Goal: Task Accomplishment & Management: Use online tool/utility

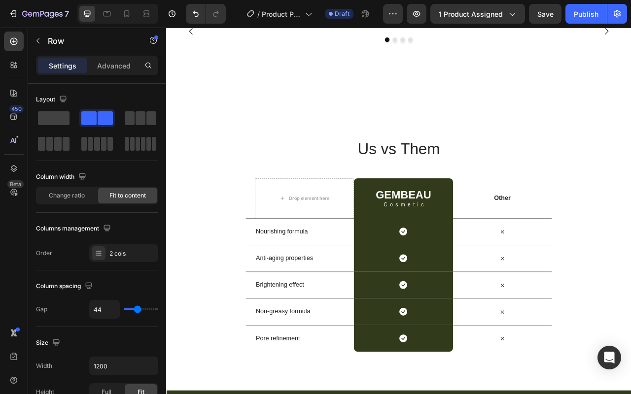
scroll to position [2528, 0]
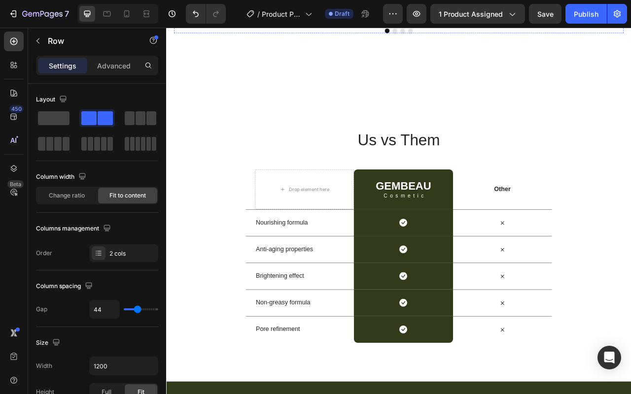
click at [403, 21] on img at bounding box center [362, 21] width 183 height 0
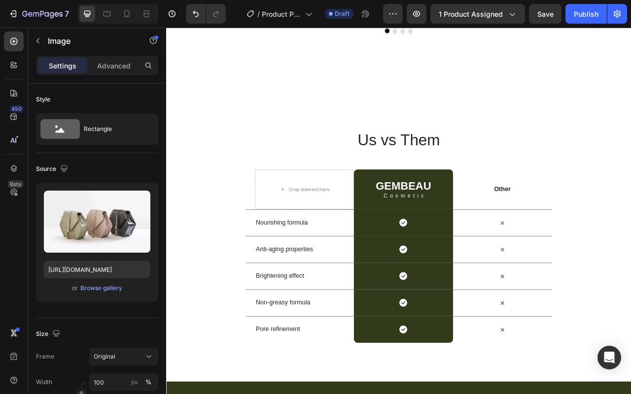
scroll to position [2489, 0]
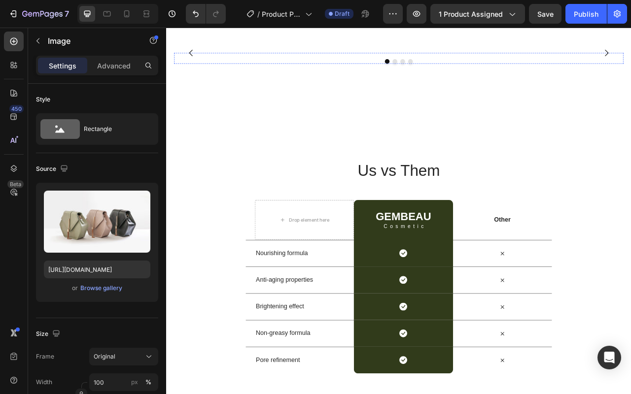
click at [493, 60] on img at bounding box center [553, 60] width 183 height 0
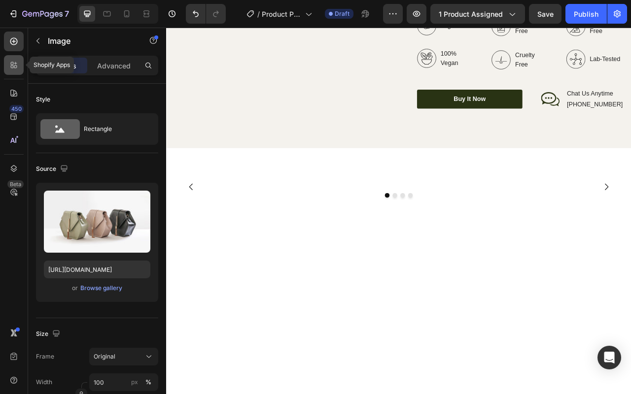
click at [15, 68] on icon at bounding box center [14, 65] width 10 height 10
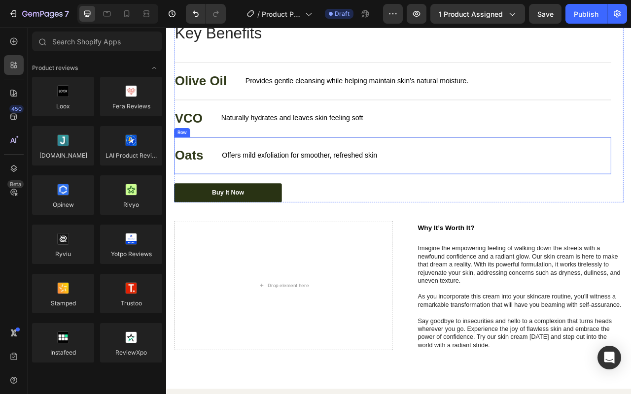
scroll to position [1671, 0]
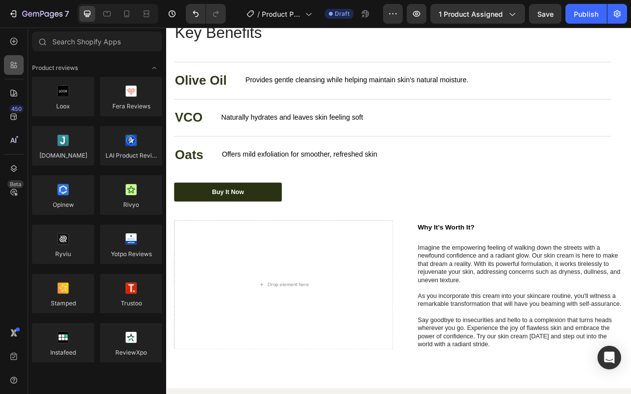
click at [22, 61] on div at bounding box center [14, 65] width 20 height 20
click at [16, 82] on div "450 Beta" at bounding box center [14, 178] width 20 height 292
click at [15, 42] on icon at bounding box center [14, 41] width 10 height 10
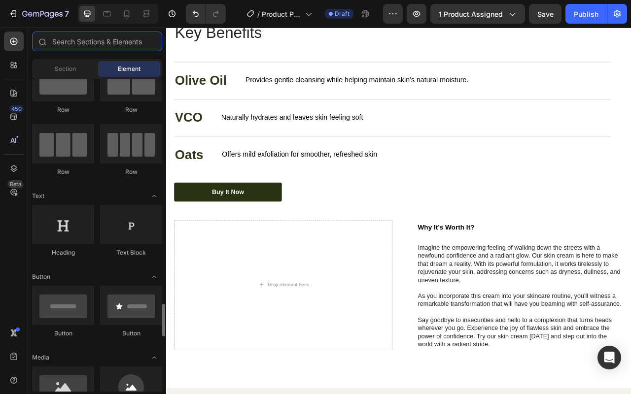
scroll to position [239, 0]
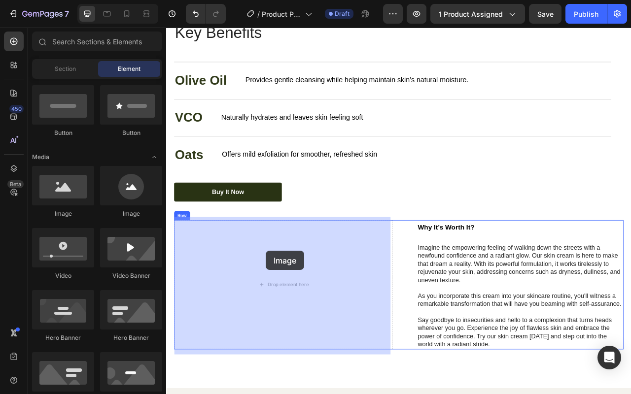
drag, startPoint x: 207, startPoint y: 218, endPoint x: 293, endPoint y: 312, distance: 126.9
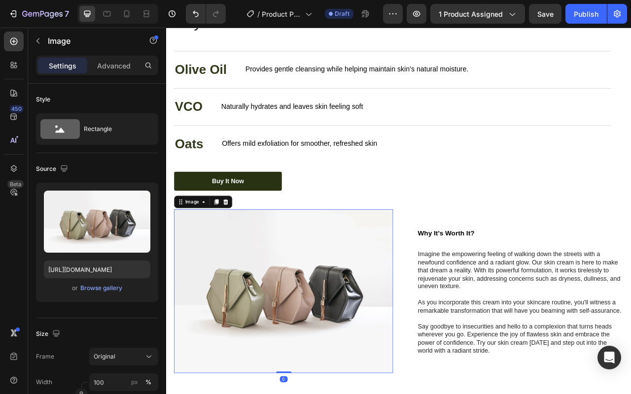
scroll to position [1707, 0]
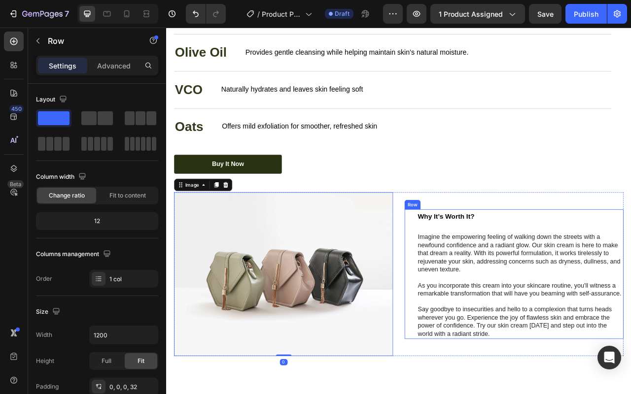
click at [536, 267] on div "Why It’s Worth It? Heading Imagine the empowering feeling of walking down the s…" at bounding box center [616, 341] width 263 height 165
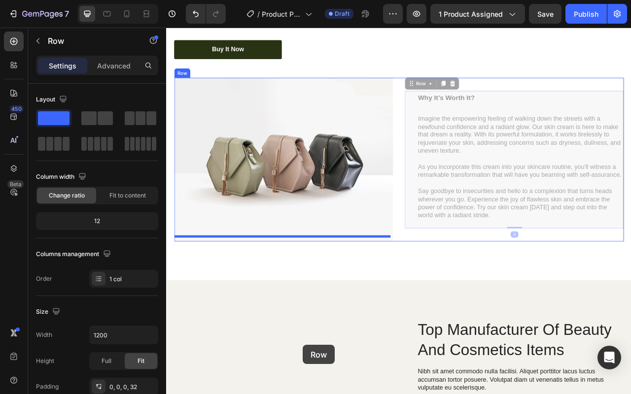
drag, startPoint x: 481, startPoint y: 239, endPoint x: 339, endPoint y: 432, distance: 238.9
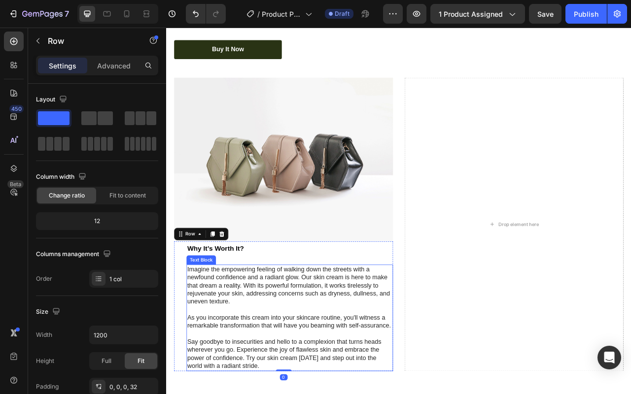
scroll to position [1871, 0]
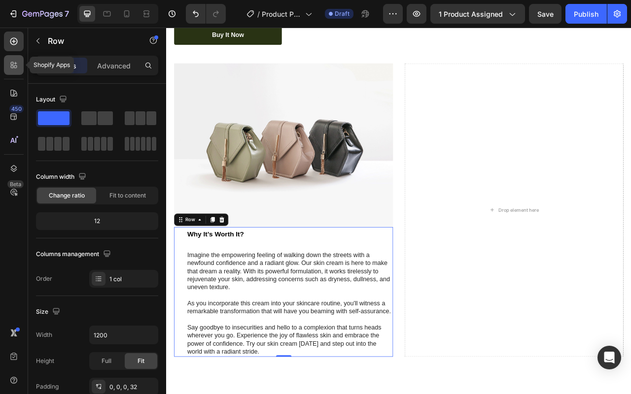
click at [16, 67] on icon at bounding box center [14, 65] width 10 height 10
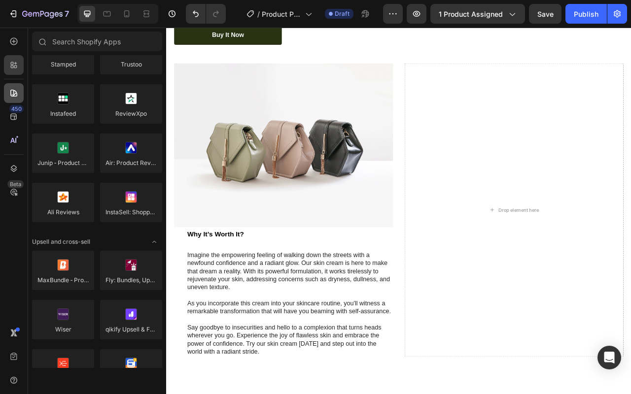
click at [19, 98] on div at bounding box center [14, 93] width 20 height 20
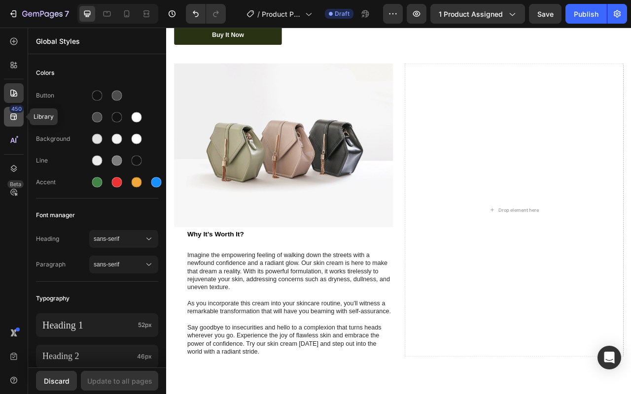
click at [18, 106] on div "450" at bounding box center [16, 109] width 14 height 8
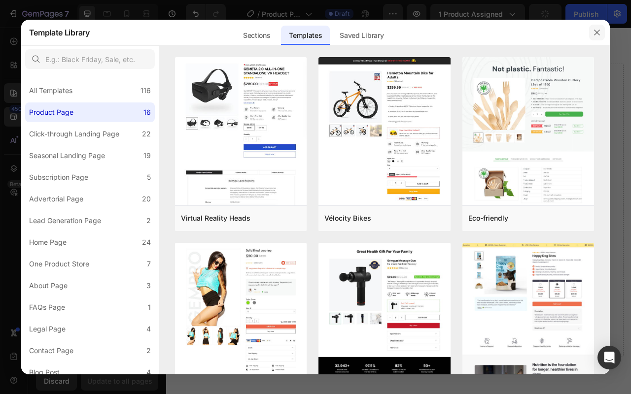
click at [601, 29] on button "button" at bounding box center [597, 33] width 16 height 16
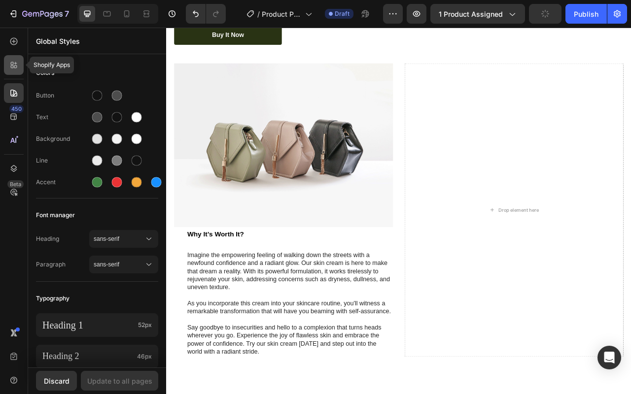
click at [23, 62] on div at bounding box center [14, 65] width 20 height 20
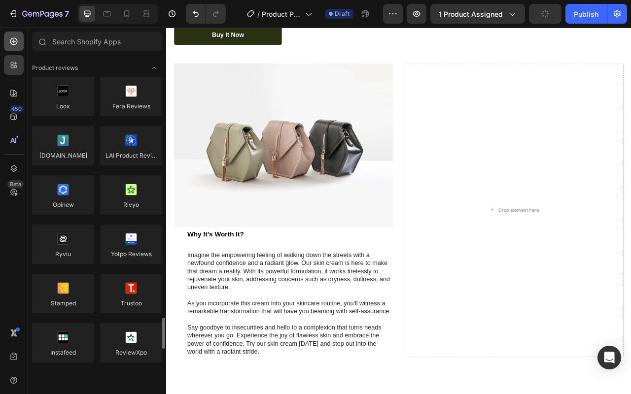
scroll to position [239, 0]
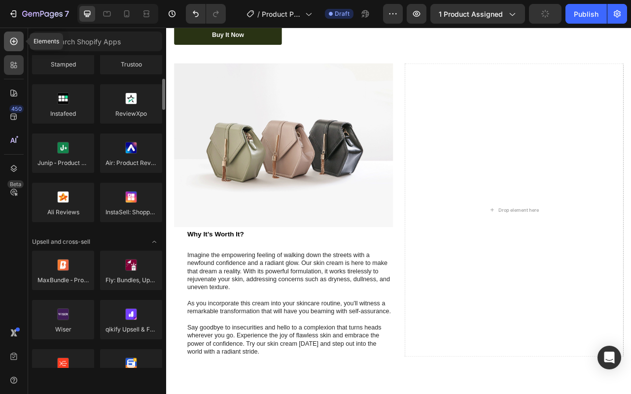
click at [20, 42] on div at bounding box center [14, 42] width 20 height 20
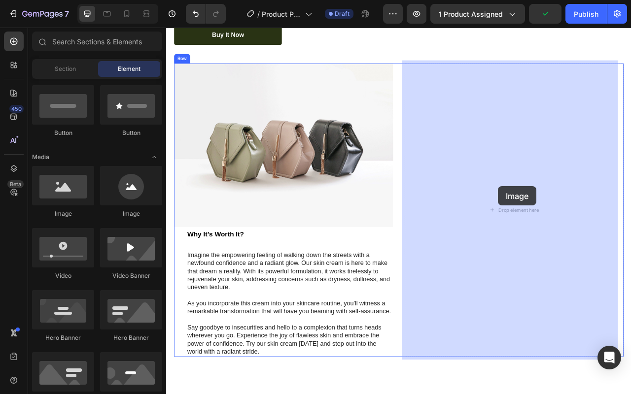
drag, startPoint x: 234, startPoint y: 234, endPoint x: 588, endPoint y: 230, distance: 353.2
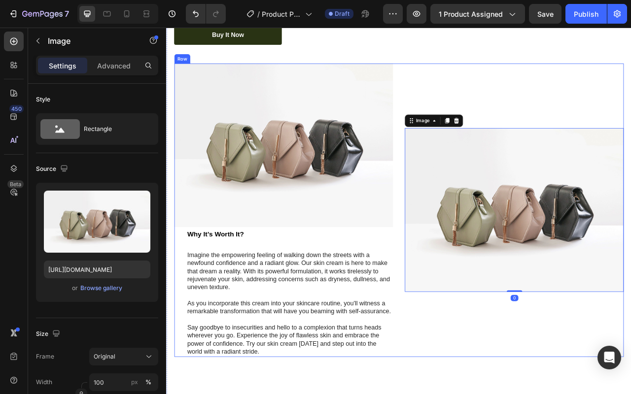
click at [518, 84] on div "Image 0" at bounding box center [608, 259] width 278 height 373
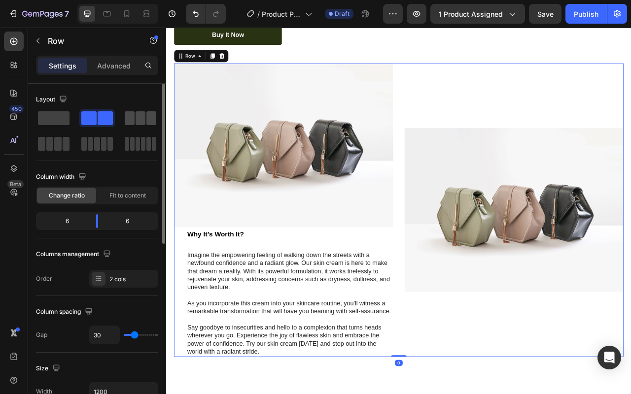
drag, startPoint x: 140, startPoint y: 113, endPoint x: 85, endPoint y: 147, distance: 65.5
click at [140, 113] on span at bounding box center [140, 118] width 10 height 14
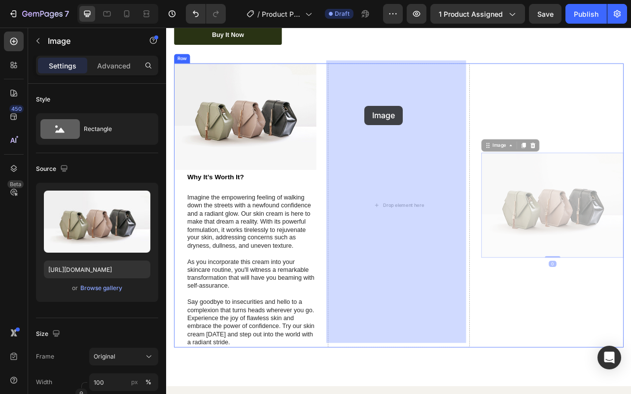
drag, startPoint x: 622, startPoint y: 230, endPoint x: 418, endPoint y: 127, distance: 228.7
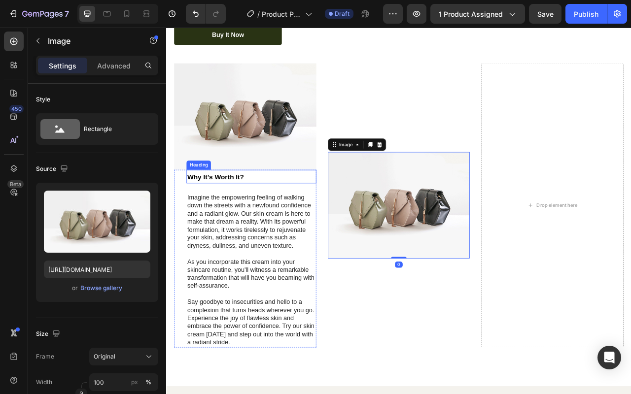
click at [252, 208] on h2 "Why It’s Worth It?" at bounding box center [274, 217] width 165 height 18
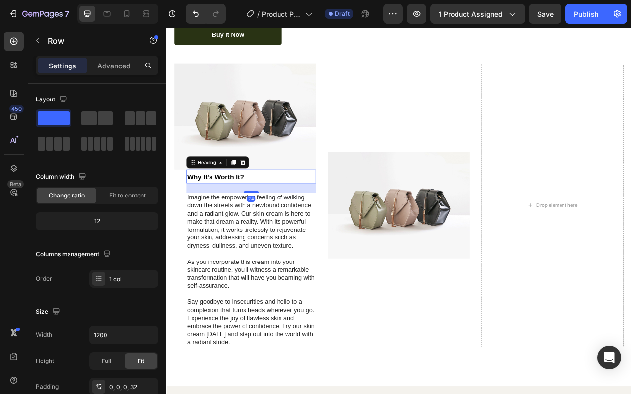
click at [190, 228] on div "Why It’s Worth It? Heading 24 Imagine the empowering feeling of walking down th…" at bounding box center [266, 321] width 181 height 226
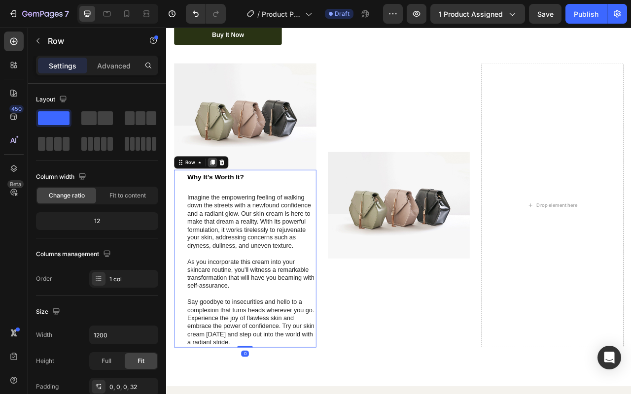
click at [222, 196] on icon at bounding box center [224, 199] width 5 height 7
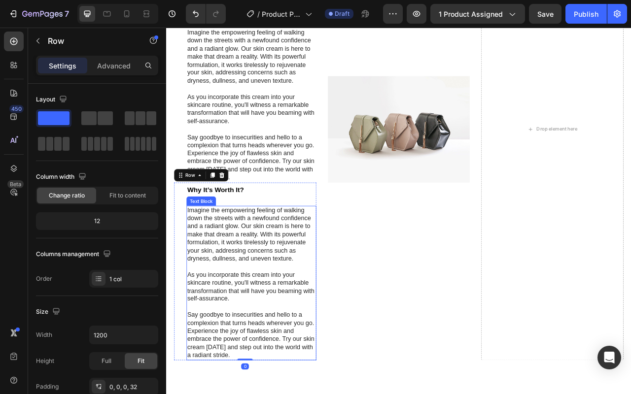
scroll to position [2051, 0]
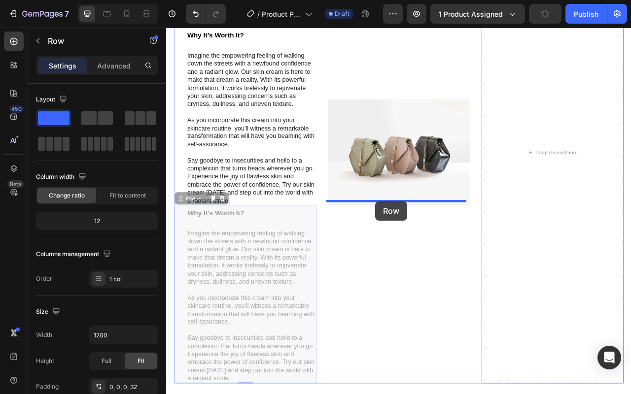
drag, startPoint x: 190, startPoint y: 238, endPoint x: 432, endPoint y: 249, distance: 242.1
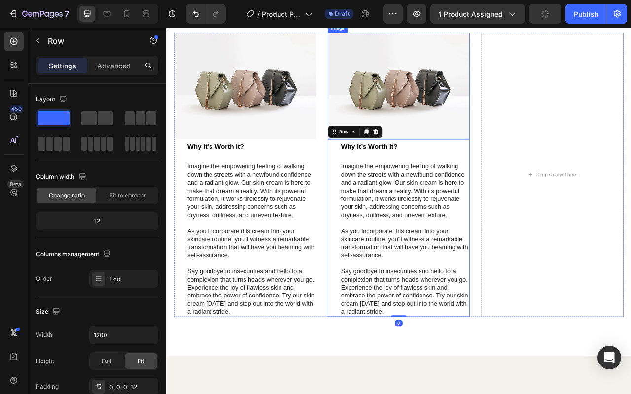
scroll to position [1781, 0]
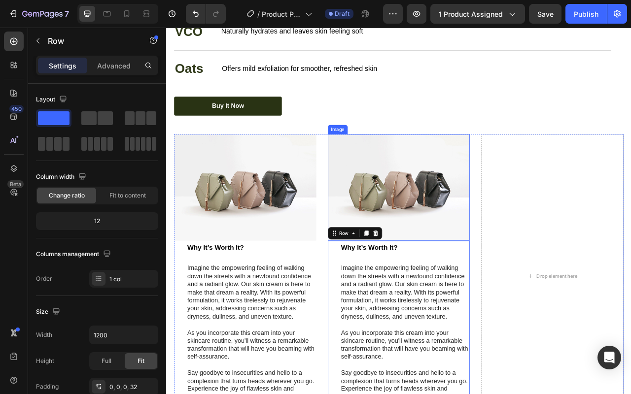
click at [507, 230] on img at bounding box center [461, 230] width 181 height 135
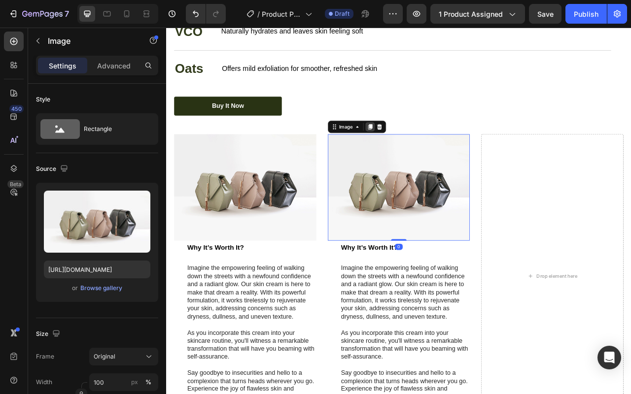
click at [421, 150] on icon at bounding box center [425, 154] width 8 height 8
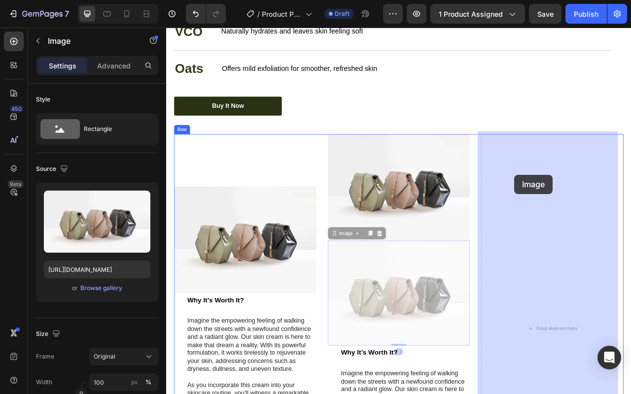
drag, startPoint x: 394, startPoint y: 285, endPoint x: 608, endPoint y: 215, distance: 225.3
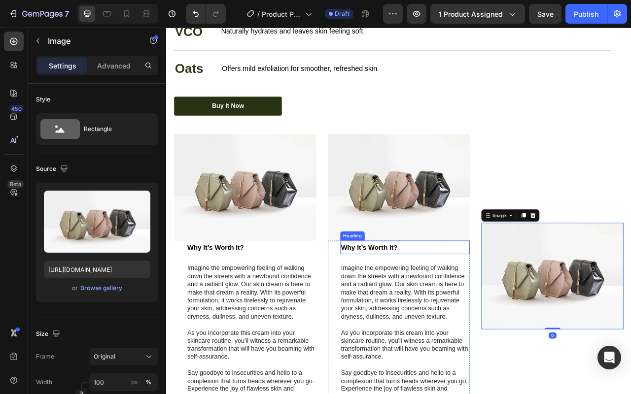
click at [443, 307] on h2 "Why It’s Worth It?" at bounding box center [469, 308] width 165 height 18
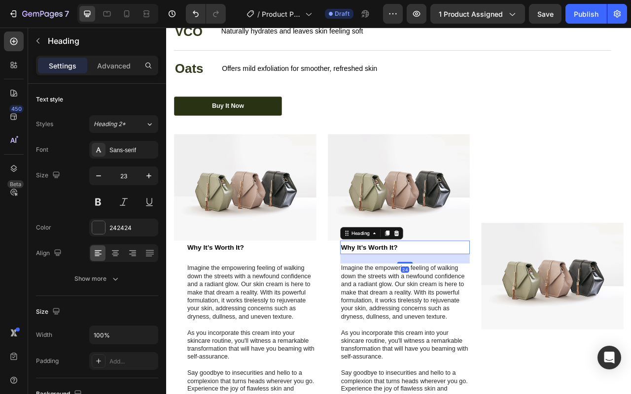
click at [454, 346] on p "Imagine the empowering feeling of walking down the streets with a newfound conf…" at bounding box center [469, 365] width 163 height 72
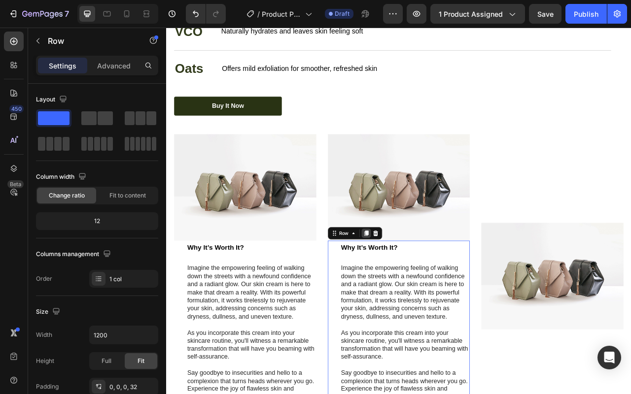
click at [421, 283] on div at bounding box center [420, 289] width 12 height 12
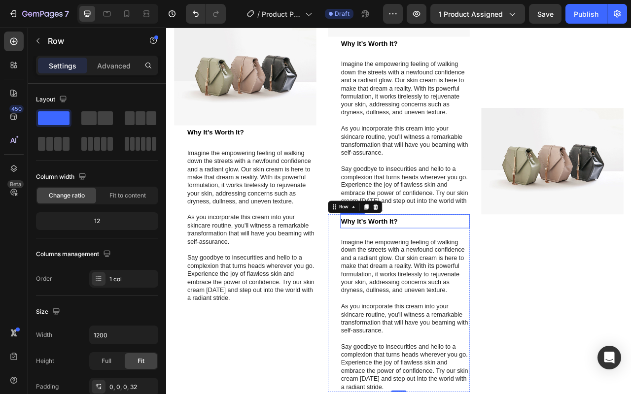
scroll to position [2039, 0]
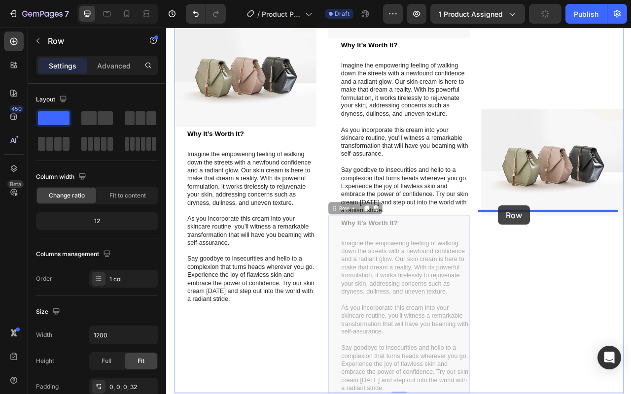
drag, startPoint x: 386, startPoint y: 252, endPoint x: 588, endPoint y: 254, distance: 201.5
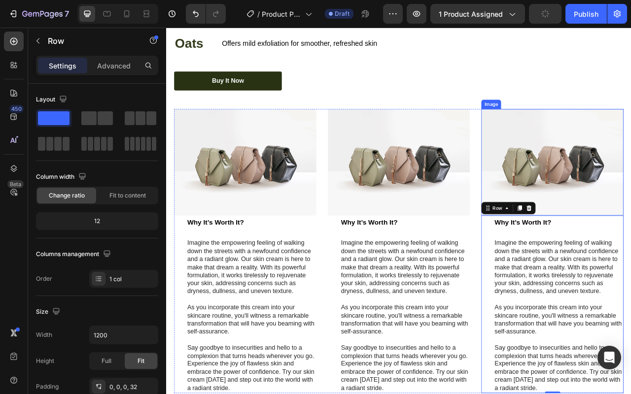
scroll to position [1667, 0]
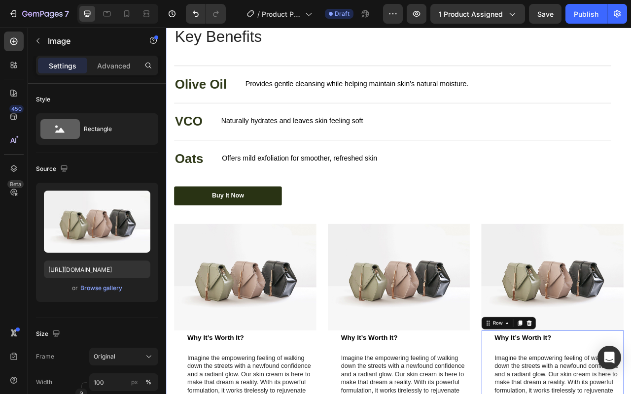
click at [297, 288] on img at bounding box center [266, 344] width 181 height 135
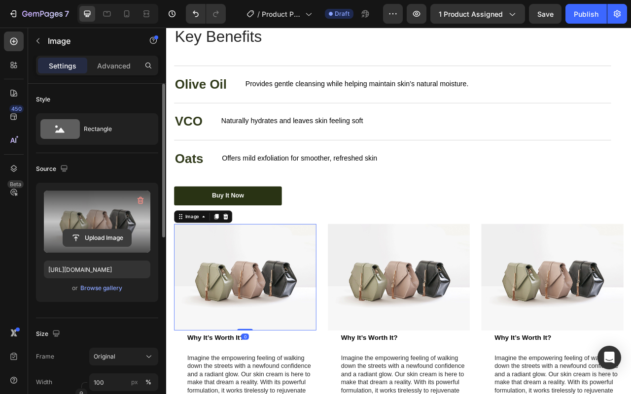
click at [111, 233] on input "file" at bounding box center [97, 238] width 68 height 17
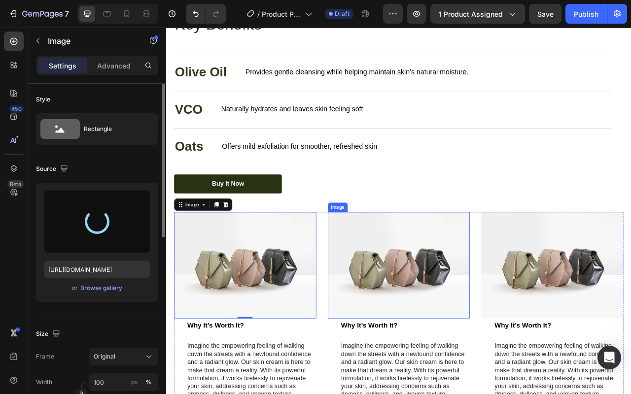
scroll to position [1702, 0]
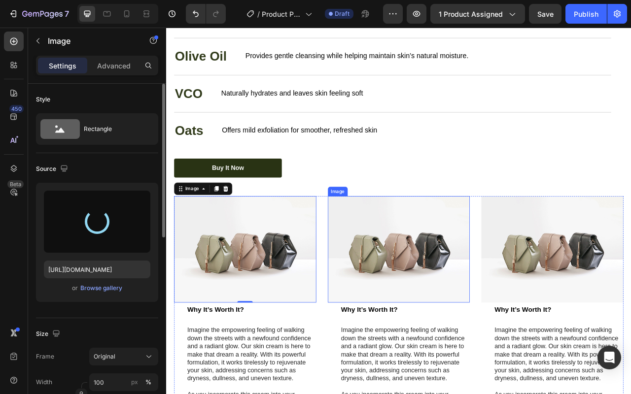
click at [425, 275] on img at bounding box center [461, 309] width 181 height 135
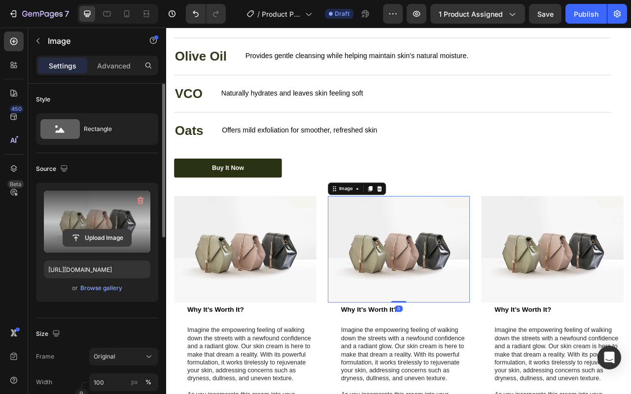
click at [99, 234] on input "file" at bounding box center [97, 238] width 68 height 17
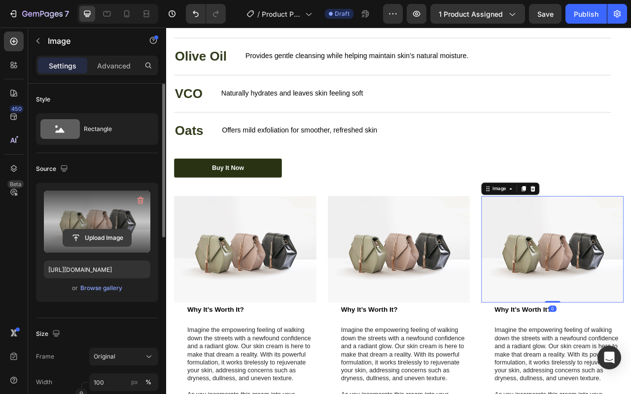
click at [81, 239] on input "file" at bounding box center [97, 238] width 68 height 17
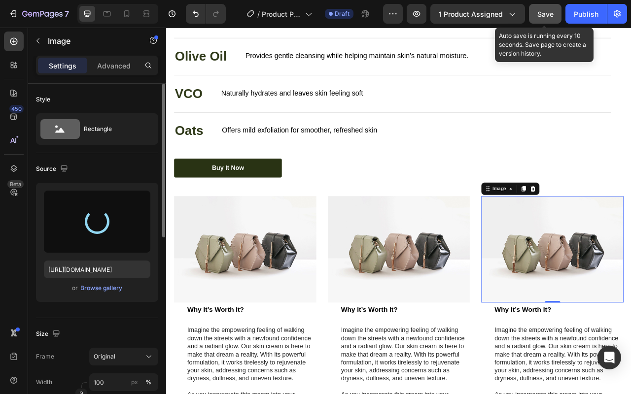
click at [544, 6] on button "Save" at bounding box center [545, 14] width 33 height 20
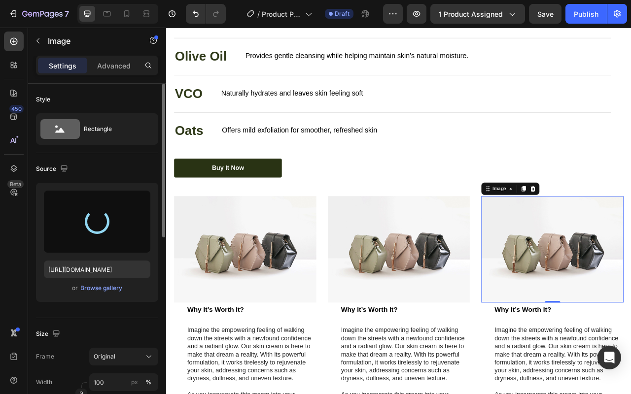
drag, startPoint x: 657, startPoint y: 280, endPoint x: 664, endPoint y: 251, distance: 29.9
click at [630, 173] on div "Oats Text Block Offers mild exfoliation for smoother, refreshed skin Text Block…" at bounding box center [454, 158] width 556 height 47
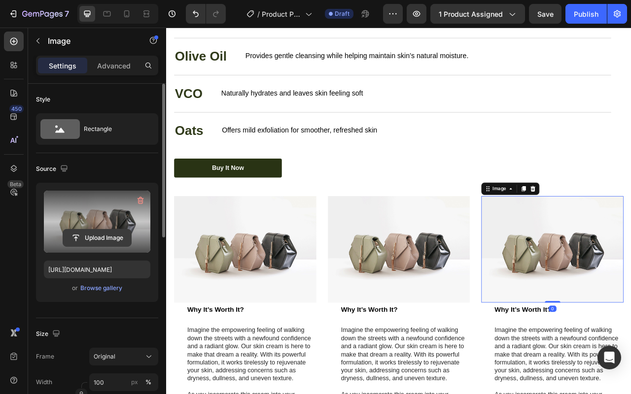
click at [112, 231] on input "file" at bounding box center [97, 238] width 68 height 17
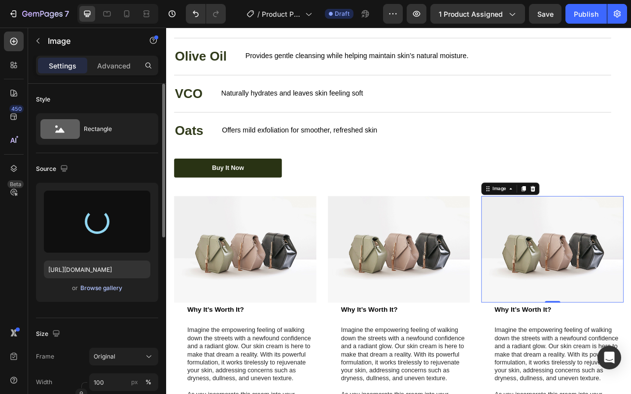
click at [106, 293] on button "Browse gallery" at bounding box center [101, 288] width 43 height 10
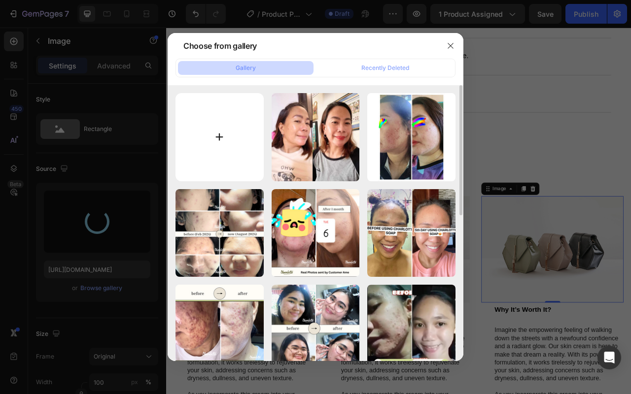
click at [234, 149] on input "file" at bounding box center [219, 137] width 88 height 88
click at [444, 49] on button "button" at bounding box center [450, 46] width 16 height 16
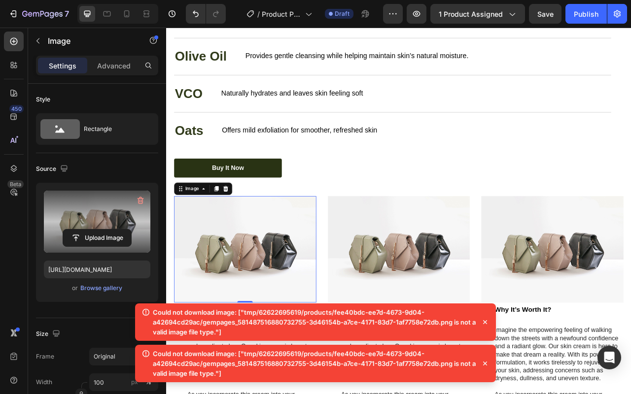
click at [331, 283] on img at bounding box center [266, 309] width 181 height 135
click at [100, 236] on input "file" at bounding box center [97, 238] width 68 height 17
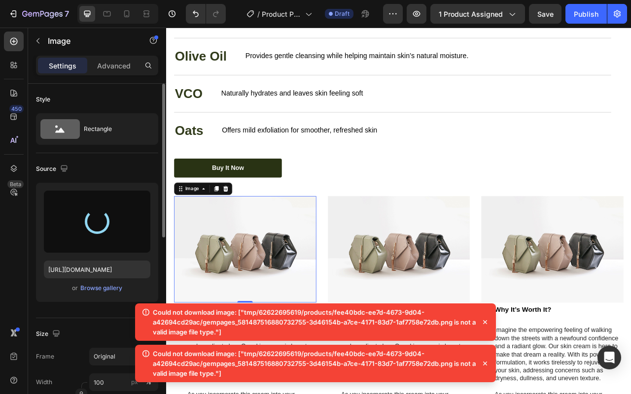
type input "[URL][DOMAIN_NAME]"
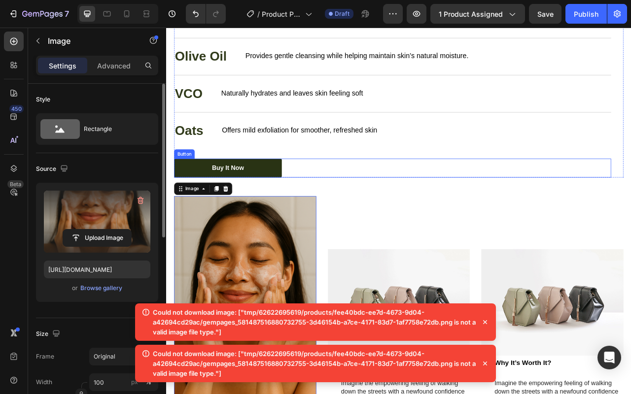
click at [473, 201] on div "Buy It Now Button" at bounding box center [454, 206] width 556 height 24
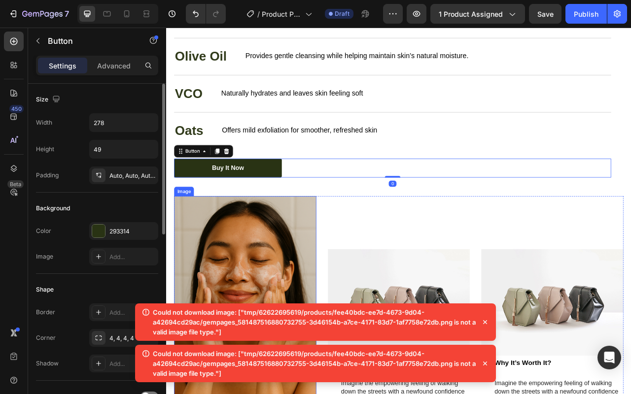
click at [306, 285] on img at bounding box center [266, 377] width 181 height 271
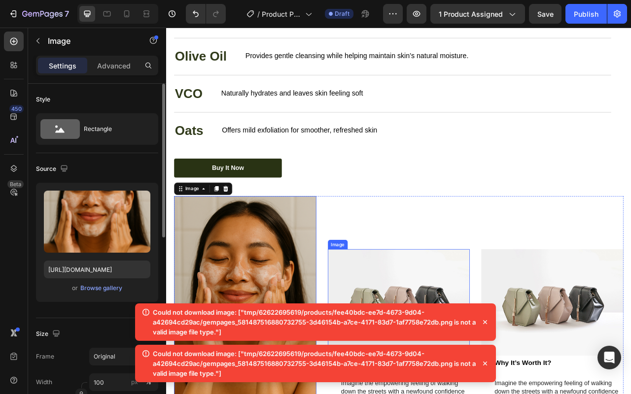
click at [468, 341] on img at bounding box center [461, 376] width 181 height 135
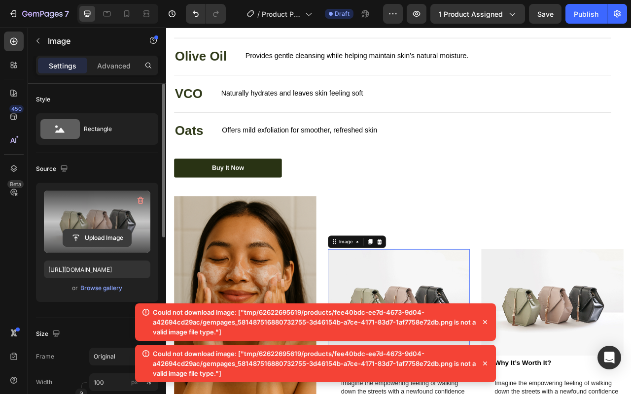
click at [114, 239] on input "file" at bounding box center [97, 238] width 68 height 17
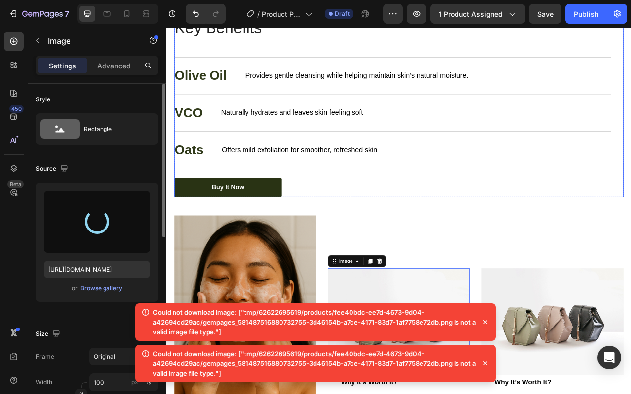
scroll to position [1705, 0]
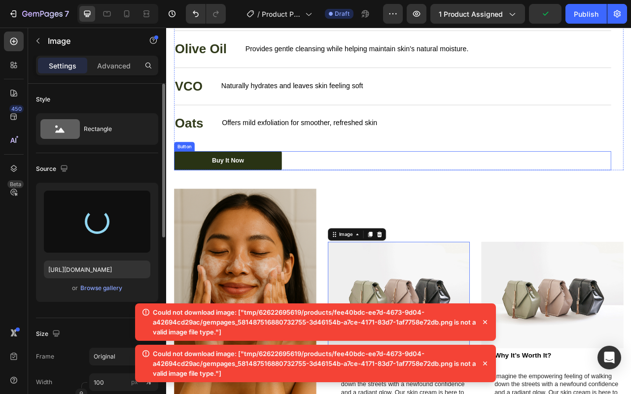
type input "[URL][DOMAIN_NAME]"
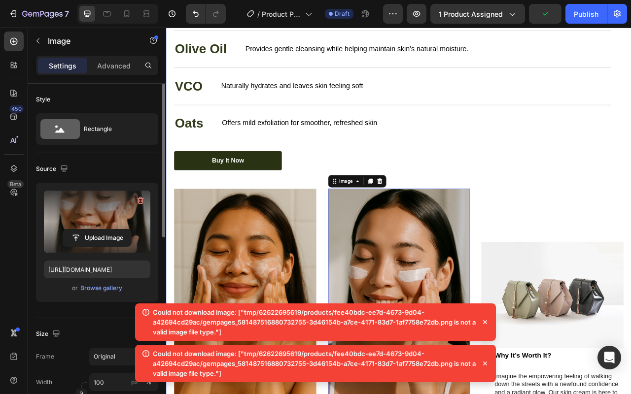
scroll to position [1731, 0]
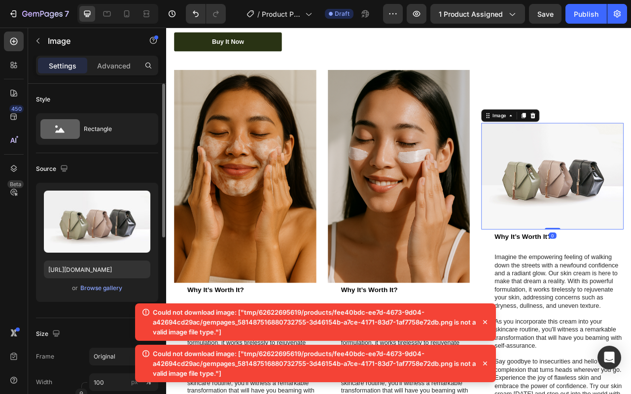
scroll to position [1891, 0]
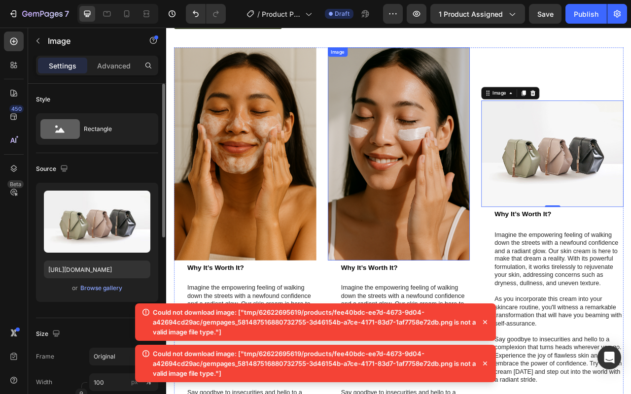
click at [444, 222] on img at bounding box center [461, 188] width 181 height 271
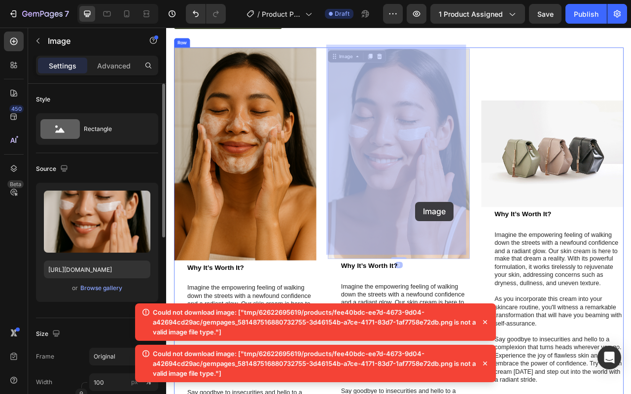
drag, startPoint x: 457, startPoint y: 240, endPoint x: 483, endPoint y: 249, distance: 27.3
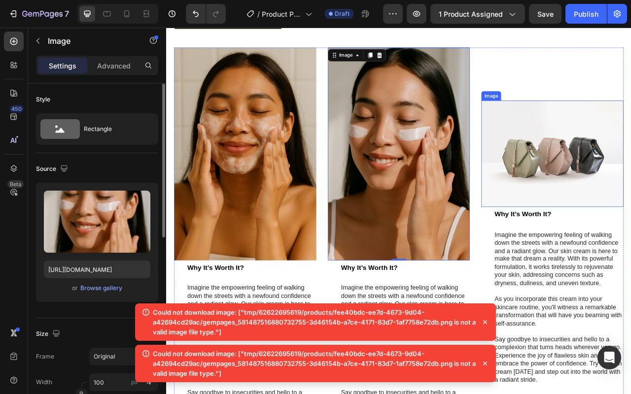
click at [477, 201] on img at bounding box center [461, 188] width 181 height 271
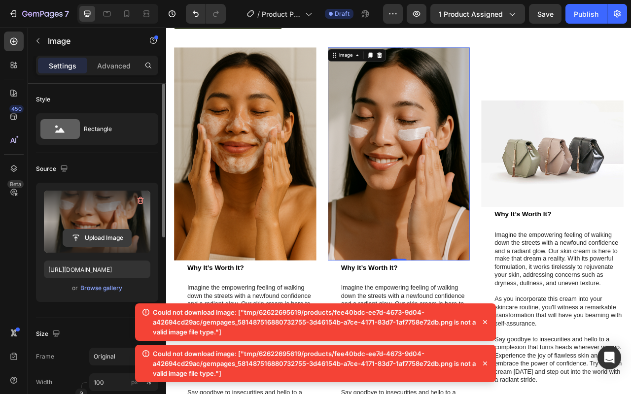
click at [99, 241] on input "file" at bounding box center [97, 238] width 68 height 17
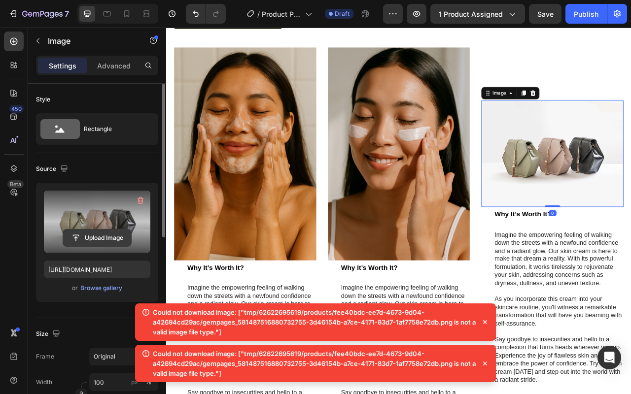
click at [115, 232] on input "file" at bounding box center [97, 238] width 68 height 17
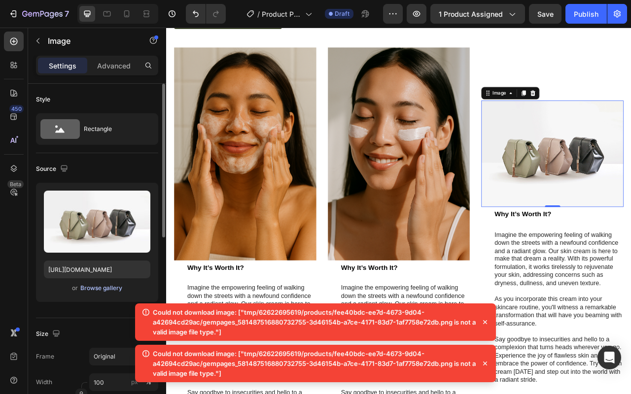
click at [112, 291] on div "Browse gallery" at bounding box center [101, 288] width 42 height 9
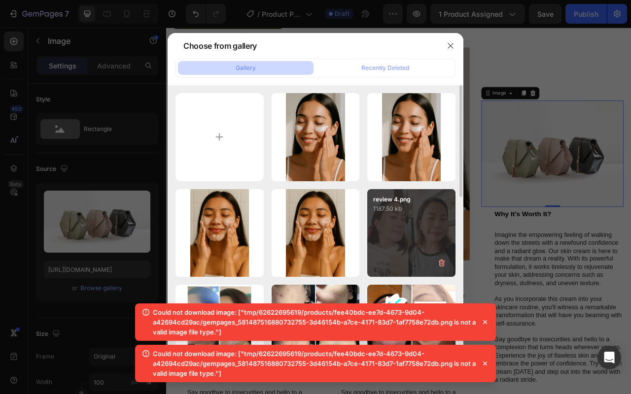
click at [0, 0] on div "tomato.png 2267.57 kb" at bounding box center [0, 0] width 0 height 0
type input "[URL][DOMAIN_NAME]"
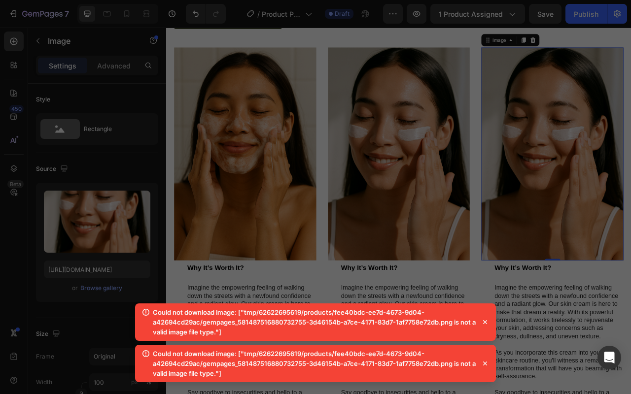
scroll to position [1825, 0]
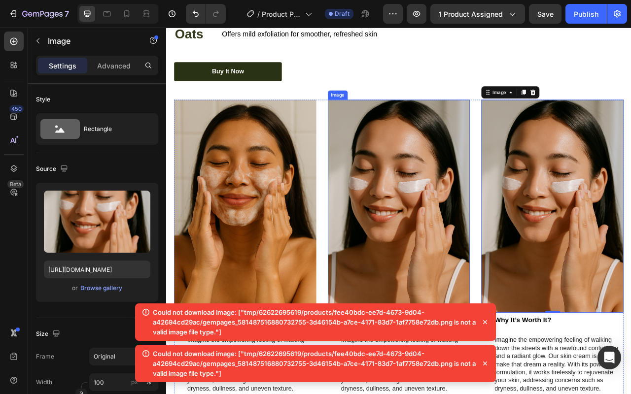
click at [506, 254] on img at bounding box center [461, 254] width 181 height 271
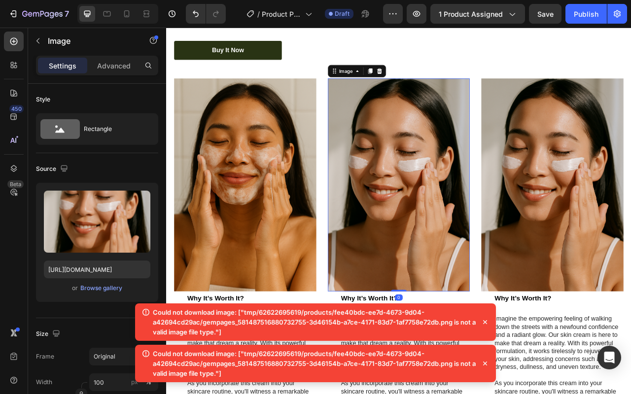
scroll to position [1853, 0]
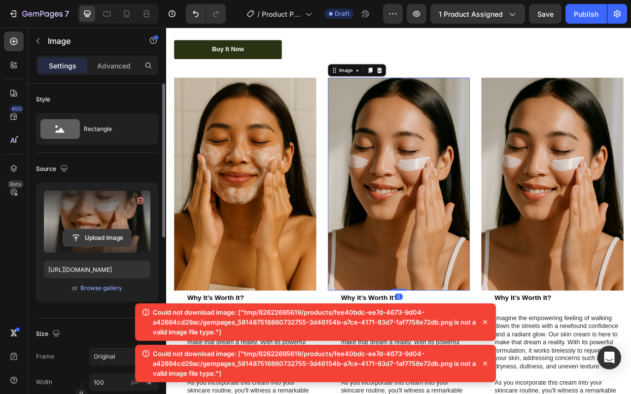
click at [95, 236] on input "file" at bounding box center [97, 238] width 68 height 17
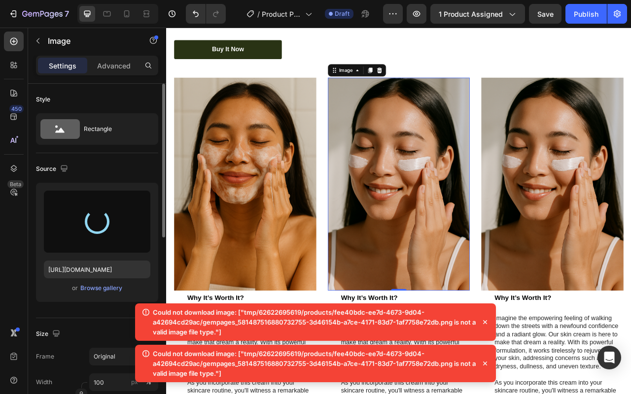
type input "[URL][DOMAIN_NAME]"
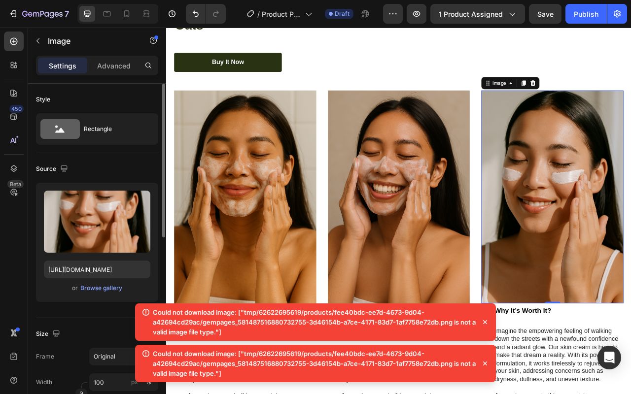
scroll to position [1837, 0]
click at [267, 219] on img at bounding box center [266, 242] width 181 height 271
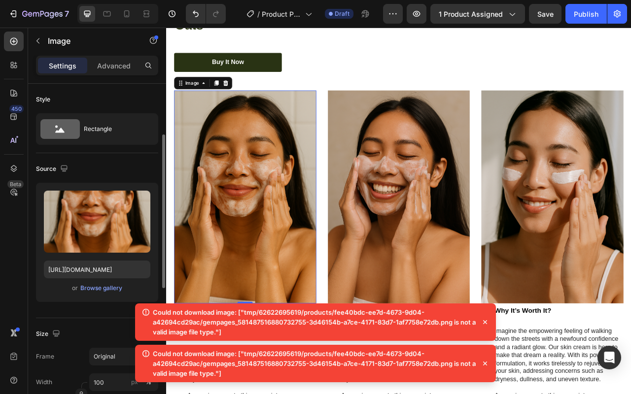
scroll to position [35, 0]
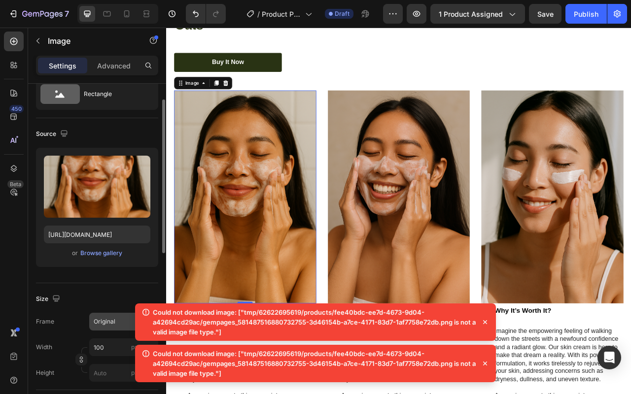
click at [114, 326] on span "Original" at bounding box center [105, 321] width 22 height 9
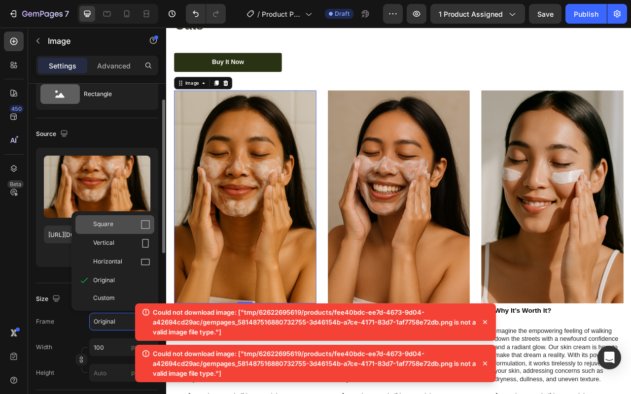
drag, startPoint x: 120, startPoint y: 217, endPoint x: 15, endPoint y: 244, distance: 108.5
click at [120, 217] on div "Square" at bounding box center [114, 224] width 79 height 19
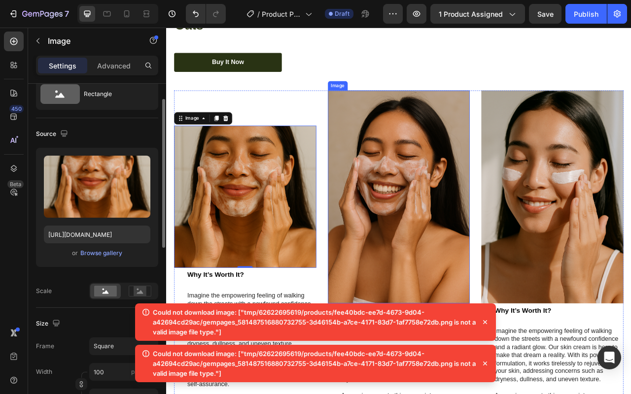
click at [406, 262] on img at bounding box center [461, 242] width 181 height 271
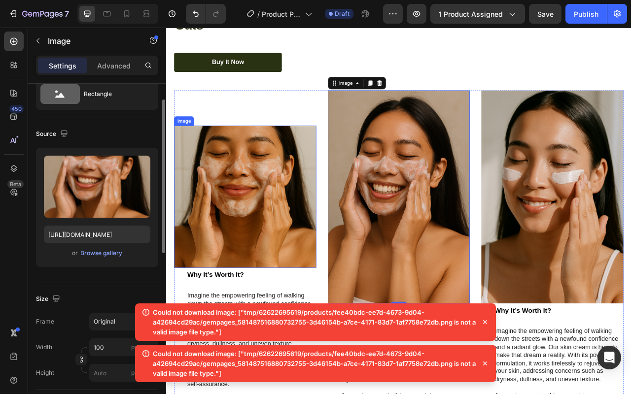
click at [282, 234] on img at bounding box center [266, 242] width 181 height 181
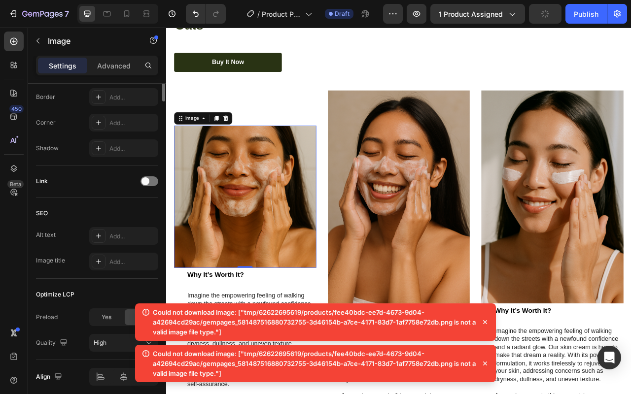
scroll to position [0, 0]
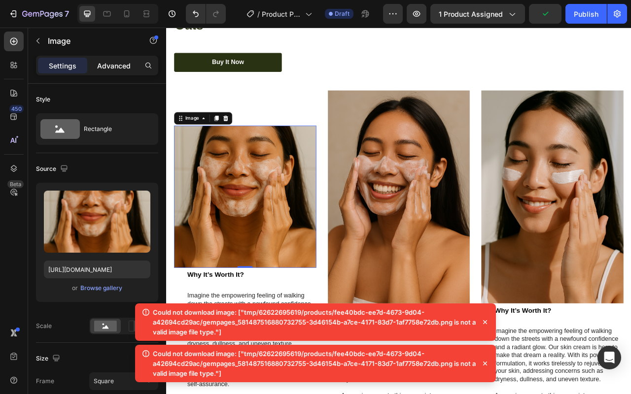
click at [114, 67] on p "Advanced" at bounding box center [113, 66] width 33 height 10
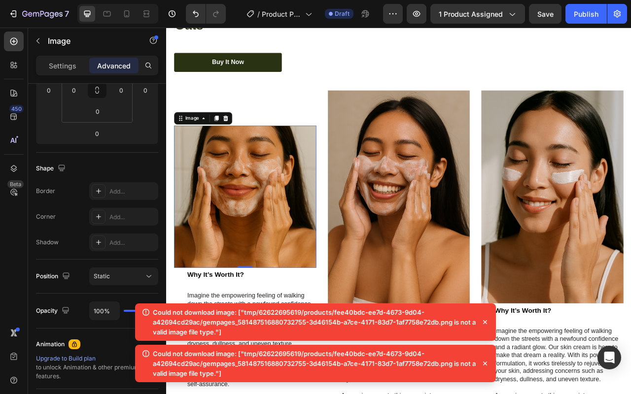
scroll to position [345, 0]
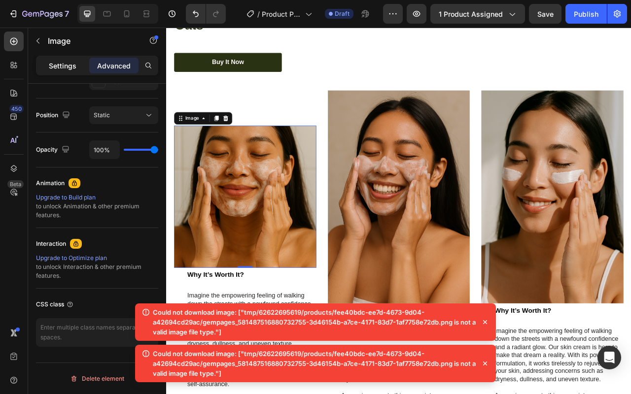
click at [64, 70] on p "Settings" at bounding box center [63, 66] width 28 height 10
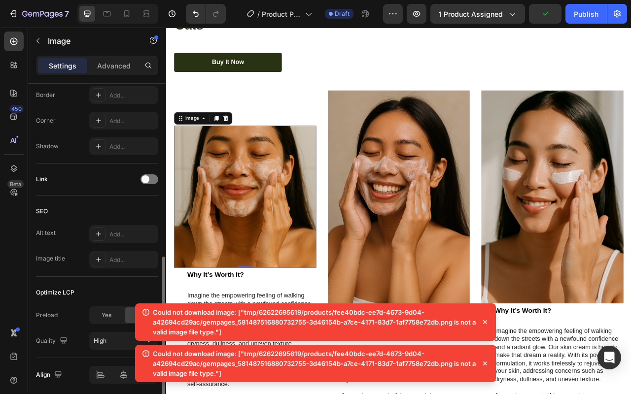
scroll to position [430, 0]
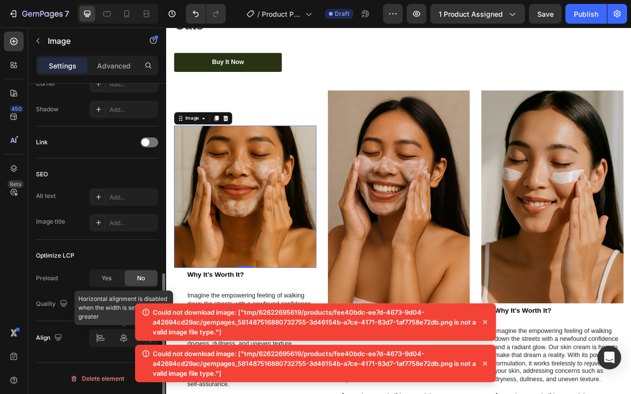
click at [118, 339] on div at bounding box center [123, 338] width 69 height 18
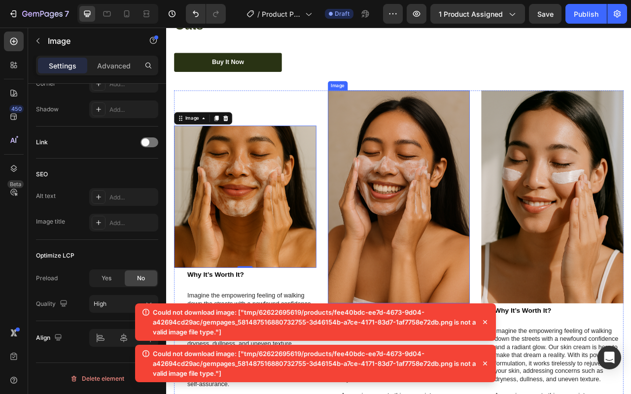
click at [489, 244] on img at bounding box center [461, 242] width 181 height 271
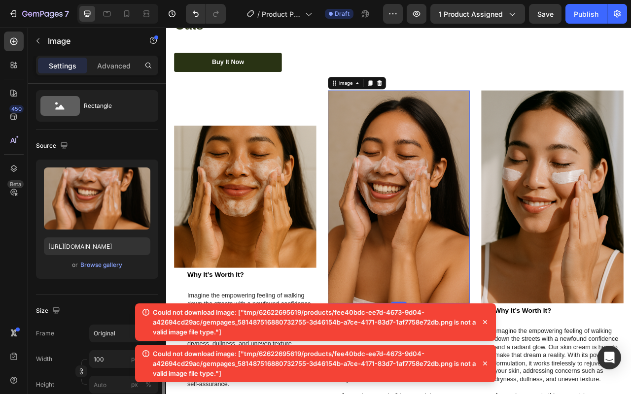
scroll to position [210, 0]
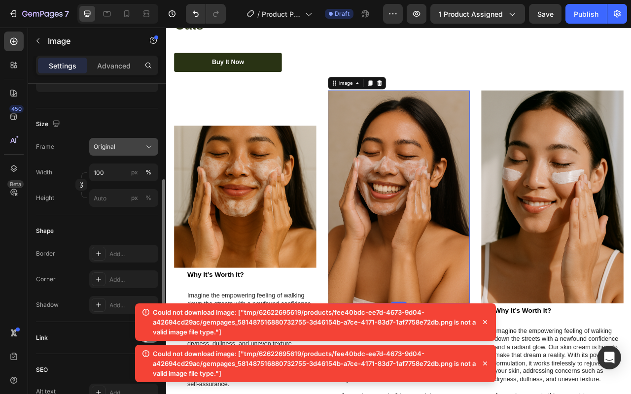
click at [128, 146] on div "Original" at bounding box center [118, 146] width 48 height 9
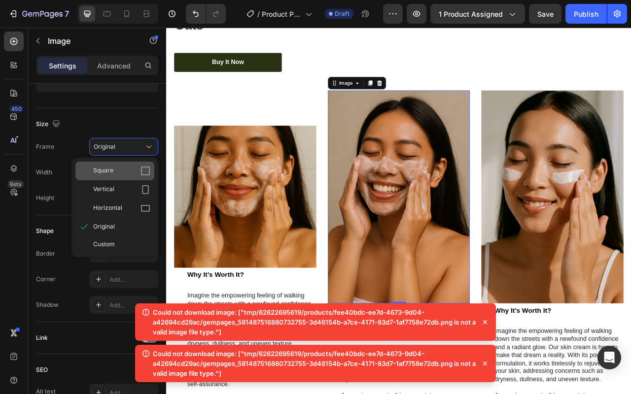
click at [125, 170] on div "Square" at bounding box center [121, 171] width 57 height 10
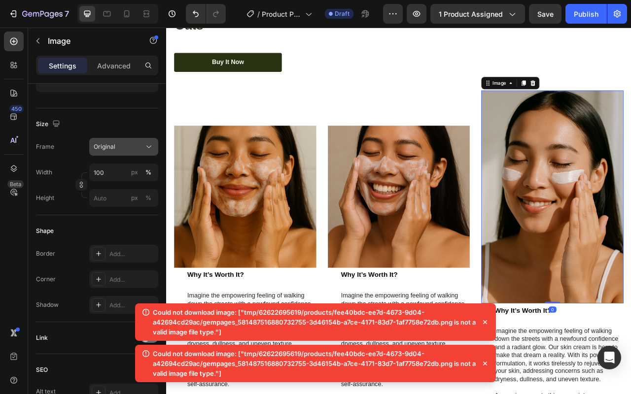
click at [100, 155] on button "Original" at bounding box center [123, 147] width 69 height 18
click at [119, 147] on div "Original" at bounding box center [118, 146] width 48 height 9
click at [129, 149] on div "Original" at bounding box center [118, 146] width 48 height 9
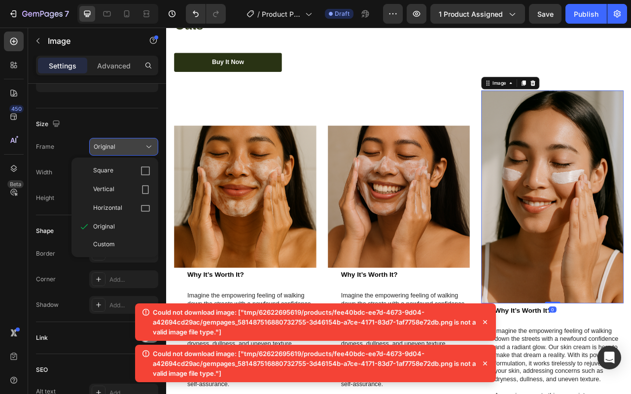
click at [129, 166] on div "Square" at bounding box center [114, 171] width 79 height 19
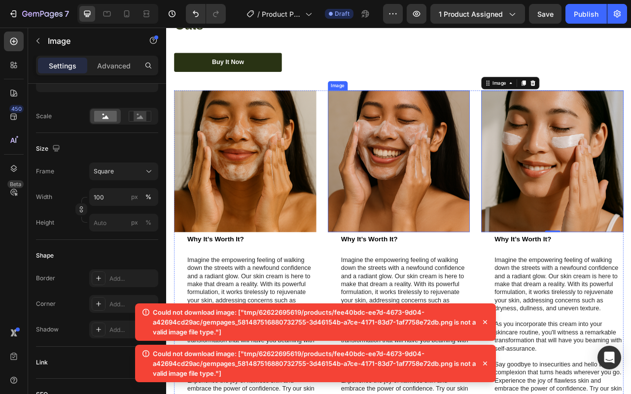
click at [528, 318] on p "Imagine the empowering feeling of walking down the streets with a newfound conf…" at bounding box center [469, 354] width 163 height 72
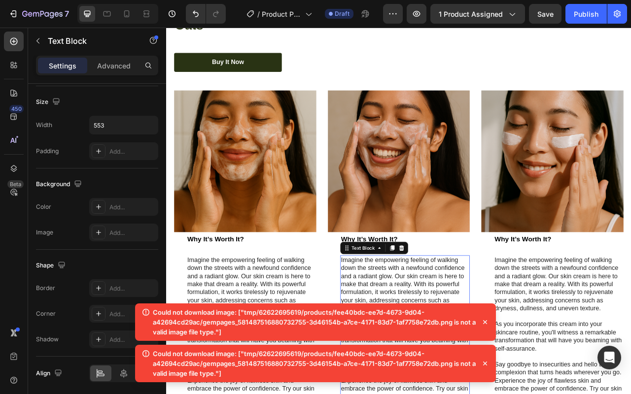
scroll to position [0, 0]
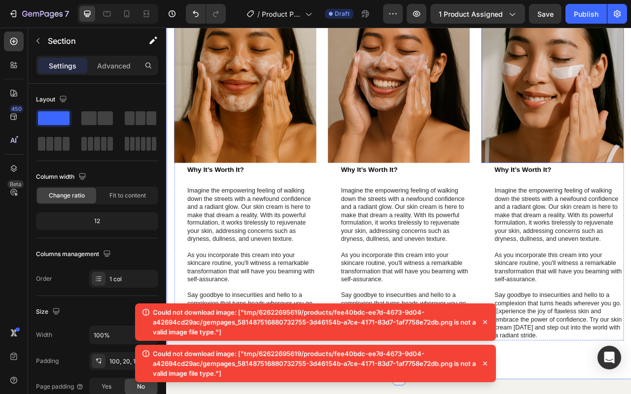
scroll to position [1905, 0]
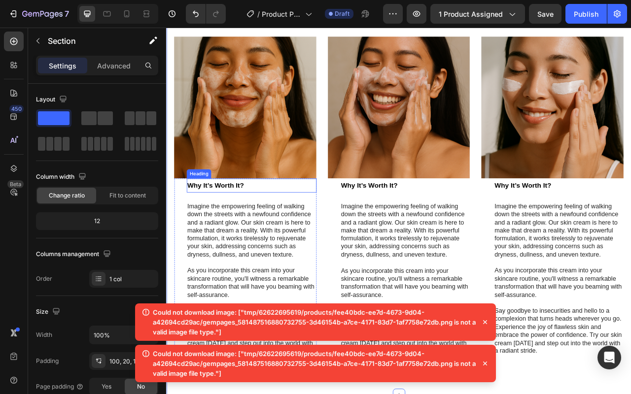
click at [220, 226] on strong "Why It’s Worth It?" at bounding box center [229, 228] width 72 height 10
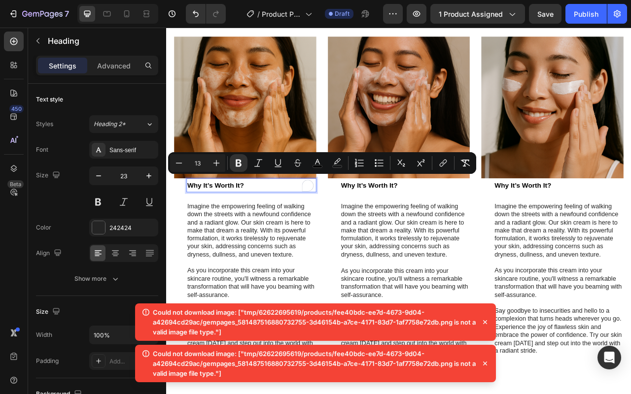
click at [230, 223] on strong "Why It’s Worth It?" at bounding box center [229, 228] width 72 height 10
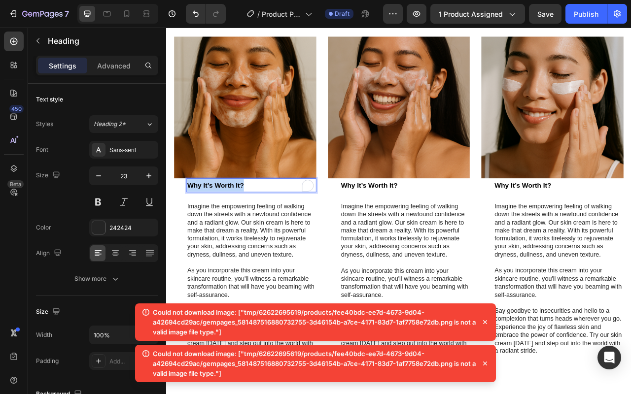
click at [230, 223] on strong "Why It’s Worth It?" at bounding box center [229, 228] width 72 height 10
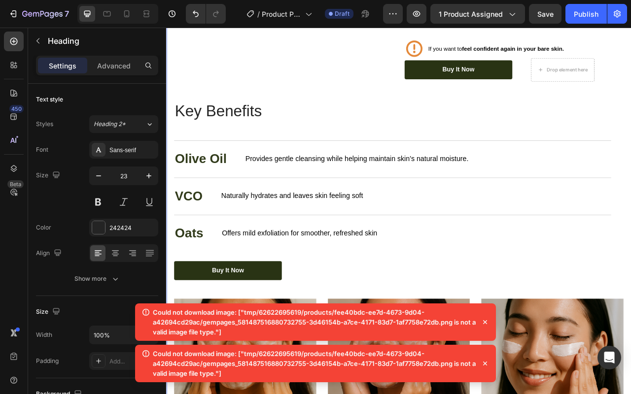
scroll to position [1469, 0]
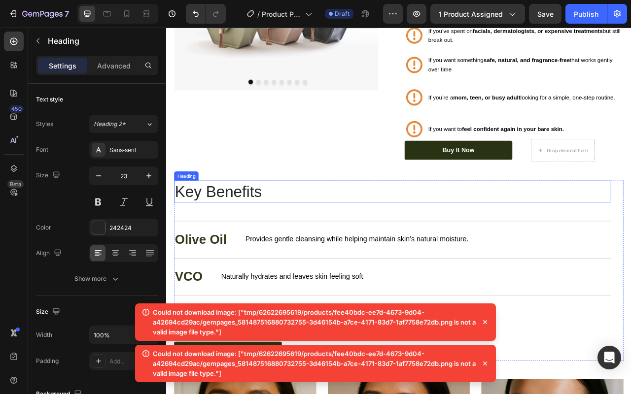
click at [248, 238] on h2 "Key Benefits" at bounding box center [454, 236] width 556 height 28
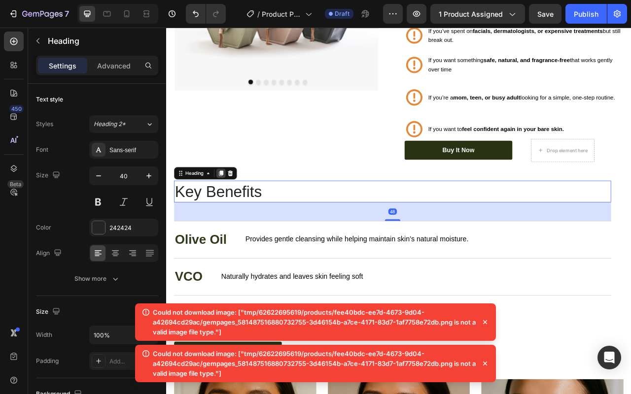
click at [234, 209] on icon at bounding box center [236, 213] width 8 height 8
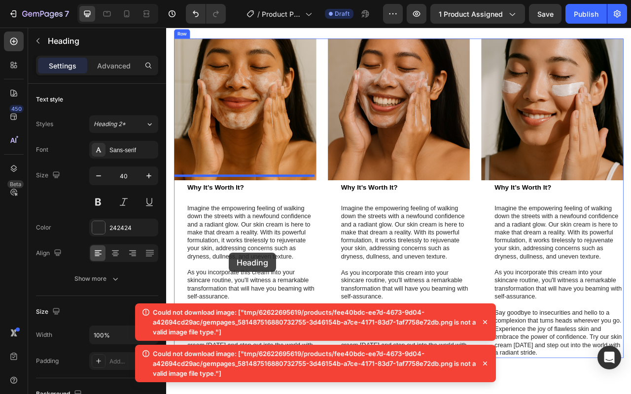
scroll to position [1959, 0]
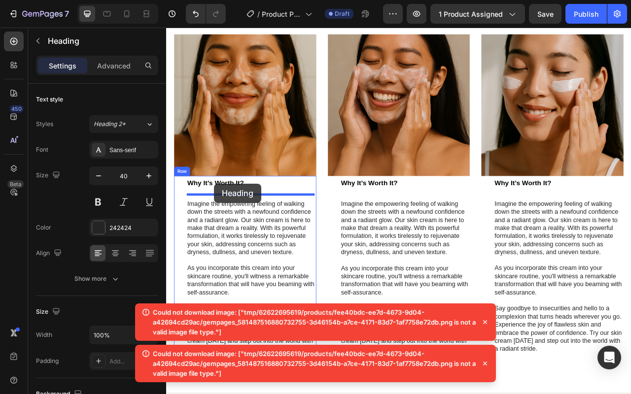
drag, startPoint x: 204, startPoint y: 278, endPoint x: 227, endPoint y: 228, distance: 55.6
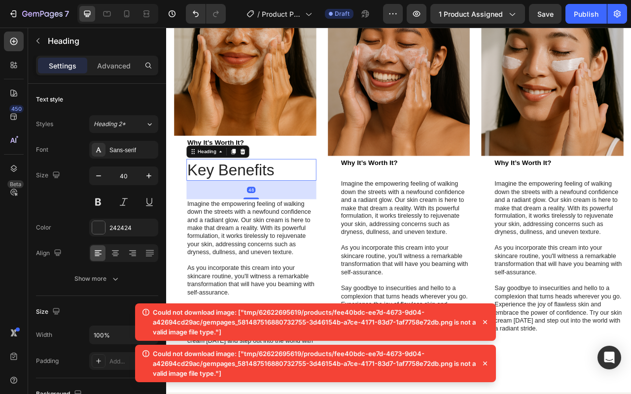
scroll to position [1908, 0]
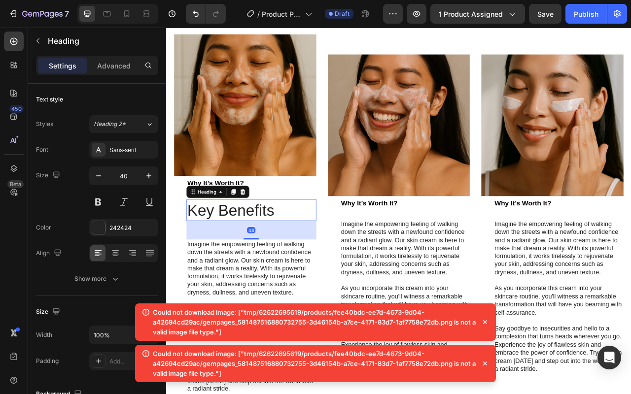
click at [249, 250] on h2 "Key Benefits" at bounding box center [274, 260] width 165 height 28
click at [249, 250] on p "Key Benefits" at bounding box center [274, 260] width 163 height 26
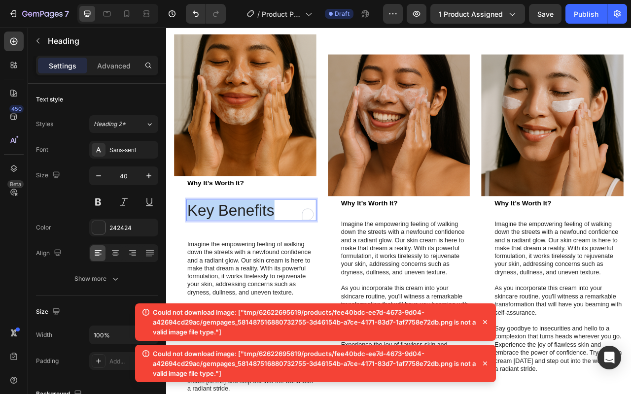
click at [249, 250] on p "Key Benefits" at bounding box center [274, 260] width 163 height 26
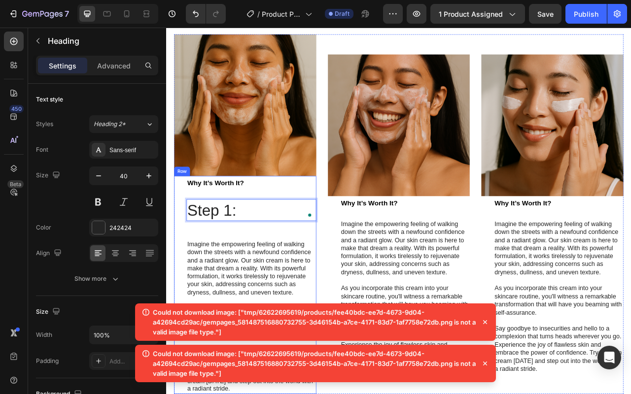
click at [238, 220] on strong "Why It’s Worth It?" at bounding box center [229, 225] width 72 height 10
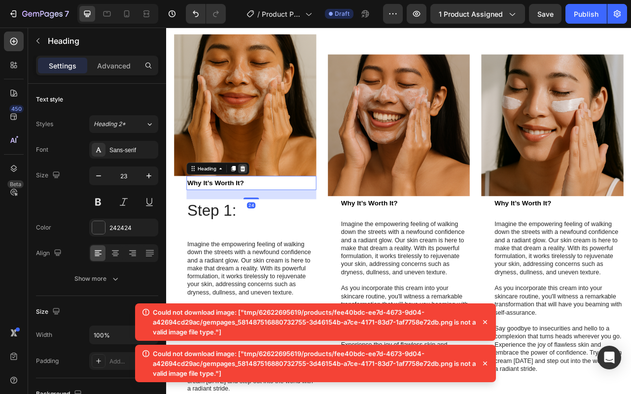
click at [264, 203] on icon at bounding box center [263, 206] width 6 height 7
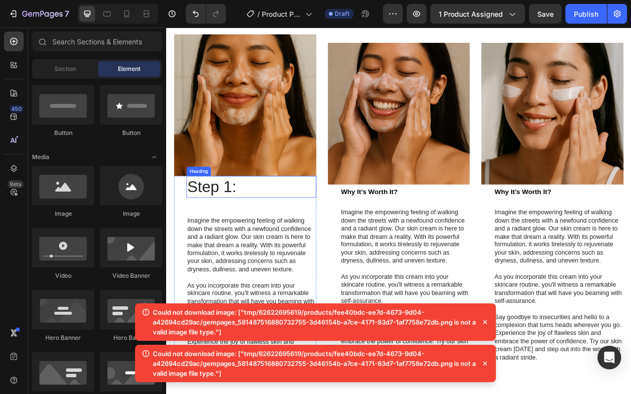
click at [282, 231] on p "Step 1:" at bounding box center [274, 230] width 163 height 26
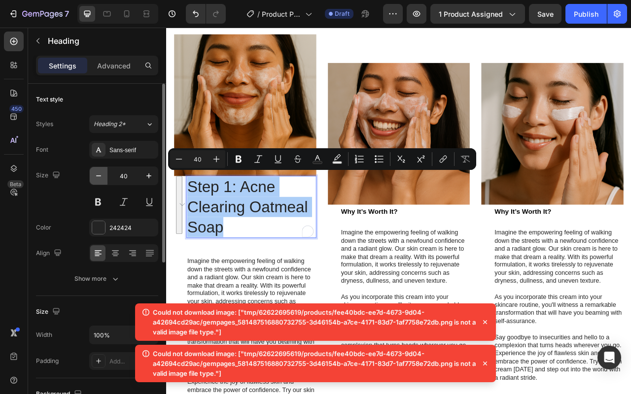
click at [101, 177] on icon "button" at bounding box center [99, 176] width 10 height 10
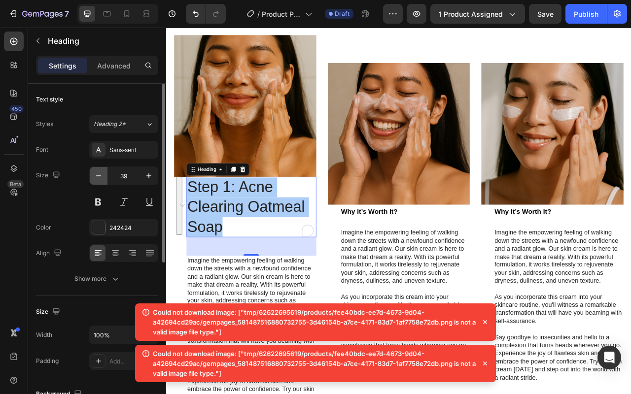
click at [101, 177] on icon "button" at bounding box center [99, 176] width 10 height 10
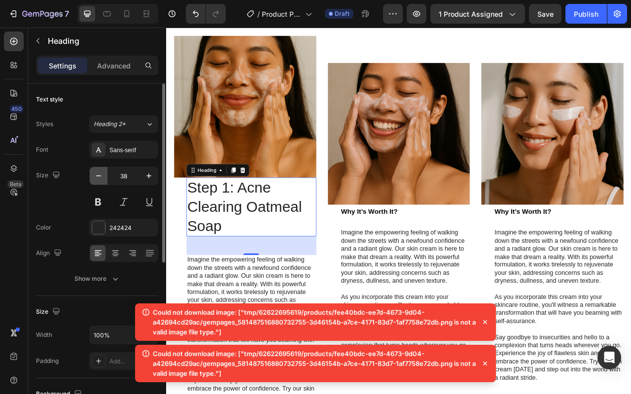
click at [101, 177] on icon "button" at bounding box center [99, 176] width 10 height 10
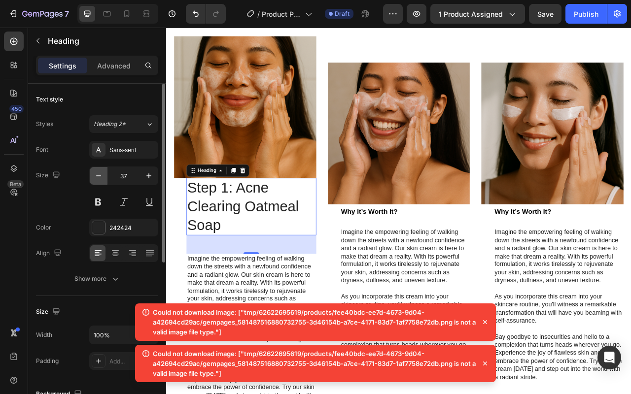
click at [101, 177] on icon "button" at bounding box center [99, 176] width 10 height 10
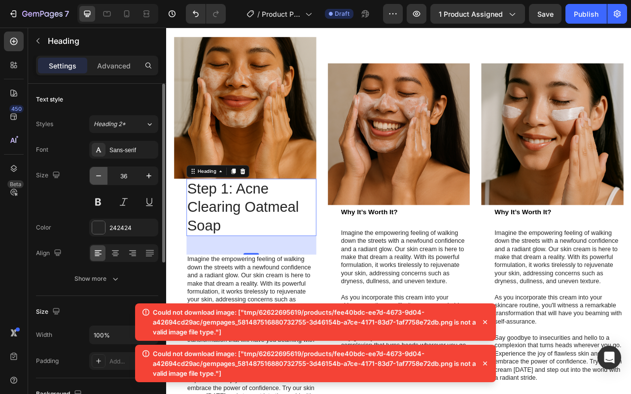
click at [101, 177] on icon "button" at bounding box center [99, 176] width 10 height 10
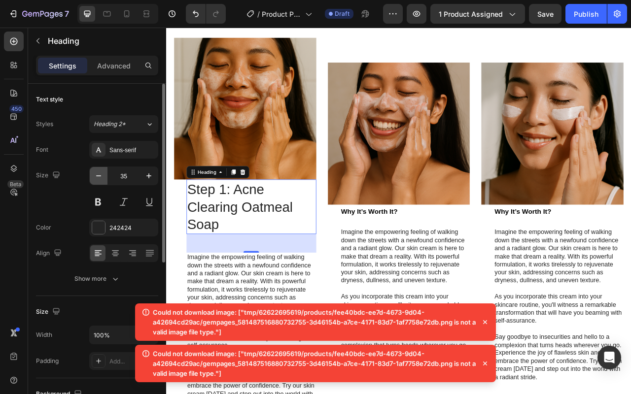
click at [101, 177] on icon "button" at bounding box center [99, 176] width 10 height 10
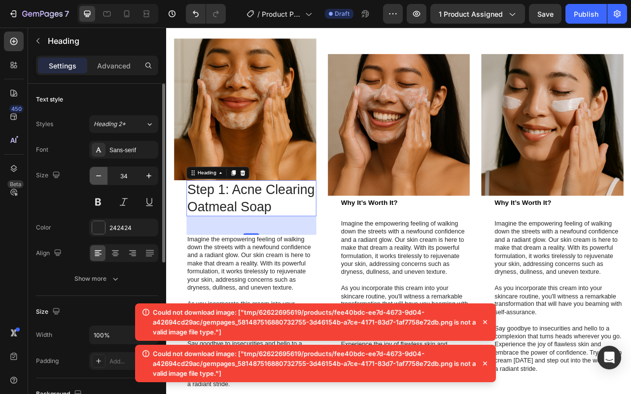
click at [101, 177] on icon "button" at bounding box center [99, 176] width 10 height 10
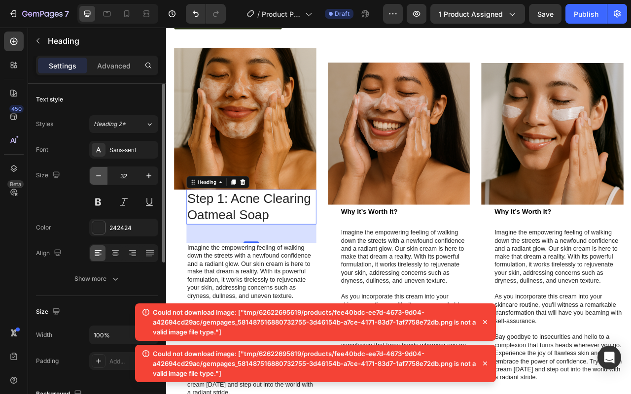
click at [101, 177] on icon "button" at bounding box center [99, 176] width 10 height 10
type input "31"
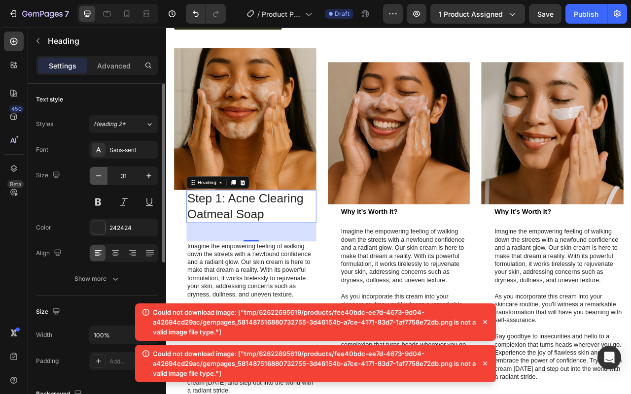
scroll to position [1890, 0]
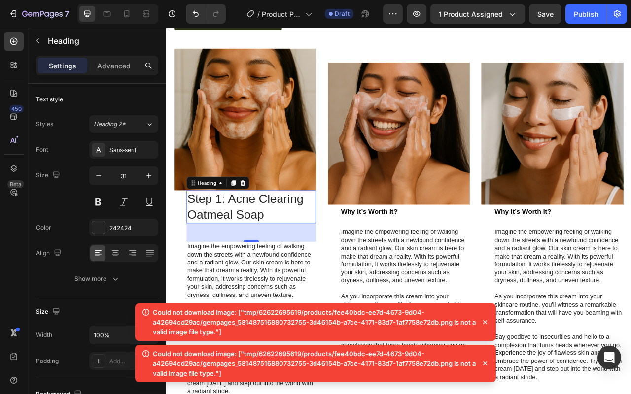
click at [455, 301] on p "Imagine the empowering feeling of walking down the streets with a newfound conf…" at bounding box center [469, 319] width 163 height 72
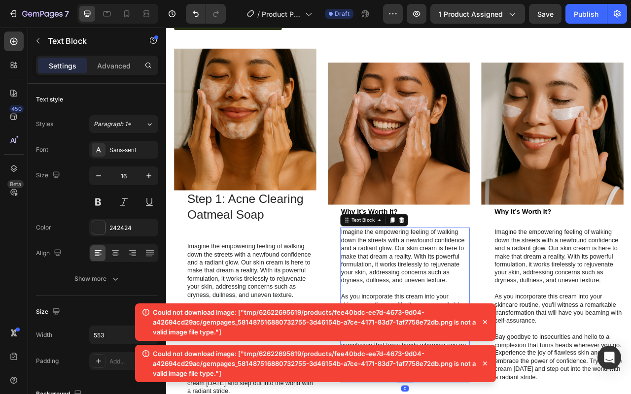
click at [279, 264] on p "Step 1: Acne Clearing Oatmeal Soap" at bounding box center [274, 255] width 163 height 40
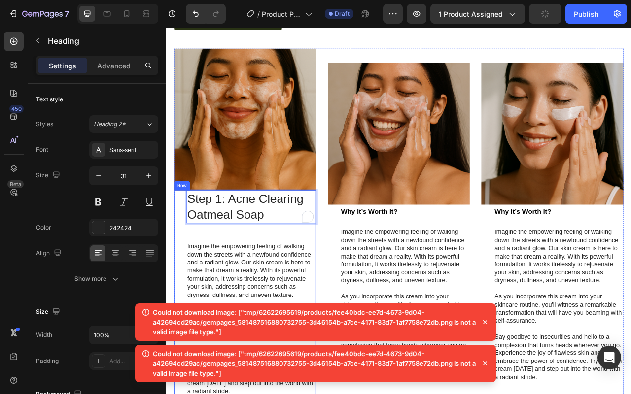
click at [178, 245] on div "Step 1: Acne Clearing Oatmeal Soap Heading 48 Imagine the empowering feeling of…" at bounding box center [266, 365] width 181 height 262
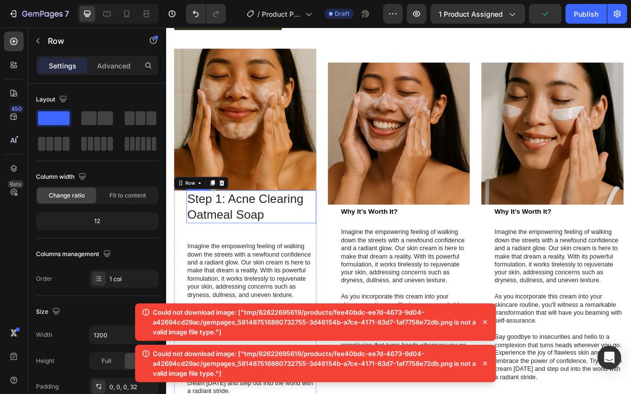
click at [192, 234] on h2 "Step 1: Acne Clearing Oatmeal Soap" at bounding box center [274, 255] width 165 height 42
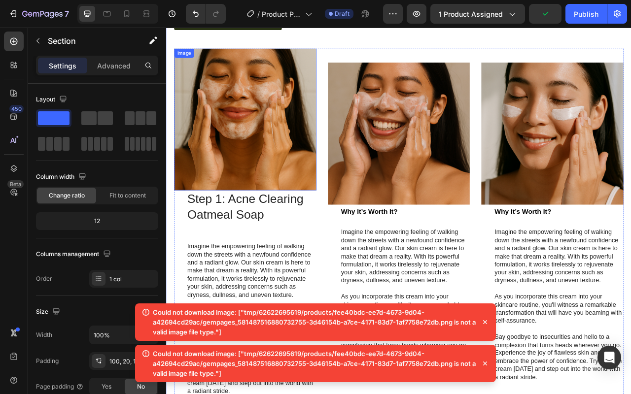
click at [273, 223] on img at bounding box center [266, 144] width 181 height 181
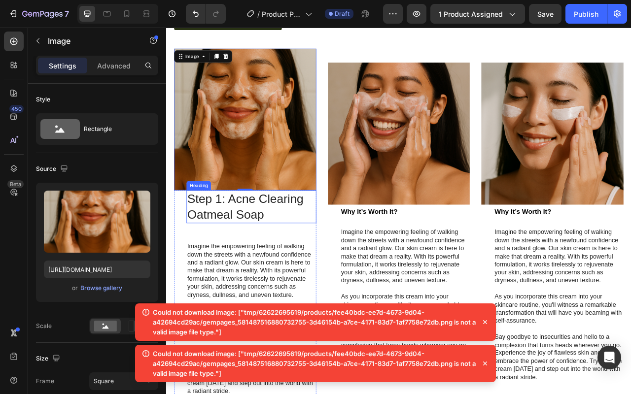
click at [265, 235] on p "Step 1: Acne Clearing Oatmeal Soap" at bounding box center [274, 255] width 163 height 40
click at [268, 227] on div "Image 0" at bounding box center [266, 144] width 181 height 181
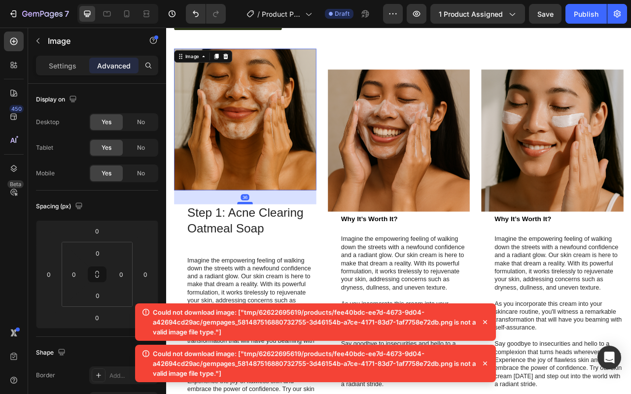
drag, startPoint x: 269, startPoint y: 226, endPoint x: 268, endPoint y: 244, distance: 17.8
click at [268, 249] on div at bounding box center [266, 250] width 20 height 3
type input "36"
click at [506, 230] on img at bounding box center [461, 171] width 181 height 181
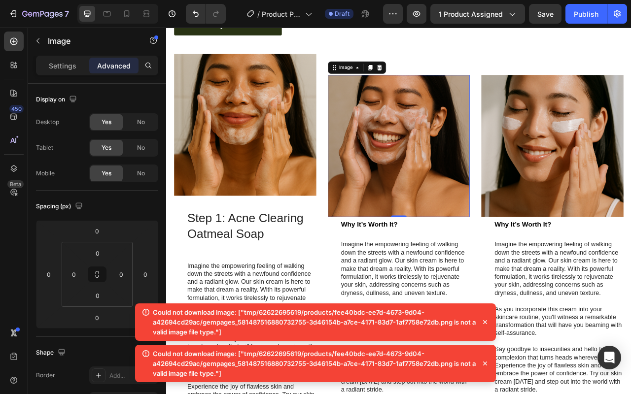
scroll to position [1893, 0]
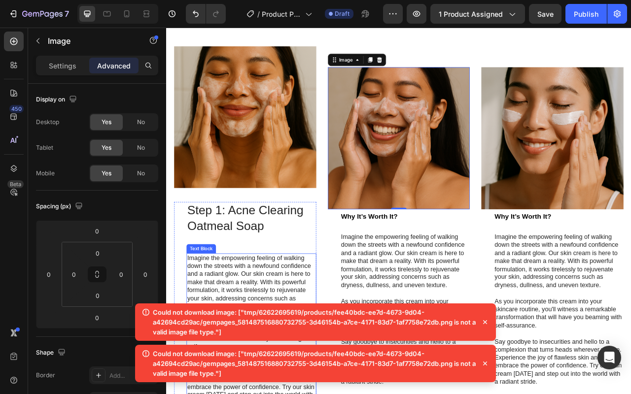
click at [243, 353] on p "Imagine the empowering feeling of walking down the streets with a newfound conf…" at bounding box center [274, 352] width 163 height 72
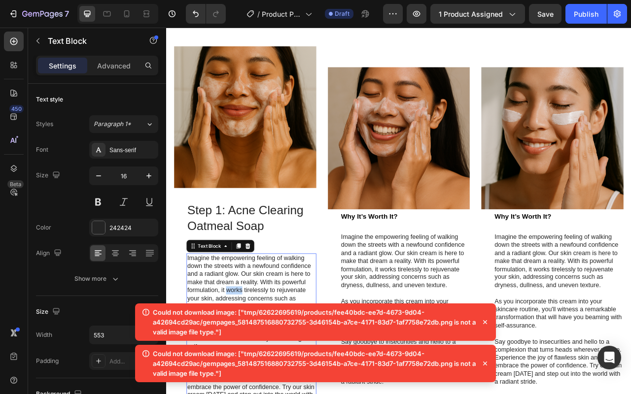
click at [243, 353] on p "Imagine the empowering feeling of walking down the streets with a newfound conf…" at bounding box center [274, 352] width 163 height 72
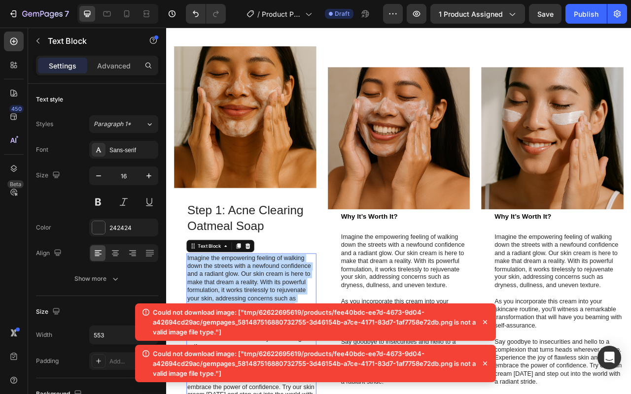
click at [243, 353] on p "Imagine the empowering feeling of walking down the streets with a newfound conf…" at bounding box center [274, 352] width 163 height 72
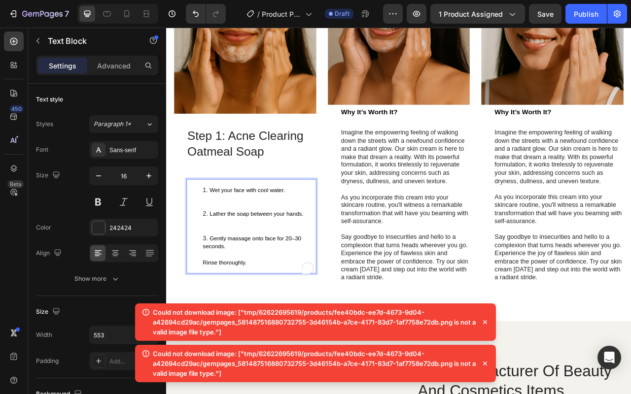
scroll to position [2004, 0]
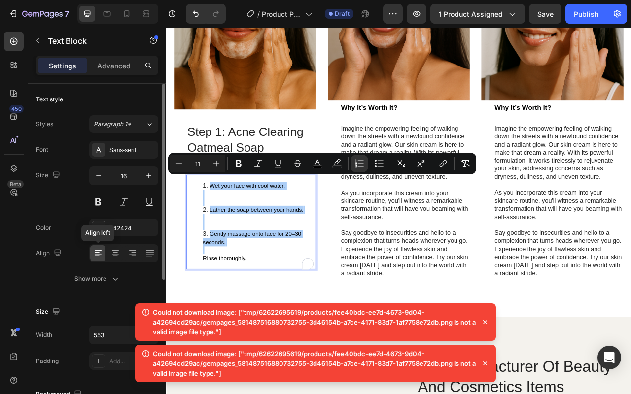
click at [98, 258] on icon at bounding box center [98, 253] width 10 height 10
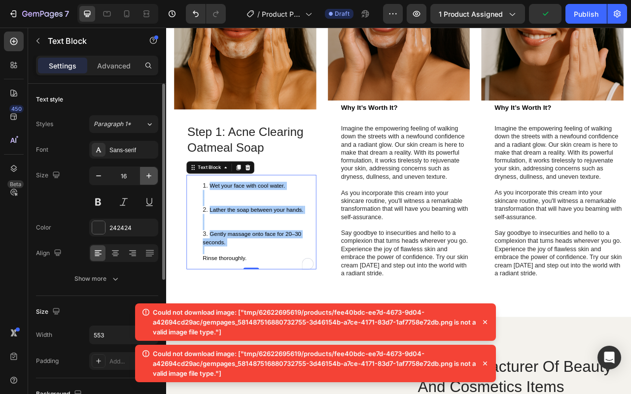
click at [148, 179] on icon "button" at bounding box center [149, 176] width 10 height 10
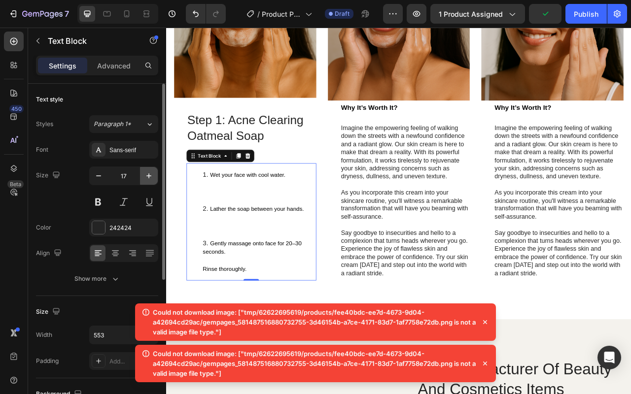
click at [148, 179] on icon "button" at bounding box center [149, 176] width 10 height 10
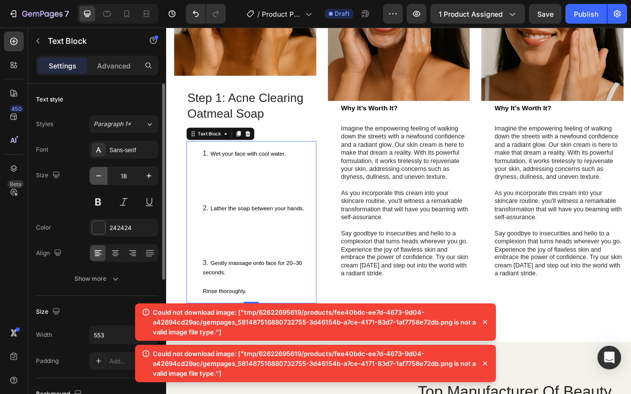
click at [100, 179] on icon "button" at bounding box center [99, 176] width 10 height 10
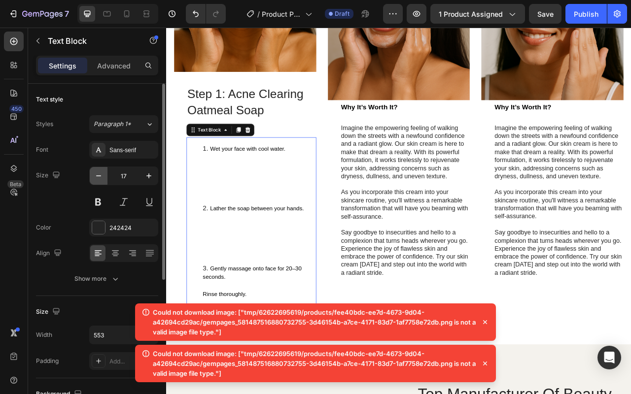
click at [100, 179] on icon "button" at bounding box center [99, 176] width 10 height 10
type input "16"
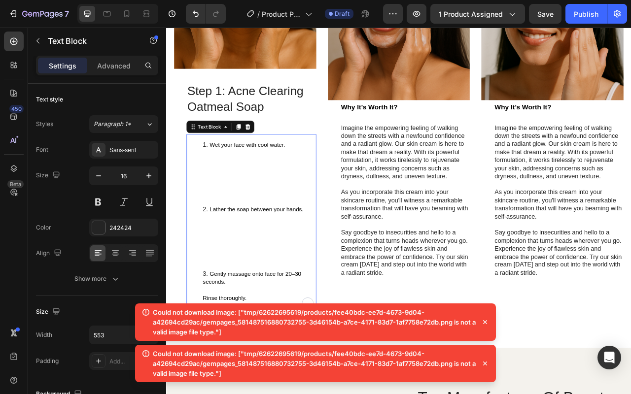
click at [286, 221] on li "Wet your face with cool water." at bounding box center [283, 213] width 143 height 82
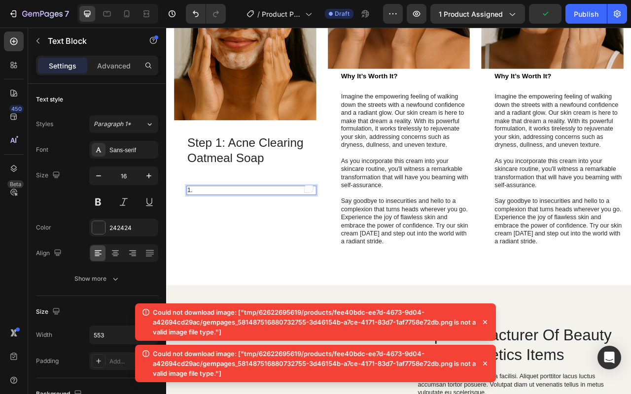
click at [267, 230] on p "1." at bounding box center [274, 235] width 163 height 10
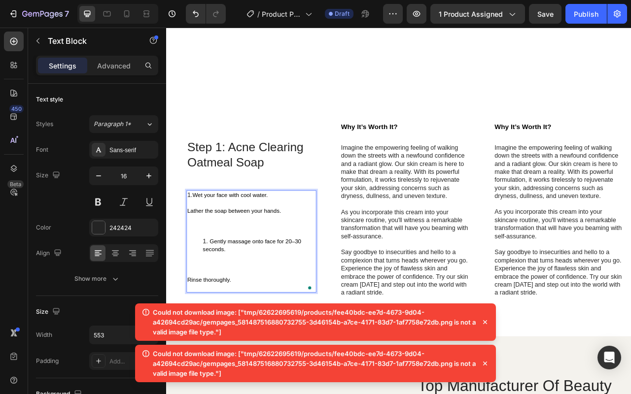
scroll to position [1985, 0]
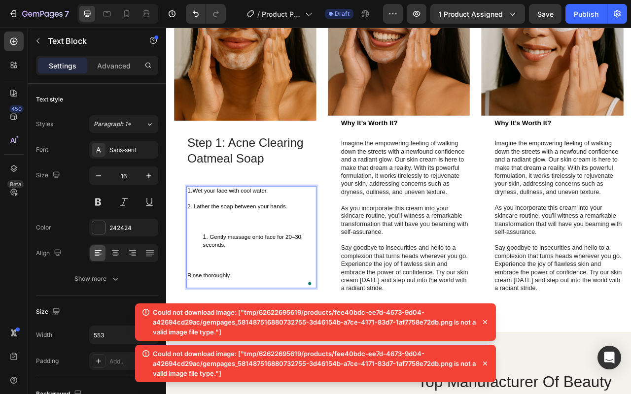
click at [214, 289] on li "Gently massage onto face for 20–30 seconds." at bounding box center [283, 309] width 143 height 41
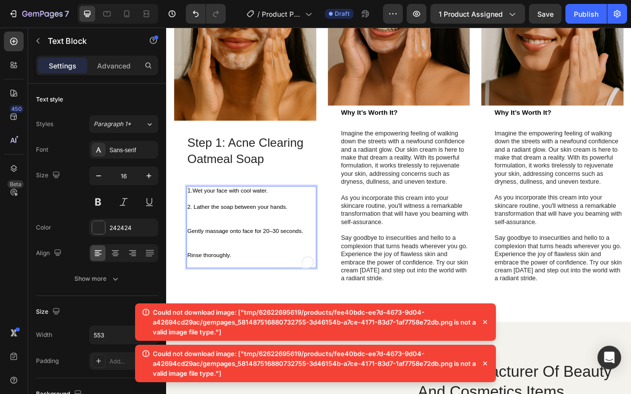
scroll to position [2003, 0]
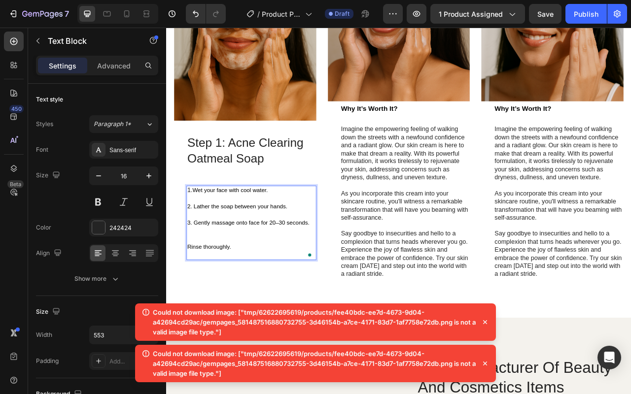
click at [239, 292] on p "1. Wet your face with cool water. 2. Lather the soap between your hands. 3. Gen…" at bounding box center [274, 266] width 163 height 72
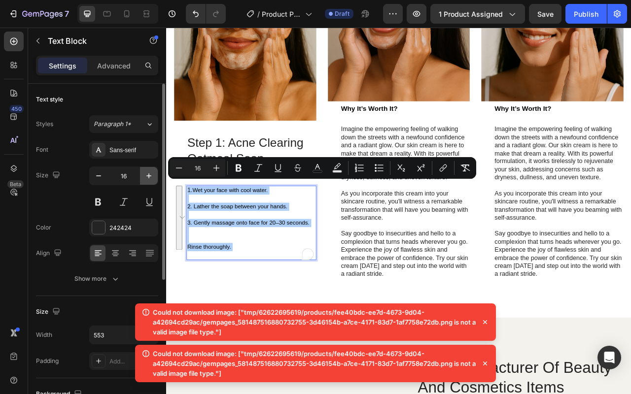
click at [142, 179] on button "button" at bounding box center [149, 176] width 18 height 18
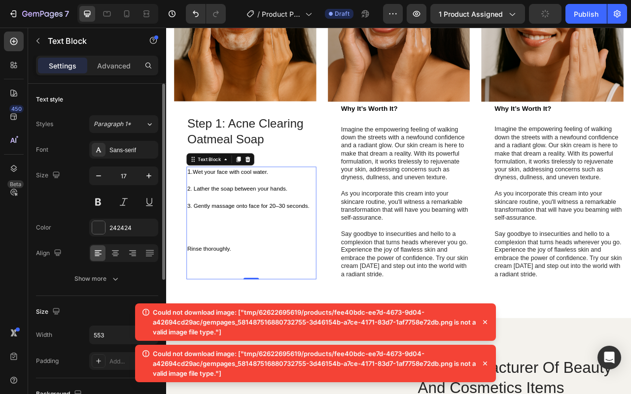
scroll to position [2004, 0]
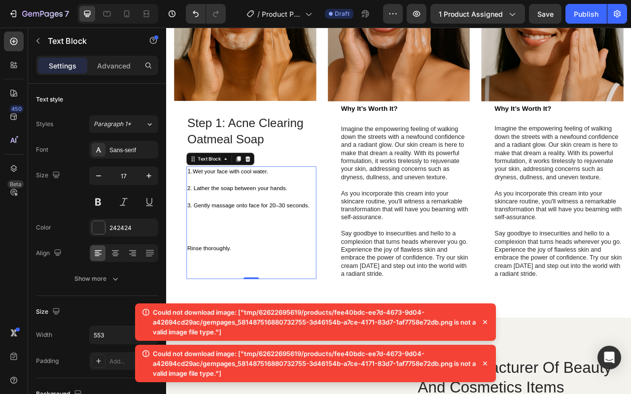
click at [241, 240] on p "1. Wet your face with cool water. 2. Lather the soap between your hands. 3. Gen…" at bounding box center [274, 254] width 163 height 98
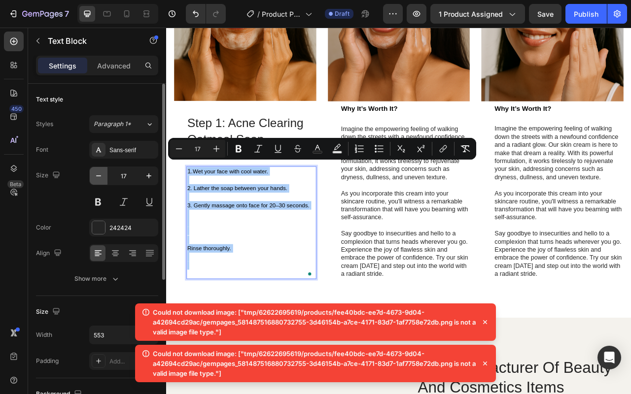
click at [101, 179] on icon "button" at bounding box center [99, 176] width 10 height 10
type input "16"
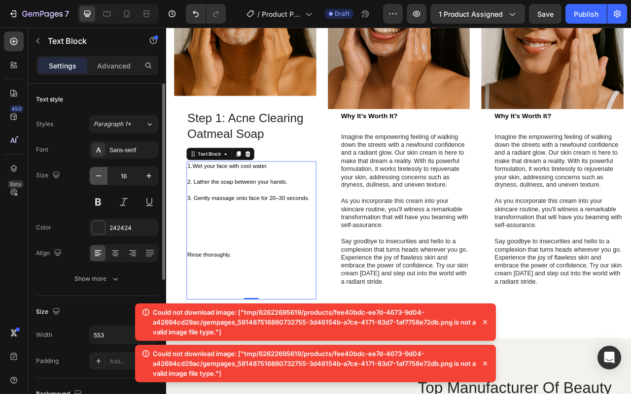
scroll to position [2020, 0]
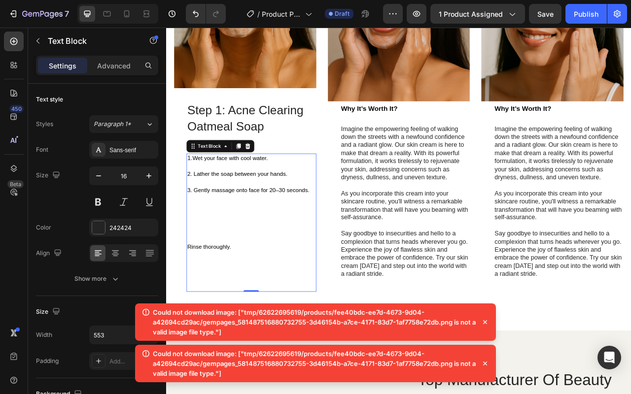
click at [260, 286] on p "1. Wet your face with cool water. 2. Lather the soap between your hands. 3. Gen…" at bounding box center [274, 245] width 163 height 113
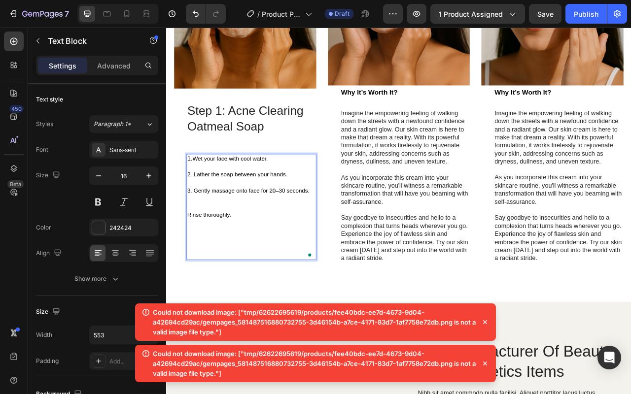
scroll to position [2029, 0]
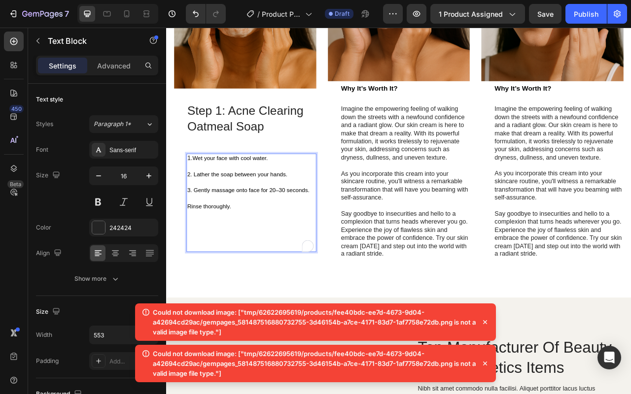
click at [255, 298] on p "Rinse thoroughly." at bounding box center [274, 281] width 163 height 62
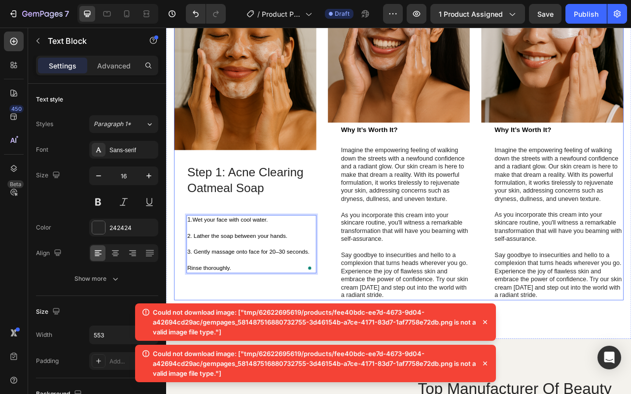
scroll to position [1957, 0]
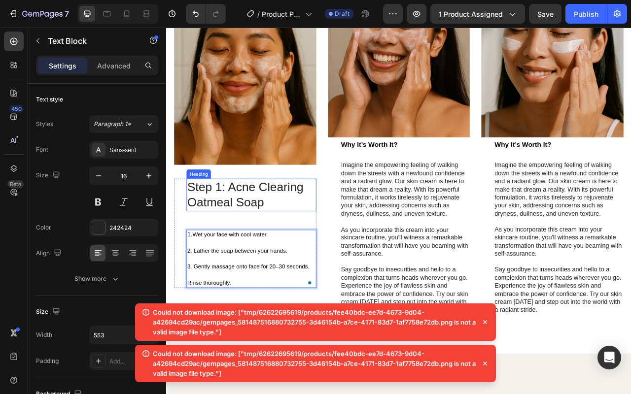
click at [272, 262] on div "Step 1: Acne Clearing Oatmeal Soap Heading 1. Wet your face with cool water. 2.…" at bounding box center [274, 289] width 165 height 139
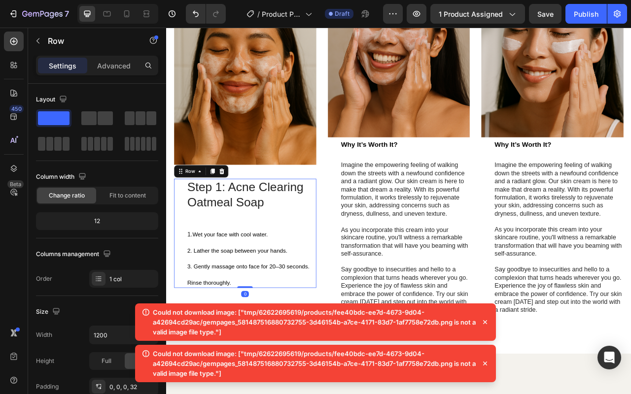
click at [271, 268] on div "Step 1: Acne Clearing Oatmeal Soap Heading 1. Wet your face with cool water. 2.…" at bounding box center [274, 289] width 165 height 139
click at [265, 276] on div "Step 1: Acne Clearing Oatmeal Soap Heading 1. Wet your face with cool water. 2.…" at bounding box center [274, 289] width 165 height 139
click at [264, 287] on span "Wet your face with cool water." at bounding box center [247, 291] width 96 height 8
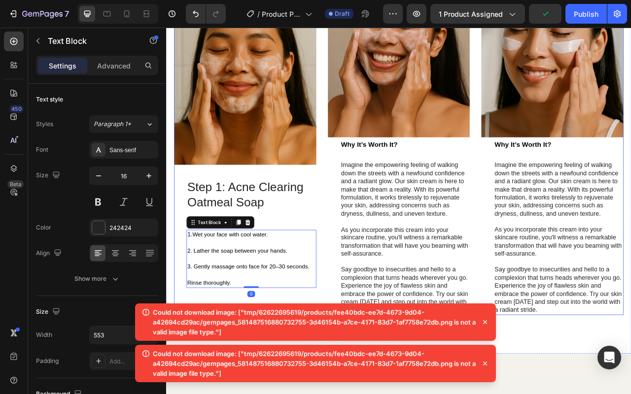
click at [368, 258] on div "Image Why It’s Worth It? Heading Imagine the empowering feeling of walking down…" at bounding box center [461, 190] width 571 height 407
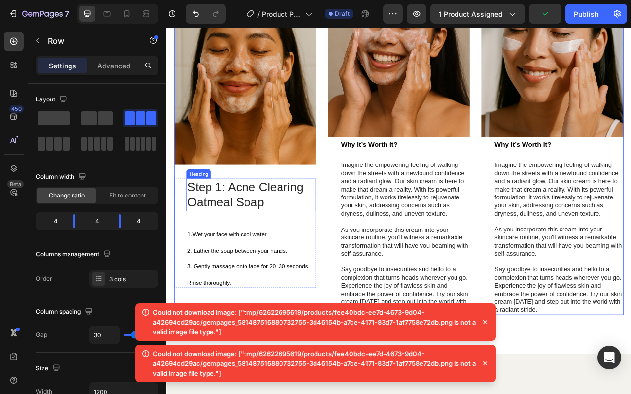
click at [289, 243] on p "Step 1: Acne Clearing Oatmeal Soap" at bounding box center [274, 241] width 163 height 40
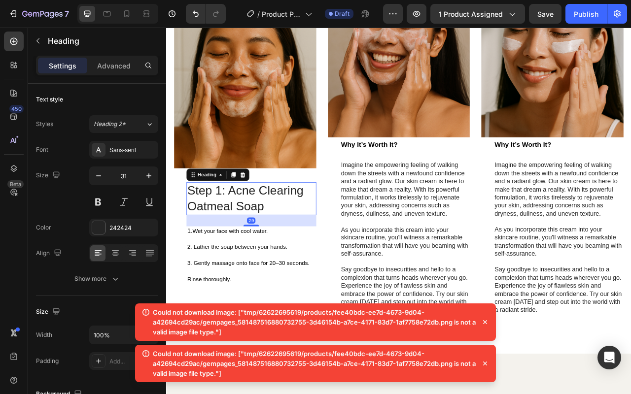
drag, startPoint x: 273, startPoint y: 276, endPoint x: 274, endPoint y: 267, distance: 9.4
click at [274, 266] on div "29" at bounding box center [274, 266] width 165 height 0
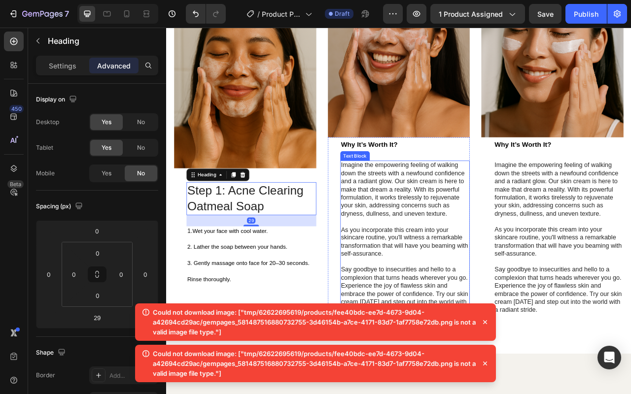
click at [499, 225] on p "Imagine the empowering feeling of walking down the streets with a newfound conf…" at bounding box center [469, 234] width 163 height 72
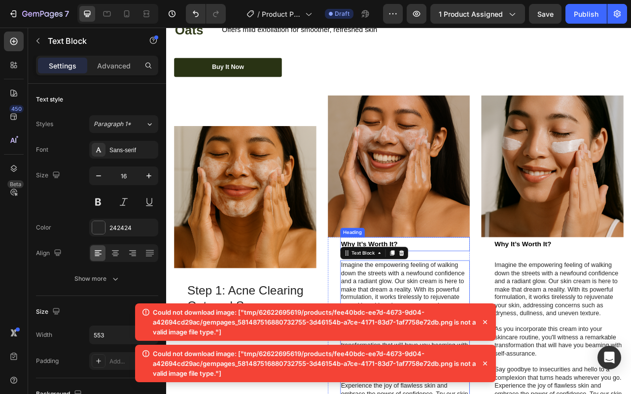
scroll to position [1895, 0]
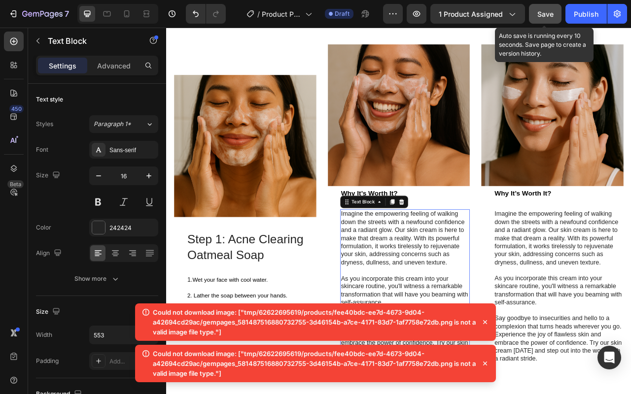
click at [541, 12] on span "Save" at bounding box center [545, 14] width 16 height 8
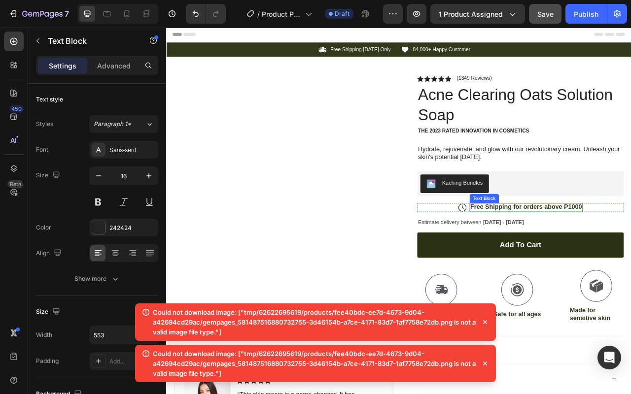
scroll to position [2, 0]
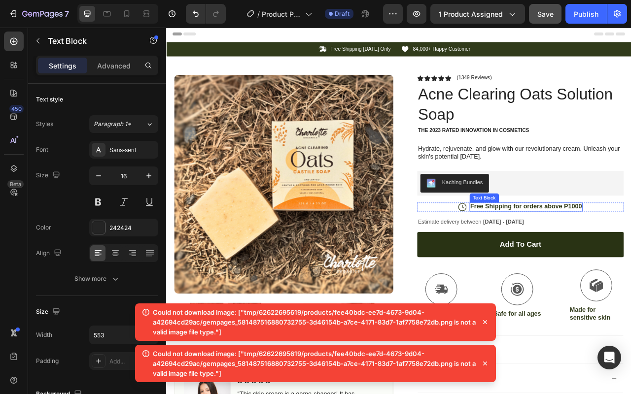
click at [564, 256] on p "Free Shipping for orders above P1000" at bounding box center [623, 255] width 142 height 10
click at [519, 257] on div "Icon Free Shipping for orders above P1000 Text Block 0 Row" at bounding box center [616, 255] width 263 height 11
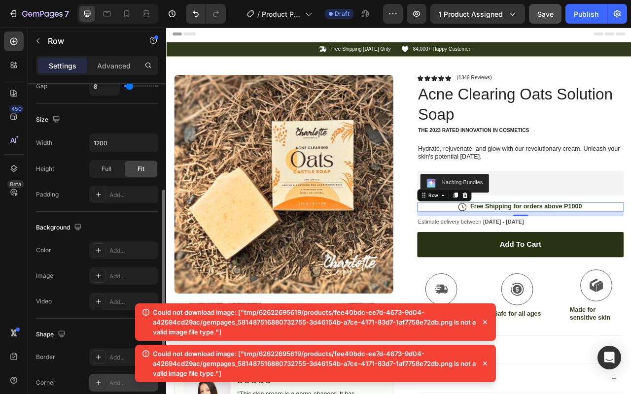
scroll to position [375, 0]
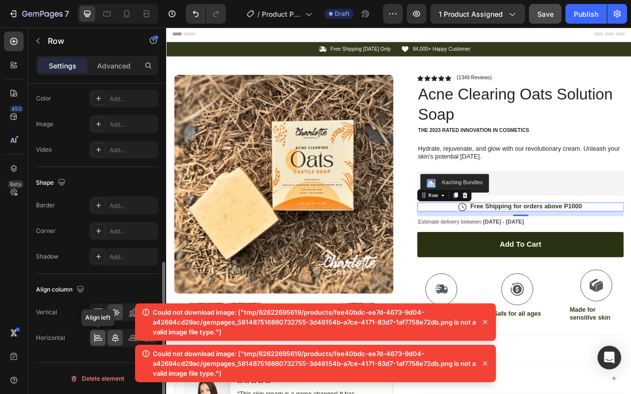
click at [102, 340] on icon at bounding box center [98, 338] width 10 height 10
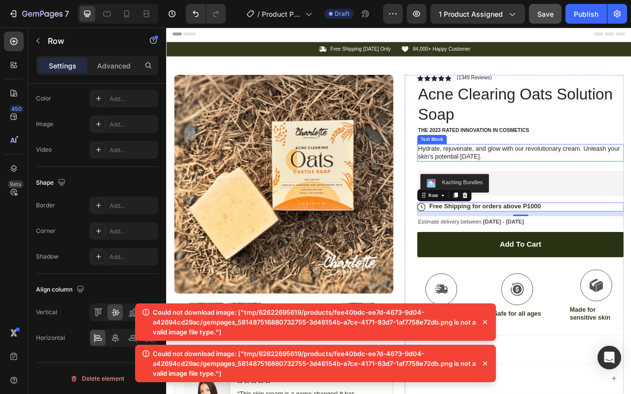
click at [630, 190] on p "Hydrate, rejuvenate, and glow with our revolutionary cream. Unleash your skin's…" at bounding box center [616, 187] width 261 height 21
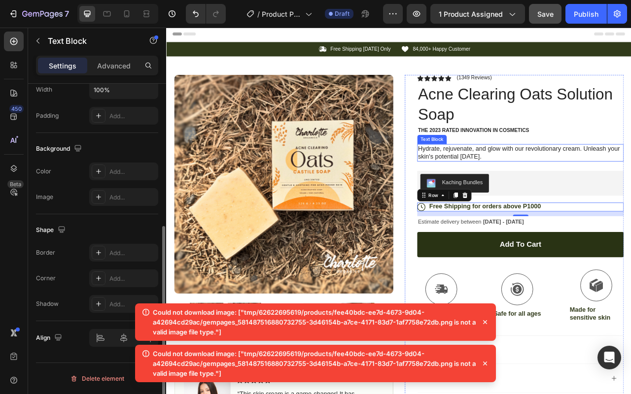
scroll to position [0, 0]
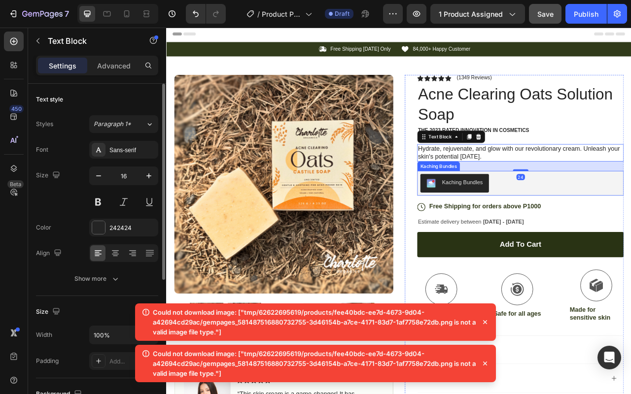
click at [630, 225] on div "Kaching Bundles" at bounding box center [616, 226] width 255 height 24
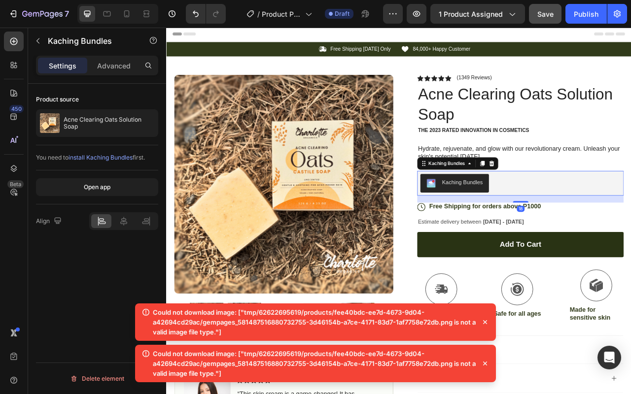
click at [531, 216] on button "Kaching Bundles" at bounding box center [532, 226] width 87 height 24
click at [528, 222] on div "Kaching Bundles" at bounding box center [542, 225] width 52 height 10
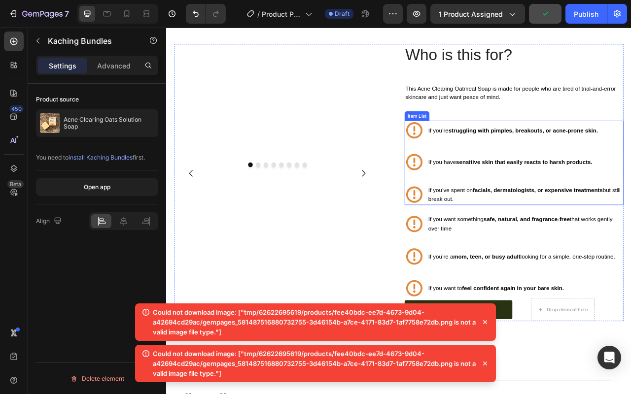
scroll to position [1091, 0]
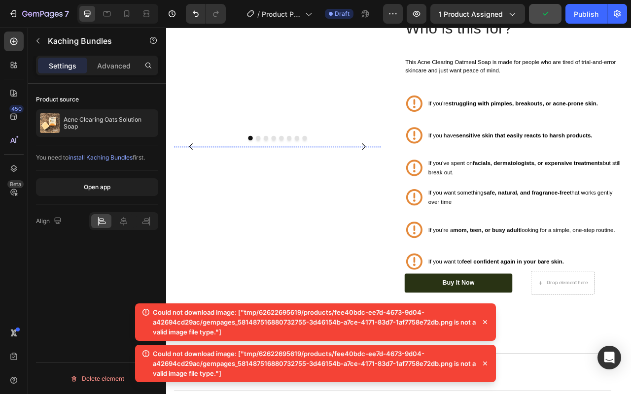
click at [315, 179] on img at bounding box center [305, 179] width 259 height 0
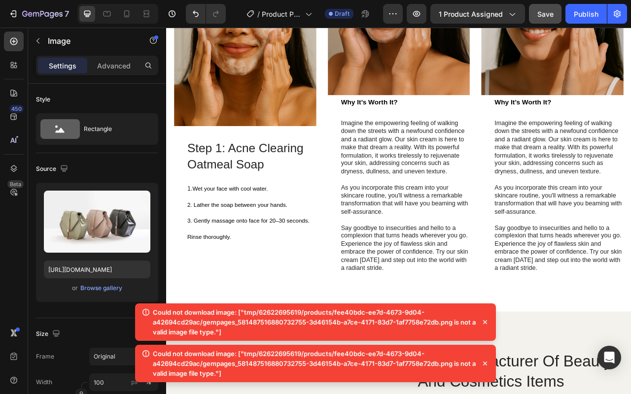
scroll to position [1782, 0]
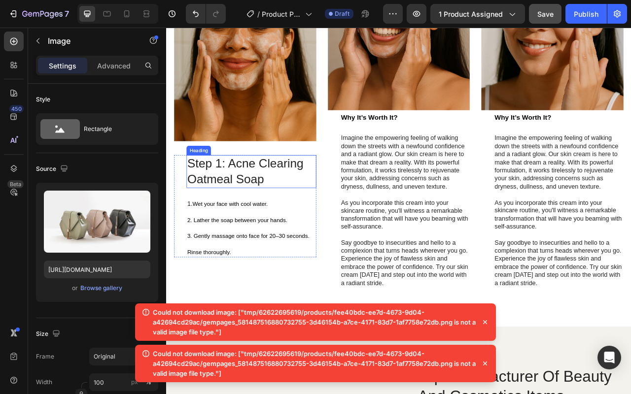
click at [275, 205] on h2 "Step 1: Acne Clearing Oatmeal Soap" at bounding box center [274, 211] width 165 height 42
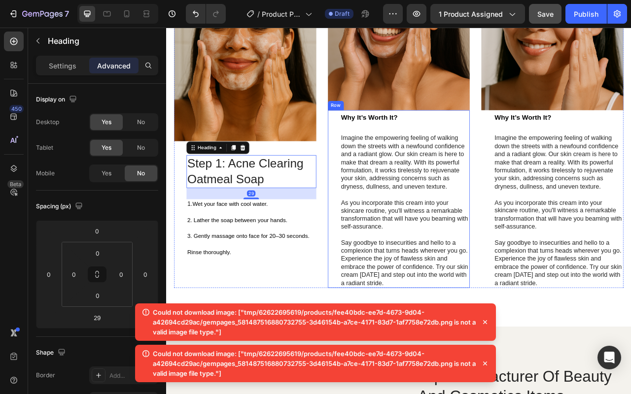
click at [425, 152] on div "Why It’s Worth It? Heading Imagine the empowering feeling of walking down the s…" at bounding box center [469, 246] width 165 height 226
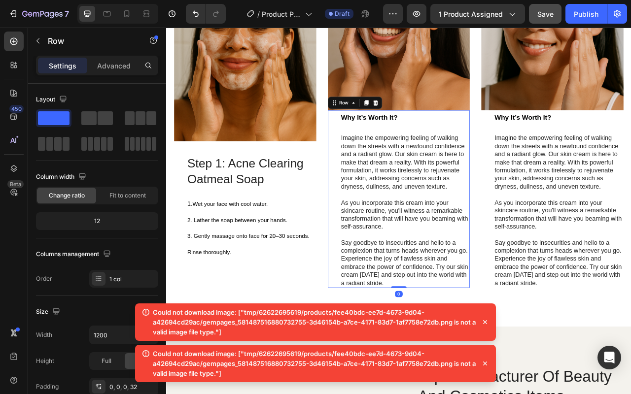
click at [433, 139] on strong "Why It’s Worth It?" at bounding box center [424, 141] width 72 height 10
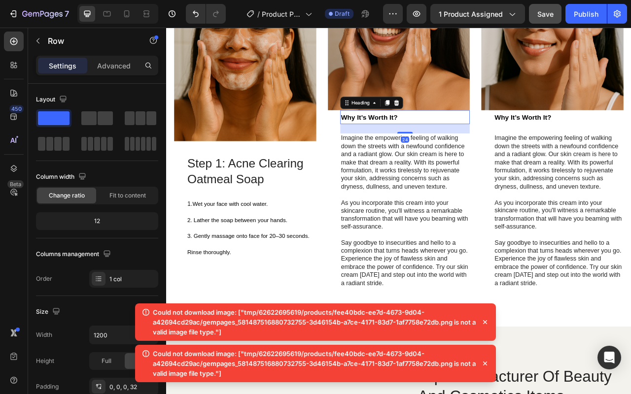
click at [384, 166] on div "Why It’s Worth It? Heading 24 Imagine the empowering feeling of walking down th…" at bounding box center [461, 246] width 181 height 226
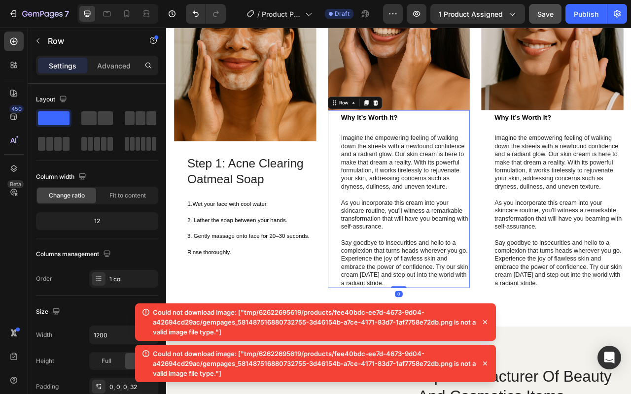
click at [428, 119] on icon at bounding box center [432, 123] width 8 height 8
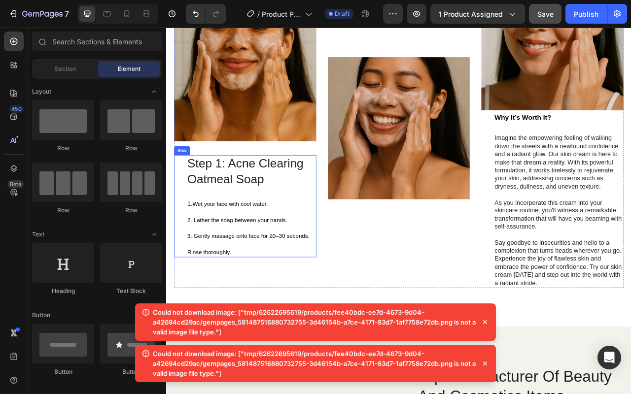
click at [186, 193] on div "Step 1: Acne Clearing Oatmeal Soap Heading 1. Wet your face with cool water. 2.…" at bounding box center [266, 255] width 181 height 130
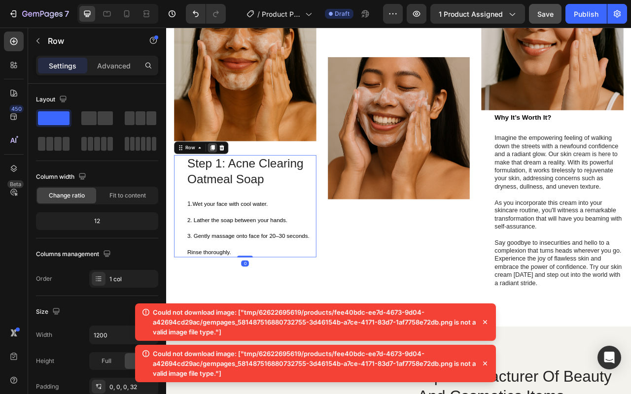
click at [227, 177] on icon at bounding box center [224, 180] width 5 height 7
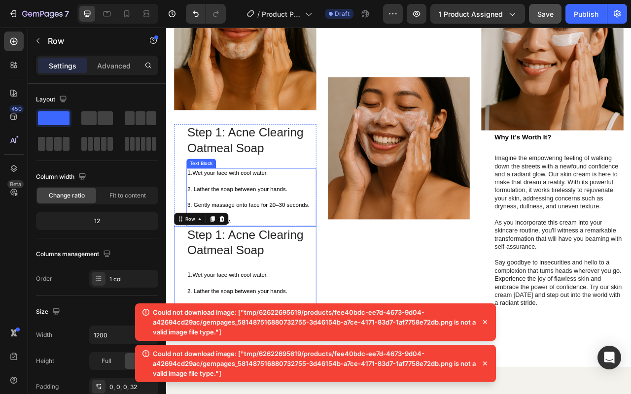
scroll to position [1809, 0]
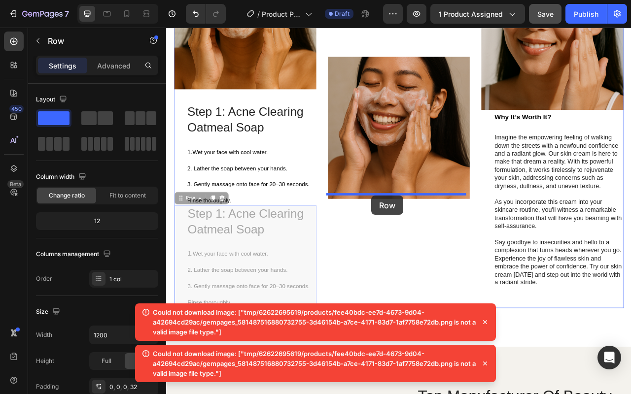
drag, startPoint x: 192, startPoint y: 241, endPoint x: 427, endPoint y: 241, distance: 234.5
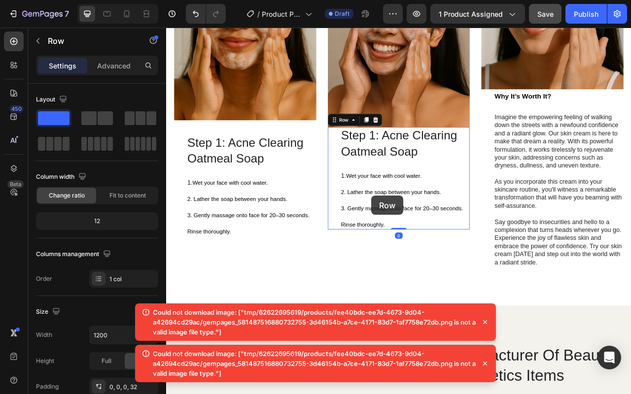
scroll to position [1782, 0]
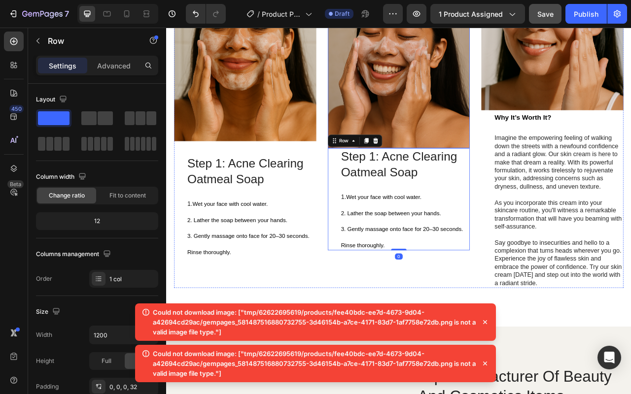
click at [469, 171] on img at bounding box center [461, 90] width 181 height 181
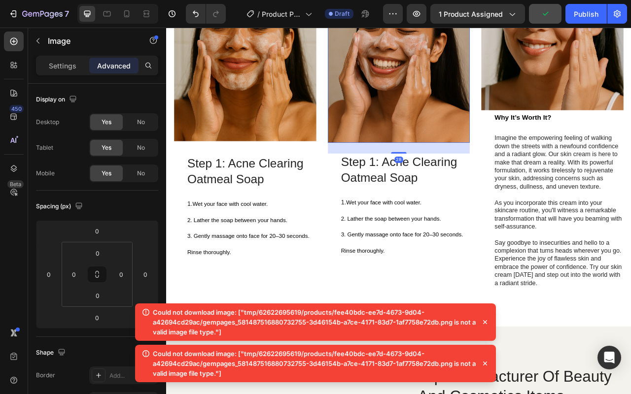
drag, startPoint x: 459, startPoint y: 176, endPoint x: 462, endPoint y: 187, distance: 11.2
click at [462, 174] on div "28" at bounding box center [461, 174] width 181 height 0
type input "28"
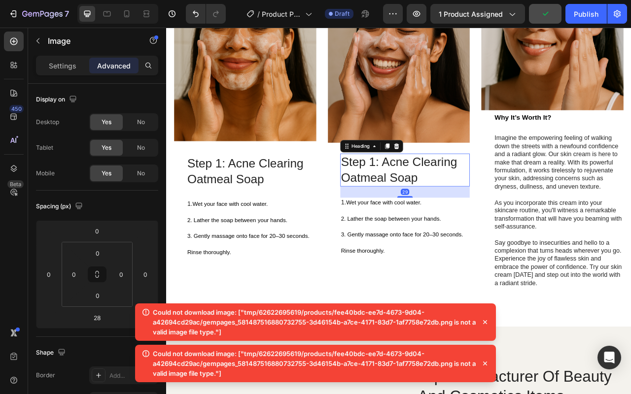
click at [456, 201] on h2 "Step 1: Acne Clearing Oatmeal Soap" at bounding box center [469, 209] width 165 height 42
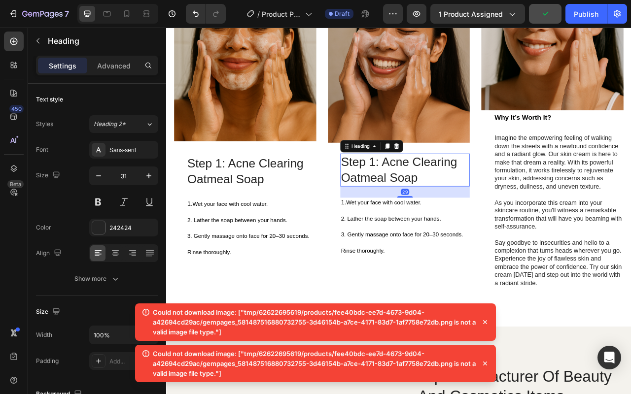
click at [456, 201] on h2 "Step 1: Acne Clearing Oatmeal Soap" at bounding box center [469, 209] width 165 height 42
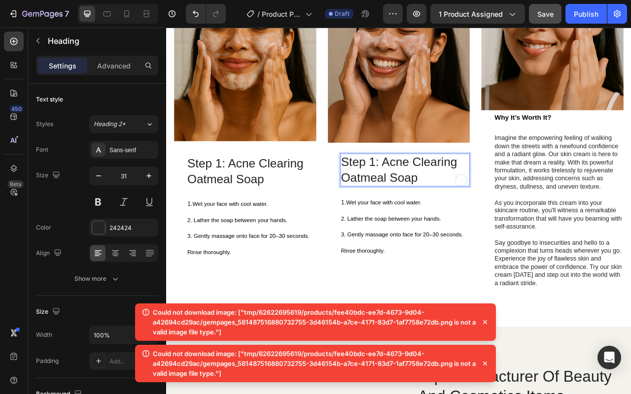
click at [418, 196] on p "Step 1: Acne Clearing Oatmeal Soap" at bounding box center [469, 209] width 163 height 40
click at [426, 194] on p "Step 1: Acne Clearing Oatmeal Soap" at bounding box center [469, 209] width 163 height 40
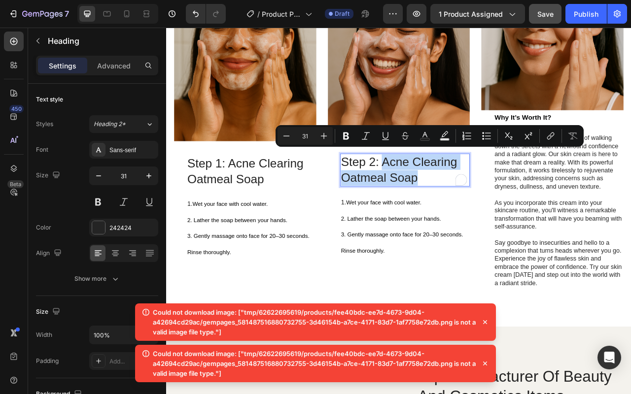
drag, startPoint x: 441, startPoint y: 187, endPoint x: 490, endPoint y: 206, distance: 52.6
click at [491, 207] on p "Step 2: Acne Clearing Oatmeal Soap" at bounding box center [469, 209] width 163 height 40
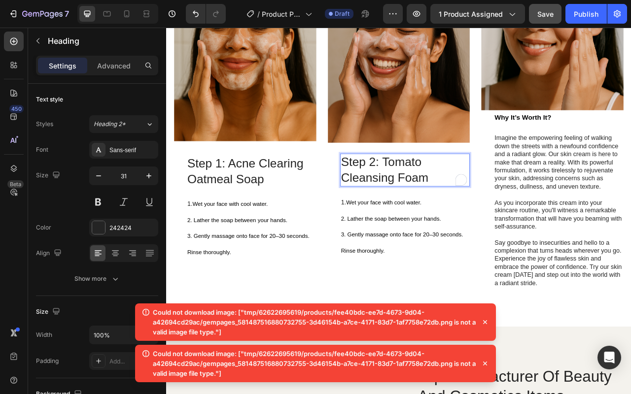
click at [450, 213] on p "Step 2: Tomato Cleansing Foam" at bounding box center [469, 209] width 163 height 40
click at [483, 287] on span "3. Gently massage onto face for 20–30 seconds." at bounding box center [465, 291] width 155 height 8
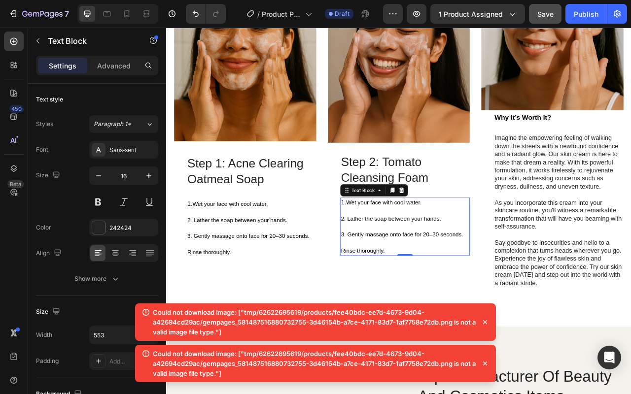
click at [441, 267] on span "2. Lather the soap between your hands." at bounding box center [451, 271] width 127 height 8
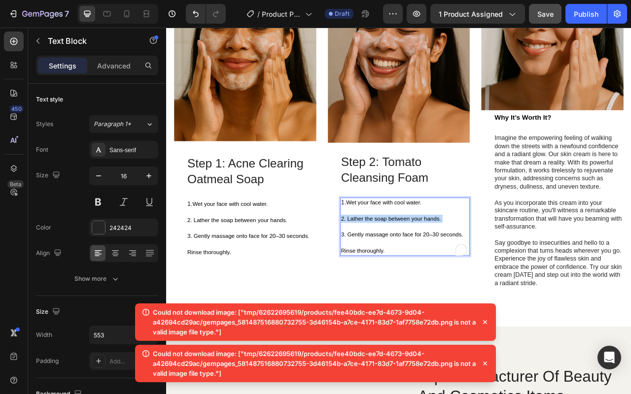
click at [441, 267] on span "2. Lather the soap between your hands." at bounding box center [451, 271] width 127 height 8
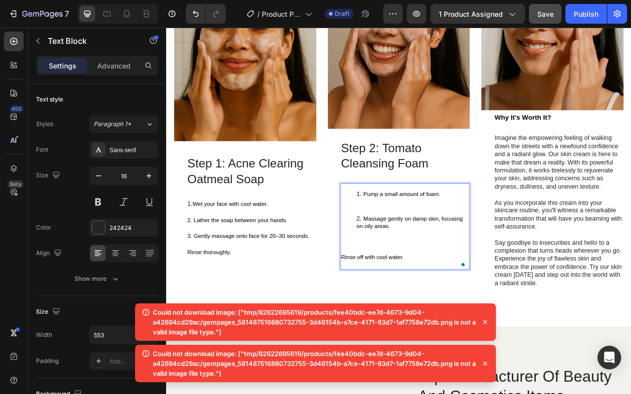
scroll to position [1764, 0]
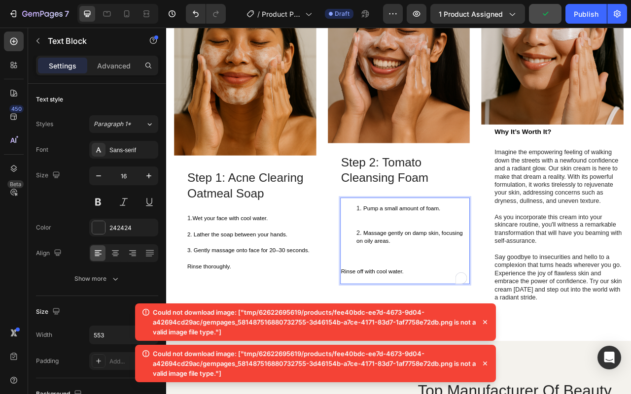
click at [388, 334] on span "Rinse off with cool water." at bounding box center [428, 338] width 80 height 8
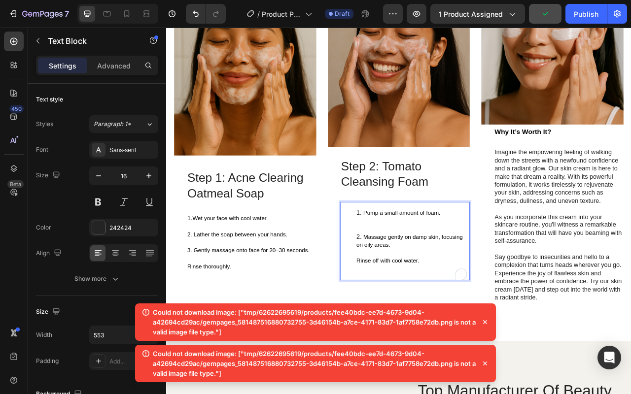
scroll to position [1770, 0]
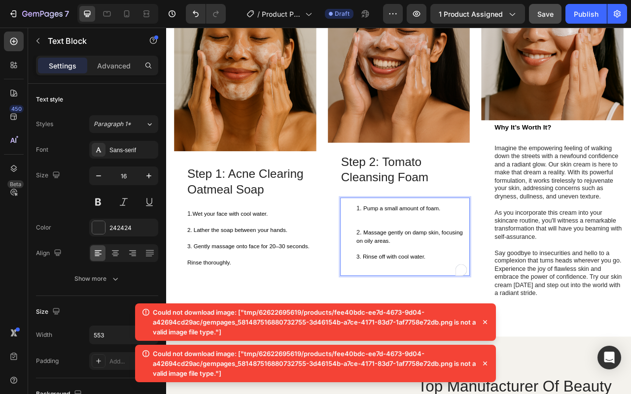
click at [421, 283] on li "Massage gently on damp skin, focusing on oily areas. ⁠⁠⁠⁠⁠⁠⁠ 3. Rinse off with …" at bounding box center [479, 308] width 143 height 51
click at [421, 283] on li "Massage gently on damp skin, focusing on oily areas. 3. Rinse off with cool wat…" at bounding box center [479, 308] width 143 height 51
click at [402, 283] on ol "Pump a small amount of foam. Massage gently on damp skin, focusing on oily area…" at bounding box center [469, 294] width 163 height 82
click at [404, 254] on ol "Pump a small amount of foam. Massage gently on damp skin, focusing on oily area…" at bounding box center [469, 294] width 163 height 82
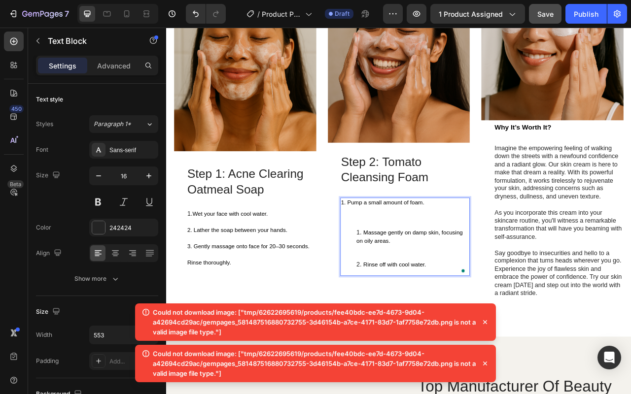
click at [411, 283] on li "Massage gently on damp skin, focusing on oily areas." at bounding box center [479, 303] width 143 height 41
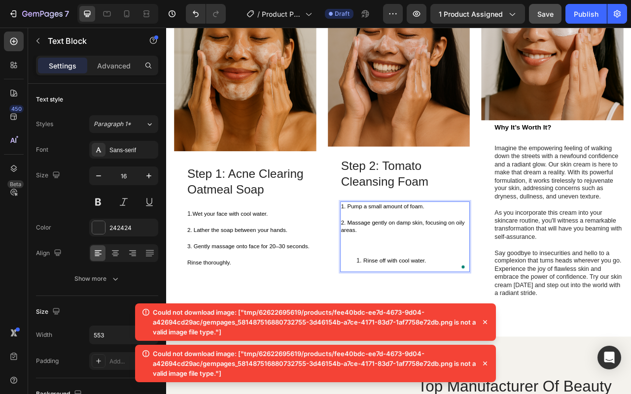
click at [410, 321] on li "Rinse off with cool water." at bounding box center [479, 324] width 143 height 10
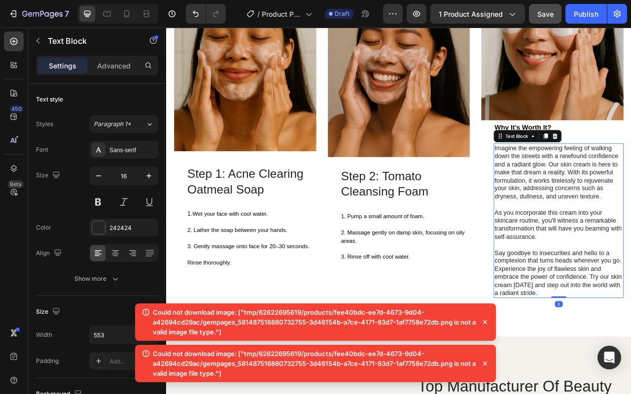
scroll to position [1768, 0]
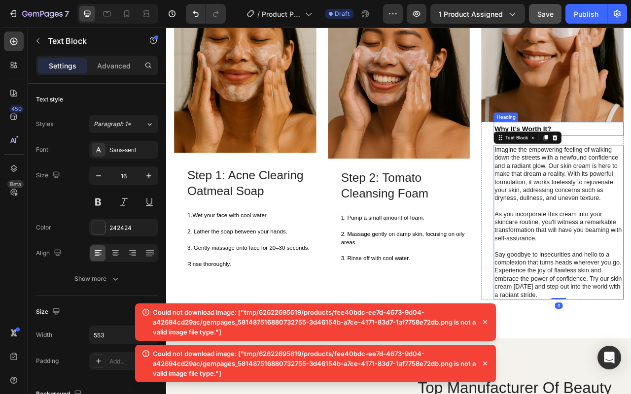
click at [630, 151] on strong "Why It’s Worth It?" at bounding box center [619, 156] width 72 height 10
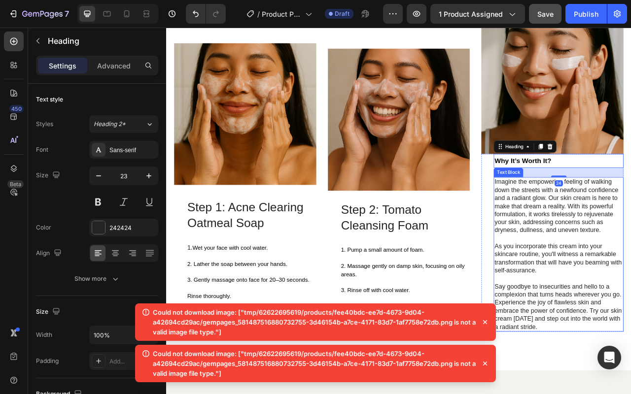
scroll to position [1710, 0]
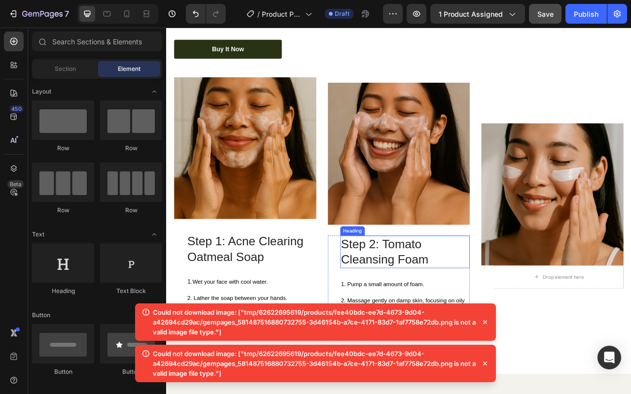
scroll to position [1663, 0]
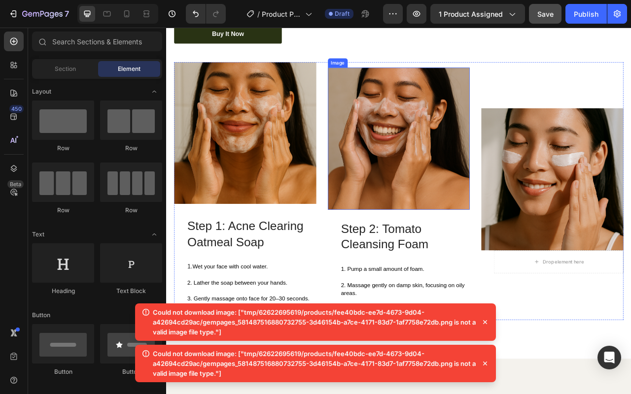
click at [468, 250] on img at bounding box center [461, 168] width 181 height 181
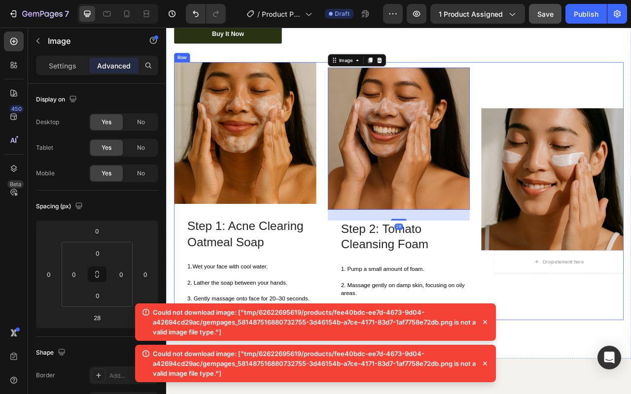
click at [316, 247] on div "Image Step 1: Acne Clearing Oatmeal Soap Heading 1. Wet your face with cool wat…" at bounding box center [266, 235] width 181 height 328
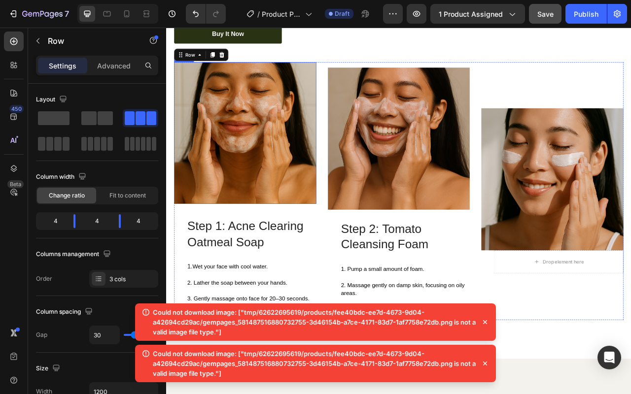
click at [464, 251] on img at bounding box center [461, 168] width 181 height 181
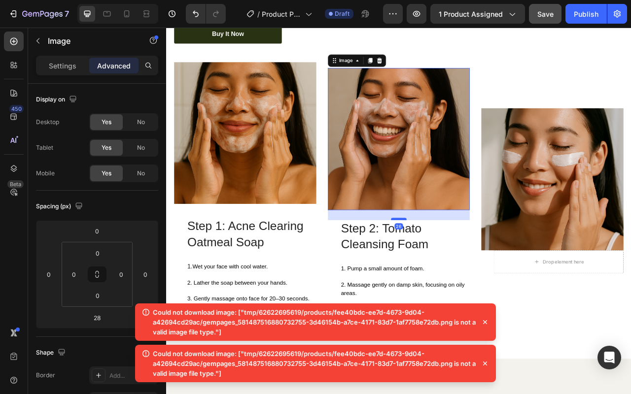
click at [462, 269] on div at bounding box center [462, 270] width 20 height 3
type input "26"
click at [469, 314] on div "Step 2: Tomato Cleansing Foam Heading 1. Pump a small amount of foam. 2. Massag…" at bounding box center [469, 331] width 165 height 119
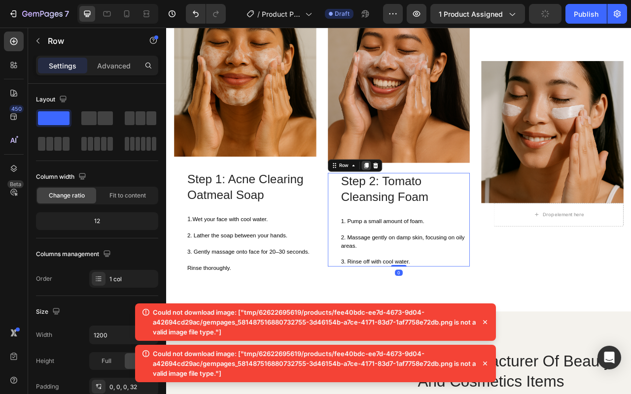
click at [418, 200] on icon at bounding box center [419, 203] width 5 height 7
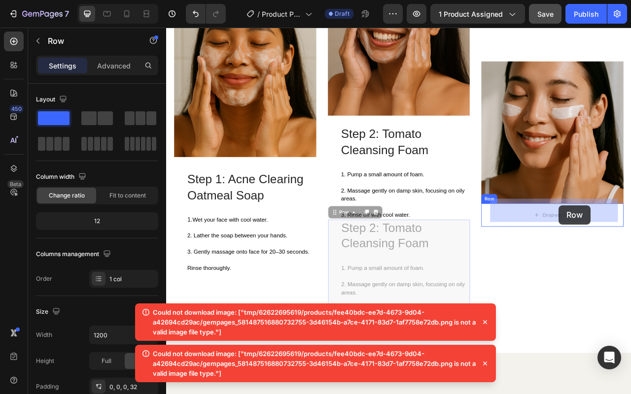
drag, startPoint x: 387, startPoint y: 260, endPoint x: 665, endPoint y: 254, distance: 277.9
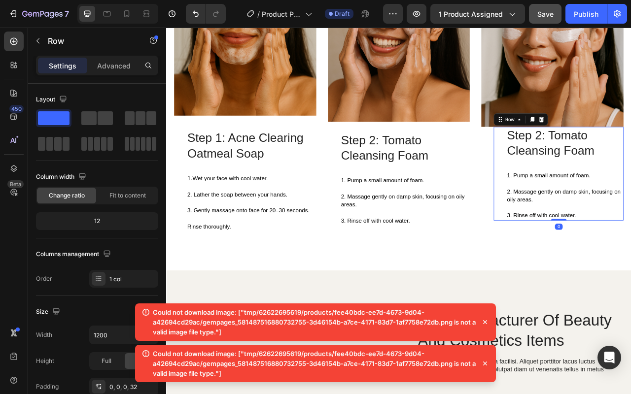
scroll to position [1677, 0]
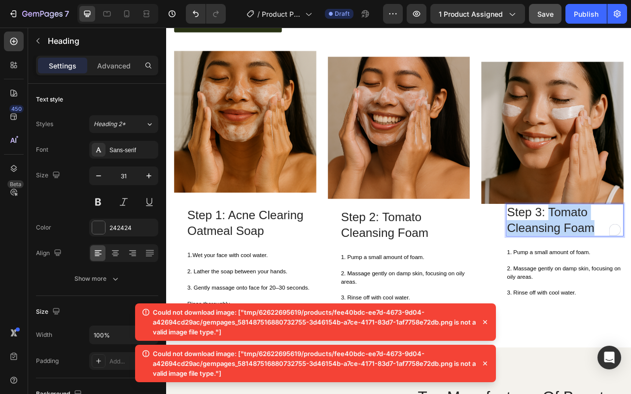
drag, startPoint x: 647, startPoint y: 256, endPoint x: 711, endPoint y: 272, distance: 66.6
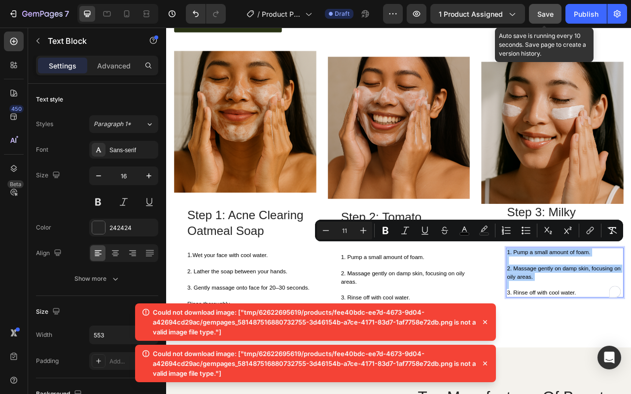
click at [547, 14] on span "Save" at bounding box center [545, 14] width 16 height 8
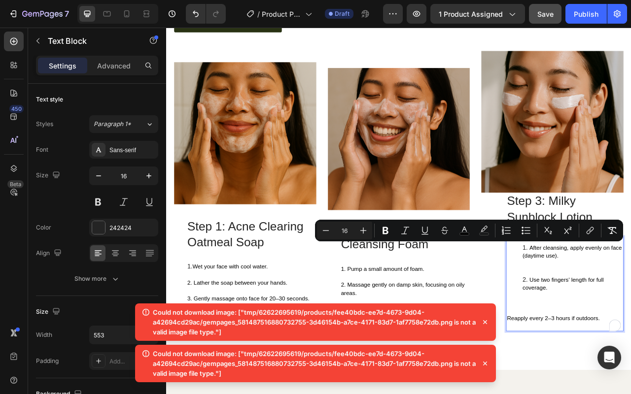
scroll to position [1664, 0]
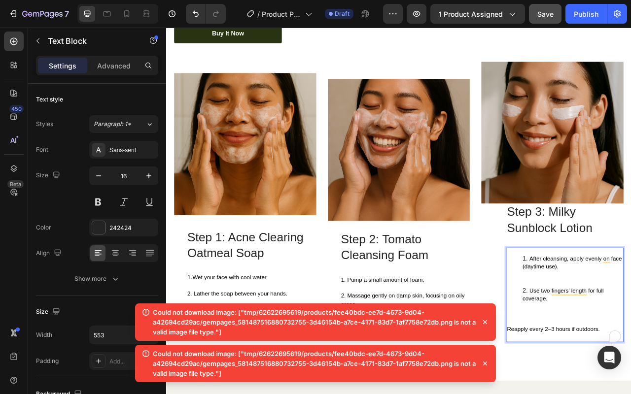
drag, startPoint x: 620, startPoint y: 312, endPoint x: 624, endPoint y: 317, distance: 6.7
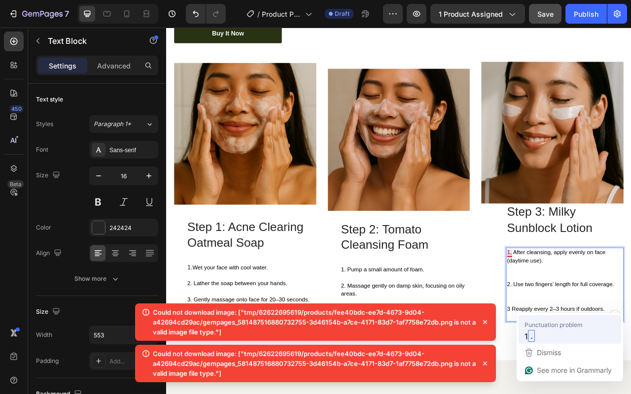
click at [534, 321] on span "Punctuation problem" at bounding box center [553, 325] width 58 height 10
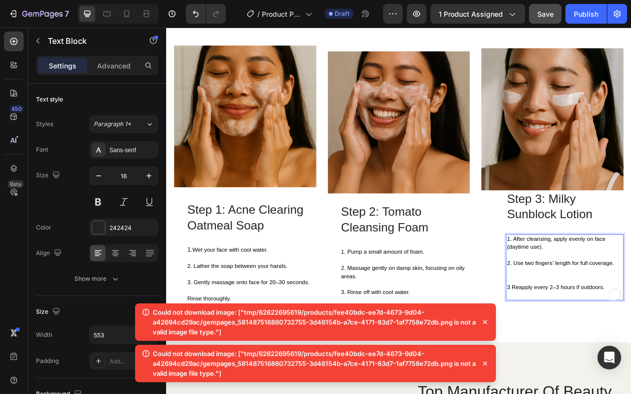
scroll to position [1685, 0]
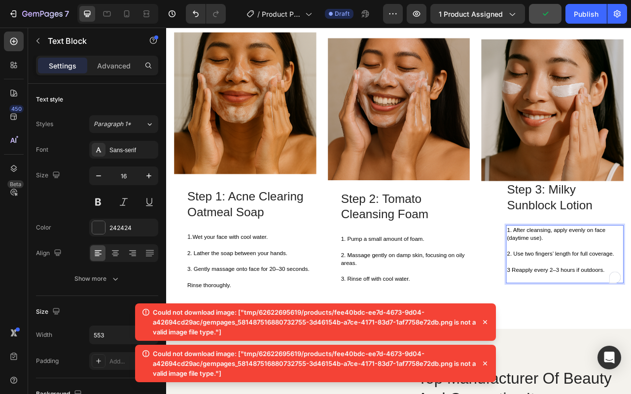
scroll to position [1717, 0]
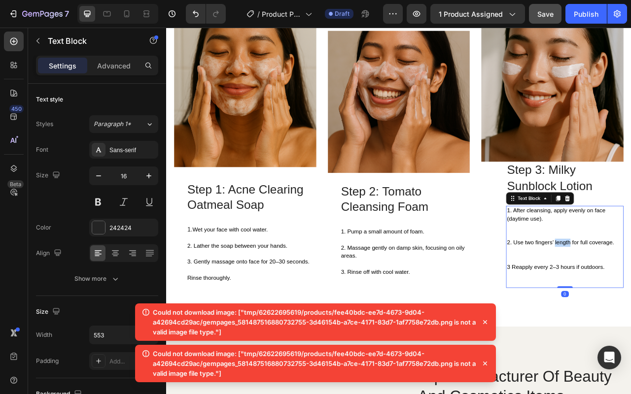
scroll to position [1708, 0]
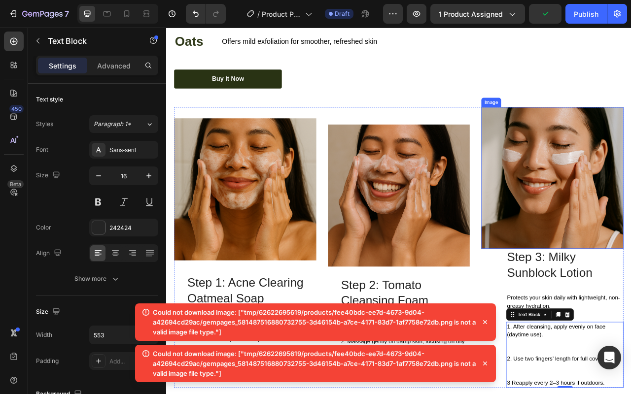
scroll to position [1652, 0]
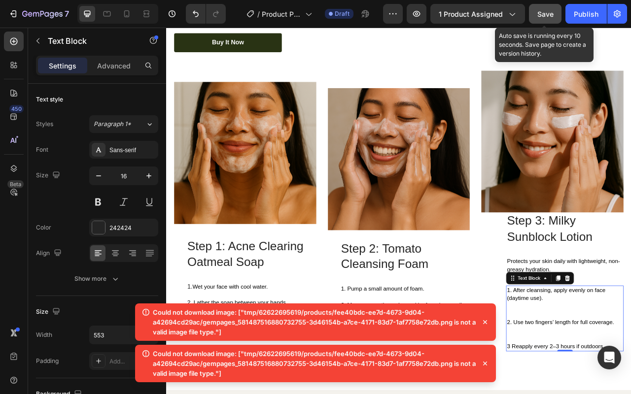
click at [540, 19] on div "Save" at bounding box center [545, 14] width 16 height 10
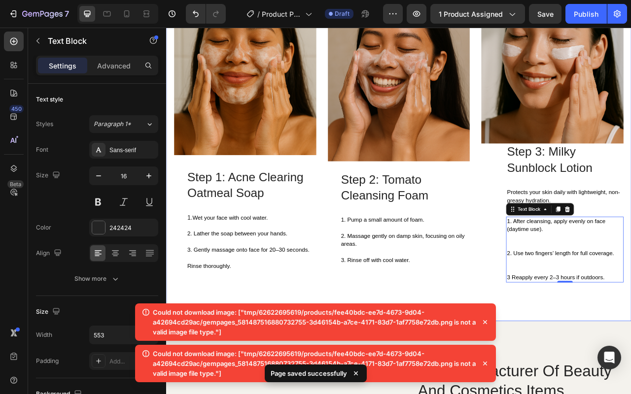
scroll to position [1780, 0]
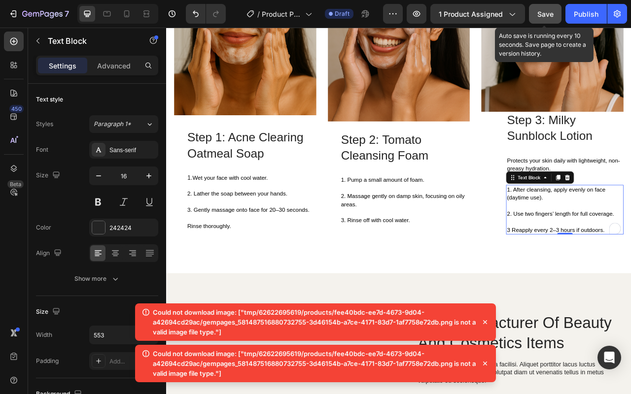
click at [552, 21] on button "Save" at bounding box center [545, 14] width 33 height 20
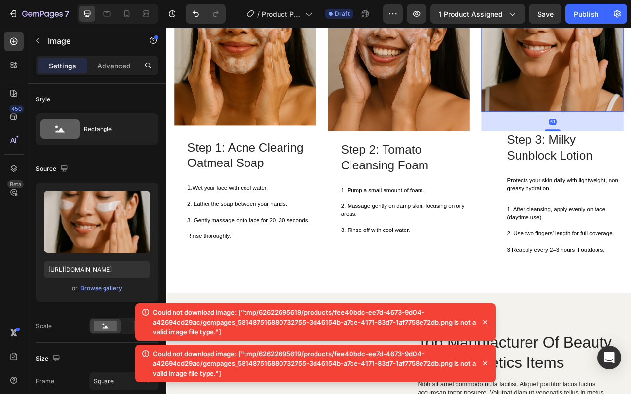
drag, startPoint x: 649, startPoint y: 127, endPoint x: 648, endPoint y: 152, distance: 25.1
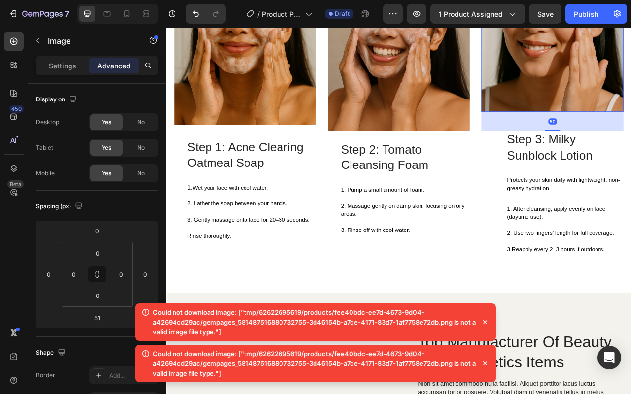
type input "50"
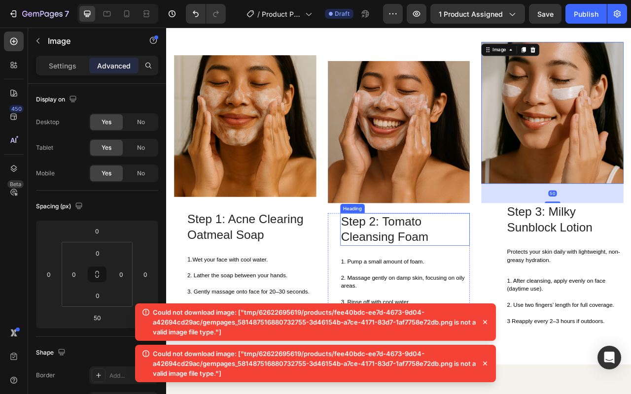
scroll to position [1618, 0]
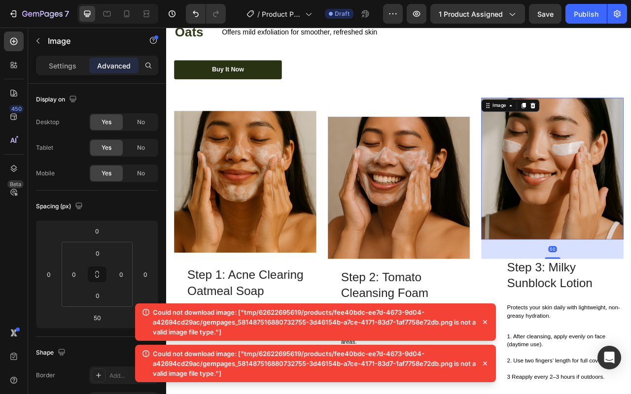
click at [516, 193] on img at bounding box center [461, 231] width 181 height 181
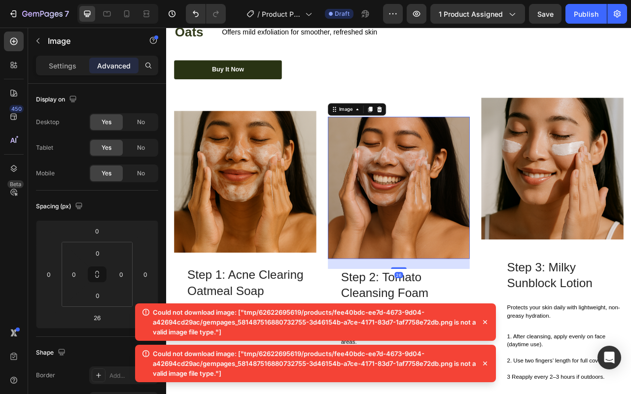
click at [465, 144] on img at bounding box center [461, 231] width 181 height 181
click at [506, 146] on img at bounding box center [461, 231] width 181 height 181
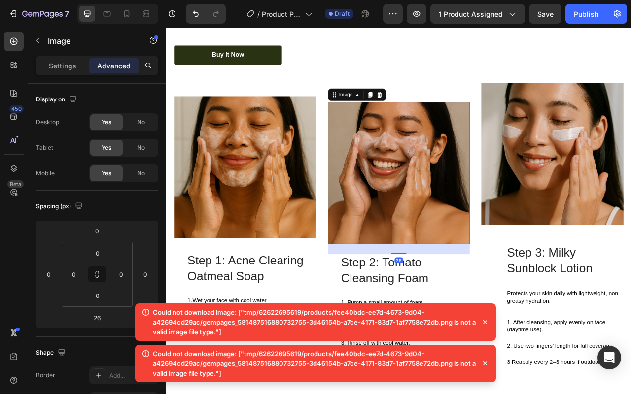
scroll to position [1638, 0]
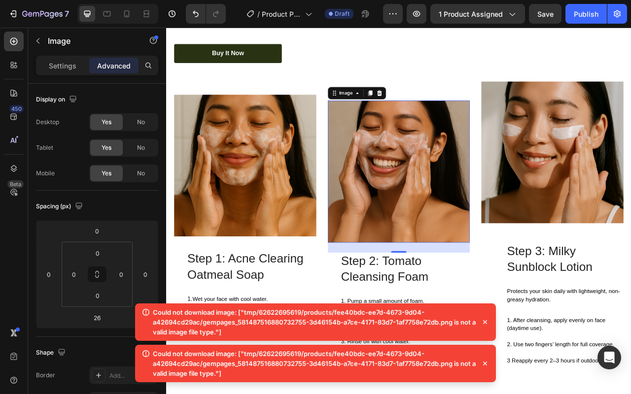
click at [442, 273] on img at bounding box center [461, 210] width 181 height 181
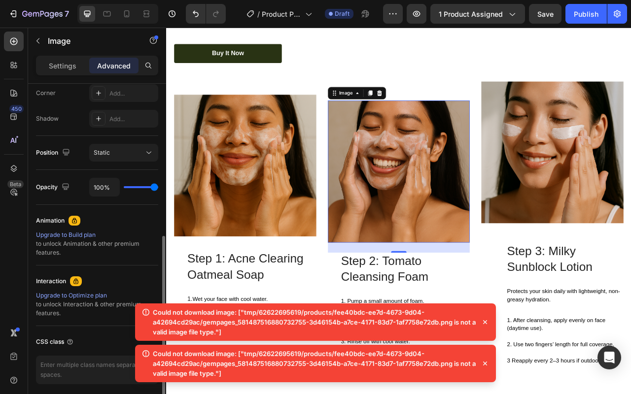
scroll to position [83, 0]
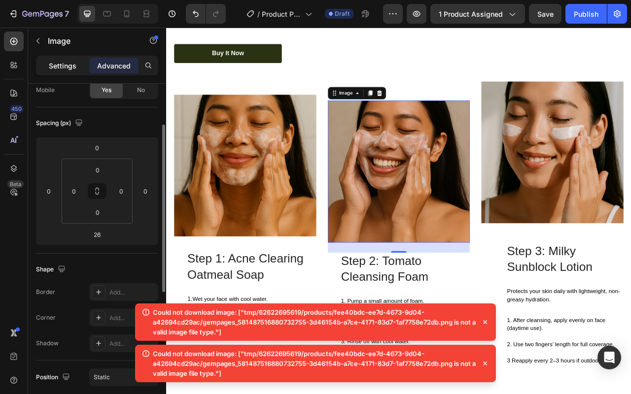
click at [68, 72] on div "Settings" at bounding box center [62, 66] width 49 height 16
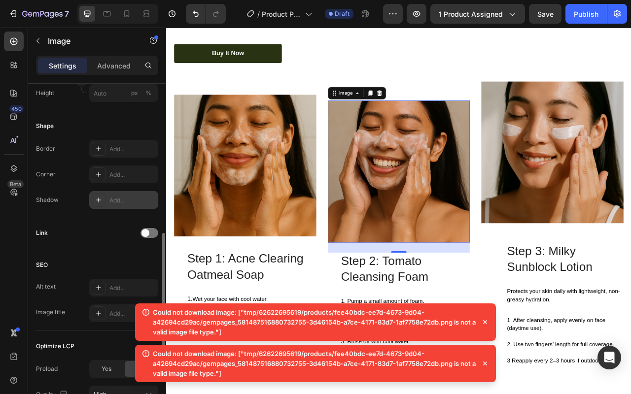
scroll to position [430, 0]
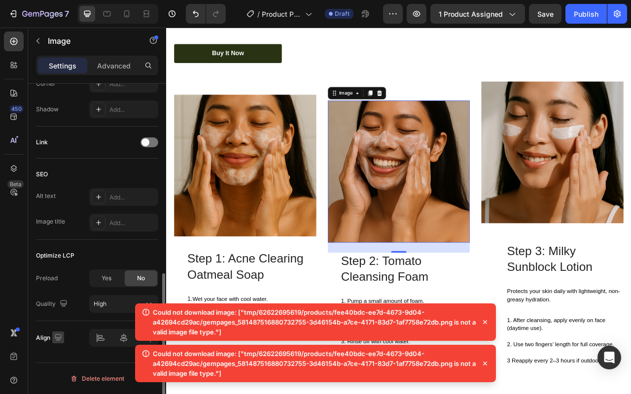
click at [59, 337] on icon "button" at bounding box center [58, 337] width 6 height 6
click at [100, 339] on div at bounding box center [123, 338] width 69 height 18
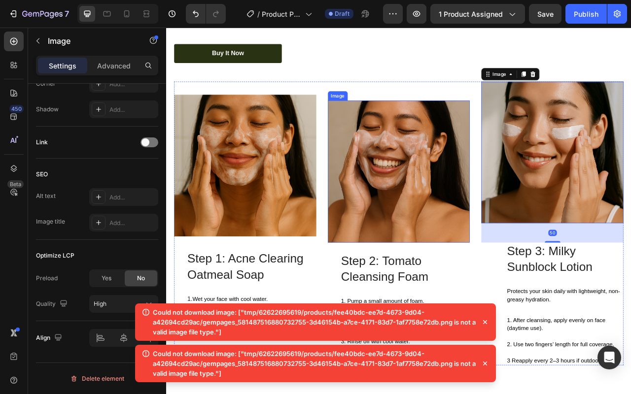
click at [504, 227] on img at bounding box center [461, 210] width 181 height 181
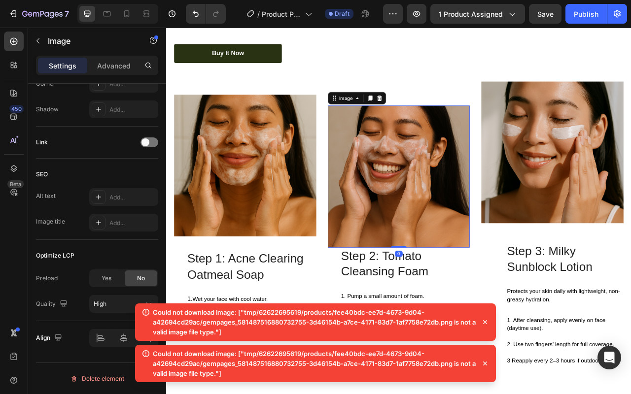
drag, startPoint x: 459, startPoint y: 305, endPoint x: 469, endPoint y: 250, distance: 55.7
click at [469, 250] on div "Image 0" at bounding box center [461, 217] width 181 height 181
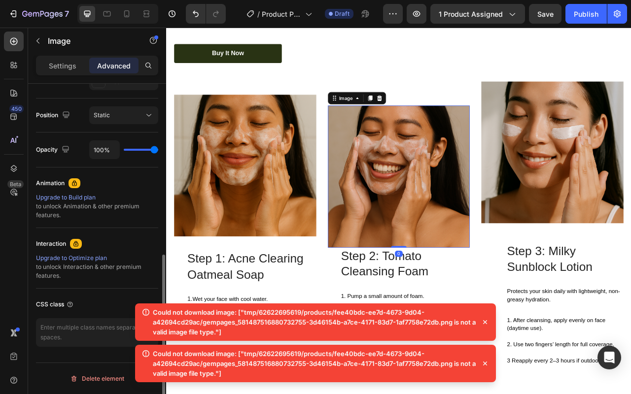
scroll to position [345, 0]
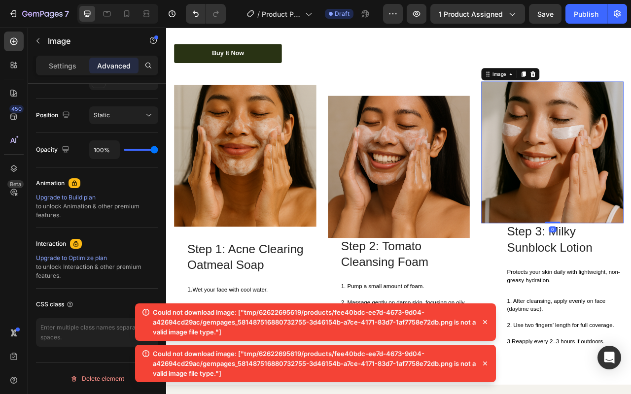
drag, startPoint x: 651, startPoint y: 293, endPoint x: 659, endPoint y: 222, distance: 71.3
type input "0"
click at [365, 170] on div "Image 0 Step 3: Milky Sunblock Lotion Heading Protects your skin daily with lig…" at bounding box center [461, 264] width 571 height 337
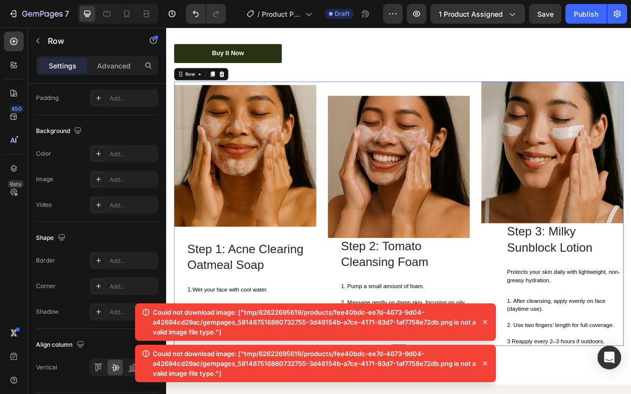
scroll to position [0, 0]
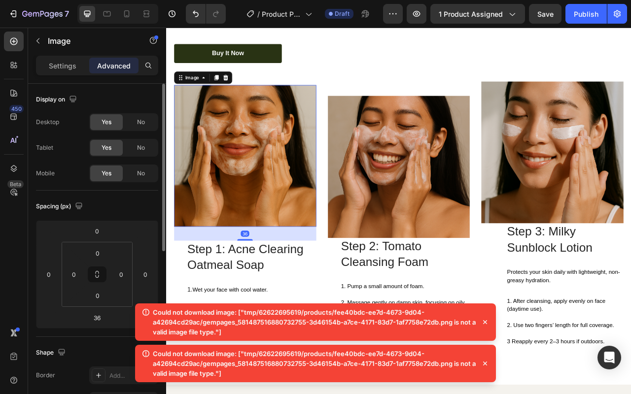
click at [347, 175] on img at bounding box center [266, 190] width 181 height 181
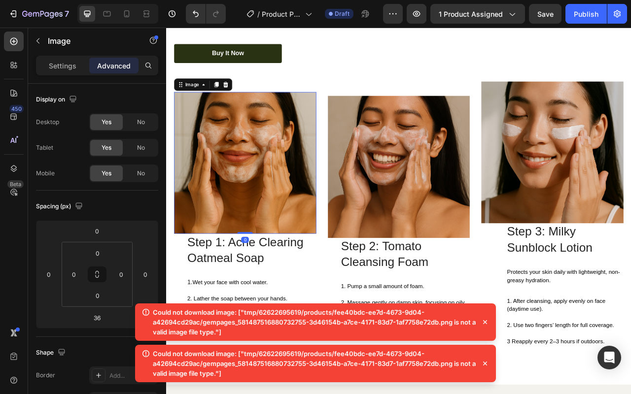
drag, startPoint x: 264, startPoint y: 292, endPoint x: 269, endPoint y: 261, distance: 30.9
click at [269, 261] on div "Image 0" at bounding box center [266, 199] width 181 height 181
type input "0"
click at [385, 198] on img at bounding box center [461, 204] width 181 height 181
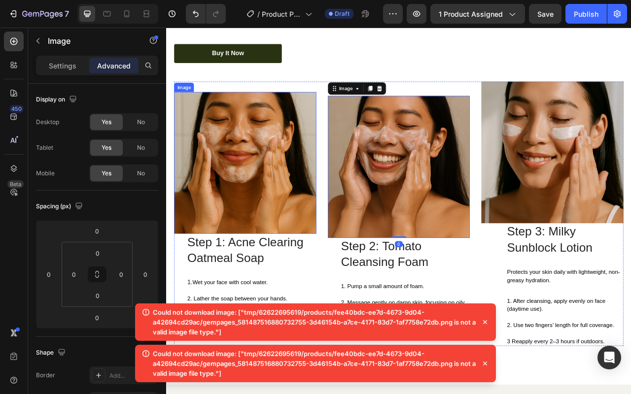
click at [302, 203] on img at bounding box center [266, 199] width 181 height 181
click at [498, 185] on img at bounding box center [461, 204] width 181 height 181
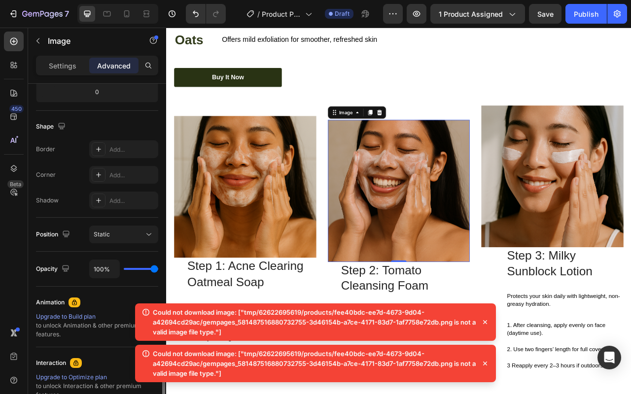
scroll to position [345, 0]
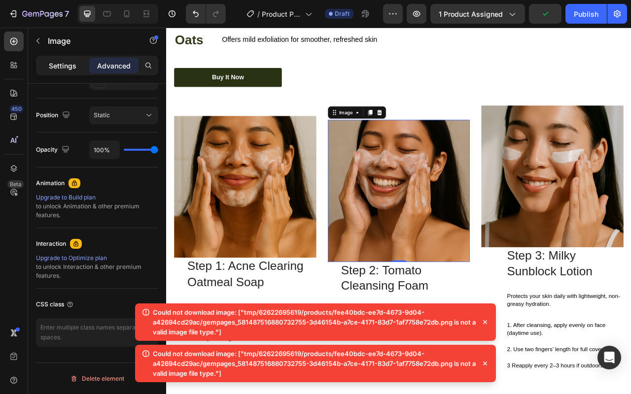
click at [75, 68] on p "Settings" at bounding box center [63, 66] width 28 height 10
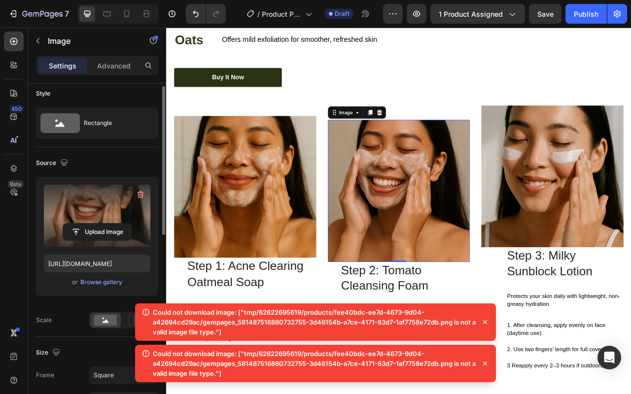
scroll to position [0, 0]
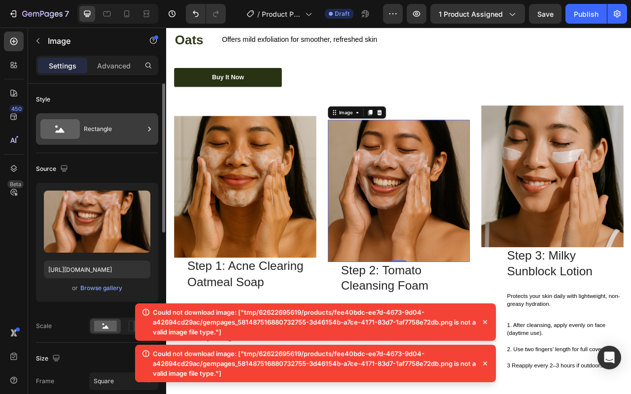
click at [107, 127] on div "Rectangle" at bounding box center [114, 129] width 60 height 23
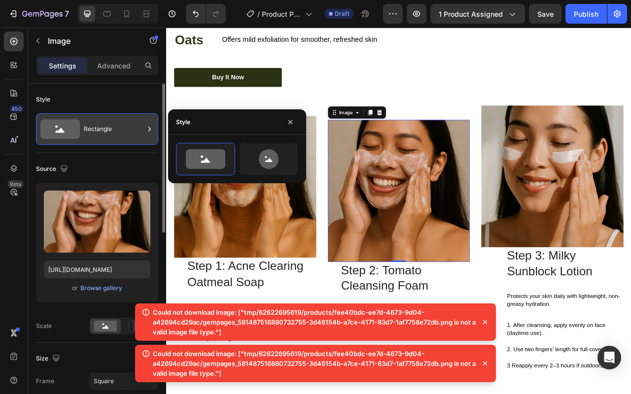
click at [110, 127] on div "Rectangle" at bounding box center [114, 129] width 60 height 23
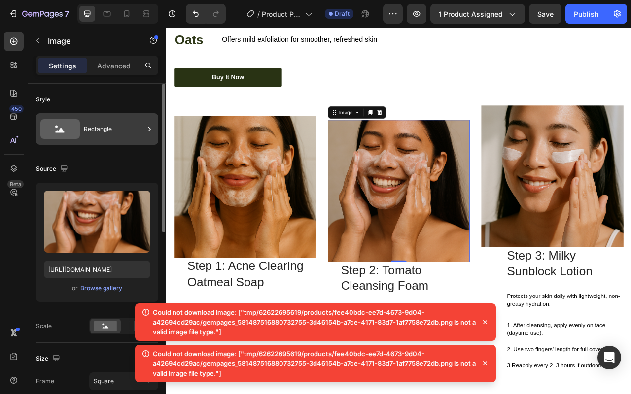
click at [110, 128] on div "Rectangle" at bounding box center [114, 129] width 60 height 23
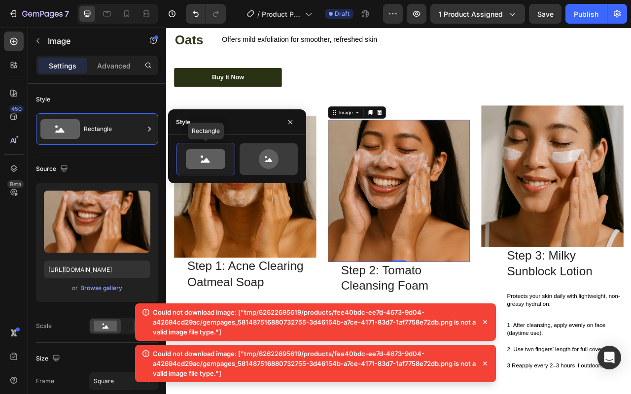
click at [267, 161] on icon at bounding box center [268, 160] width 7 height 4
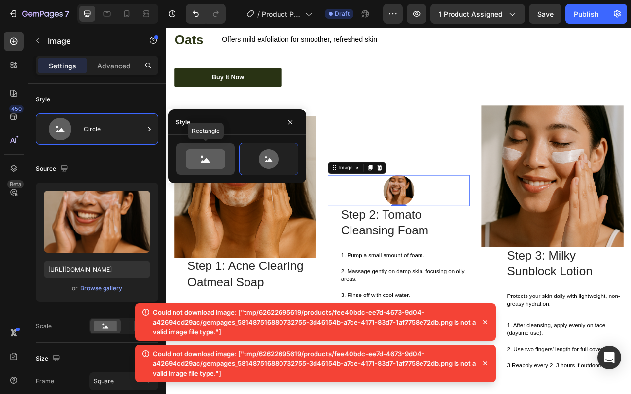
click at [211, 162] on icon at bounding box center [205, 159] width 39 height 20
type input "100"
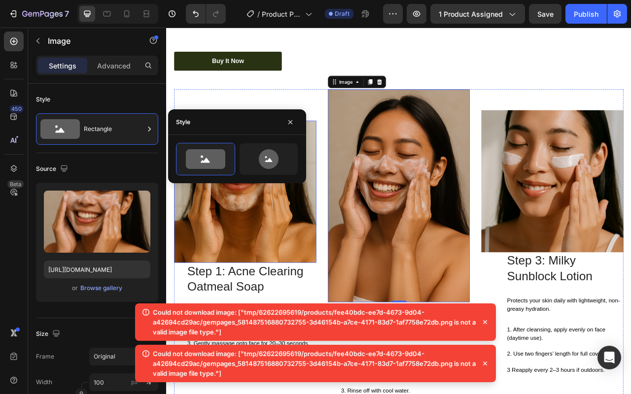
scroll to position [1637, 0]
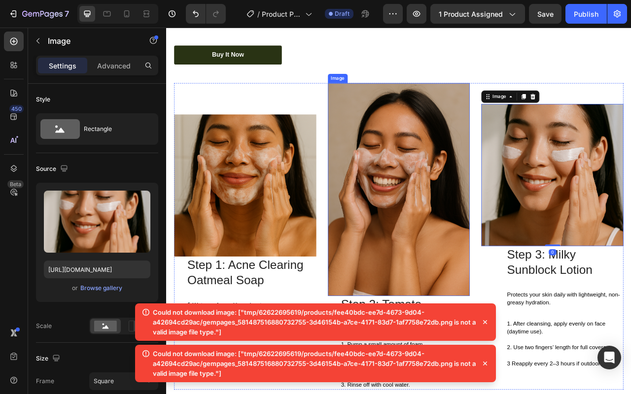
click at [286, 248] on img at bounding box center [266, 228] width 181 height 181
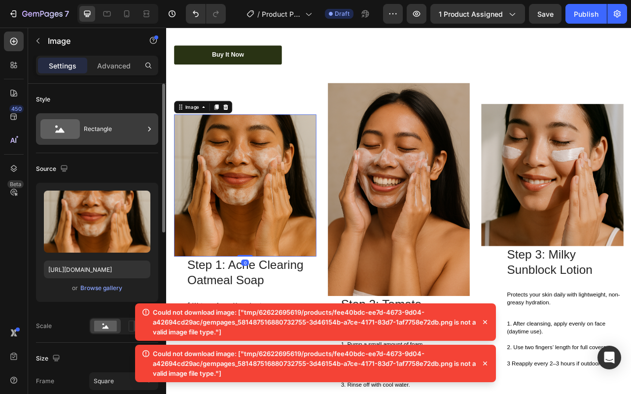
click at [107, 134] on div "Rectangle" at bounding box center [114, 129] width 60 height 23
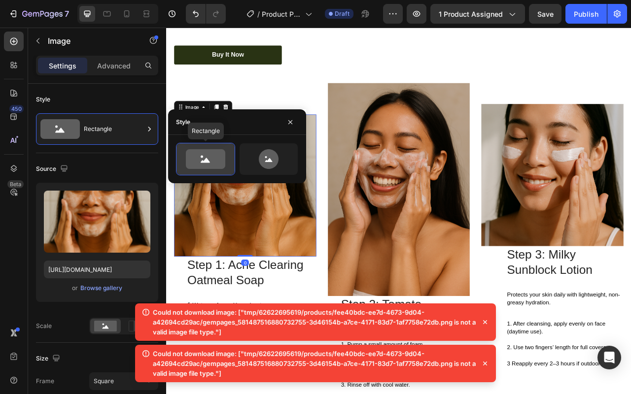
click at [215, 163] on icon at bounding box center [205, 159] width 39 height 20
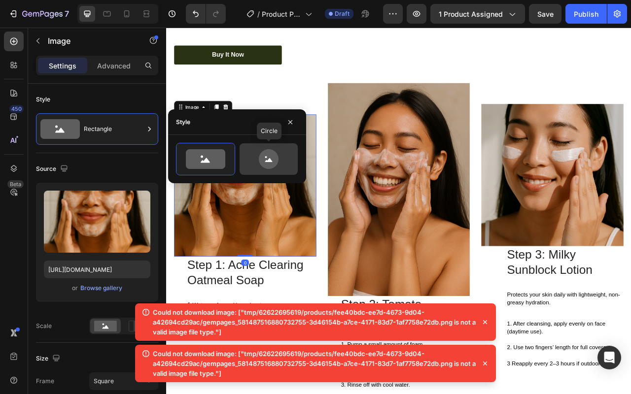
click at [260, 162] on icon at bounding box center [269, 159] width 20 height 20
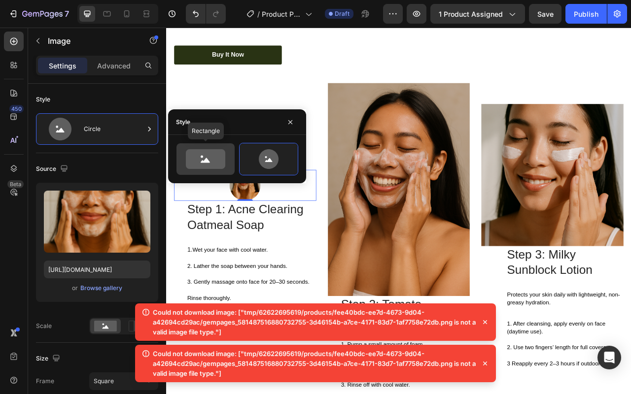
click at [208, 159] on icon at bounding box center [205, 159] width 39 height 20
type input "100"
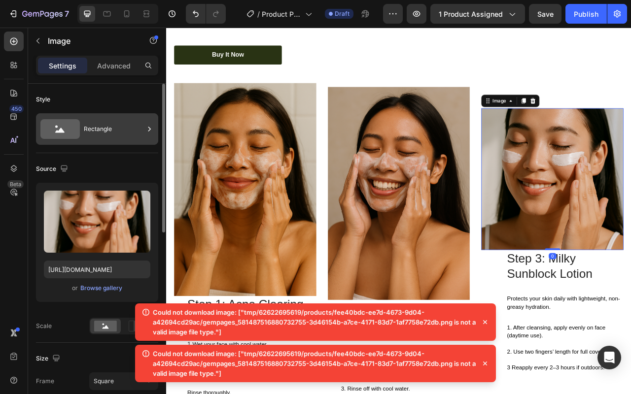
click at [104, 133] on div "Rectangle" at bounding box center [114, 129] width 60 height 23
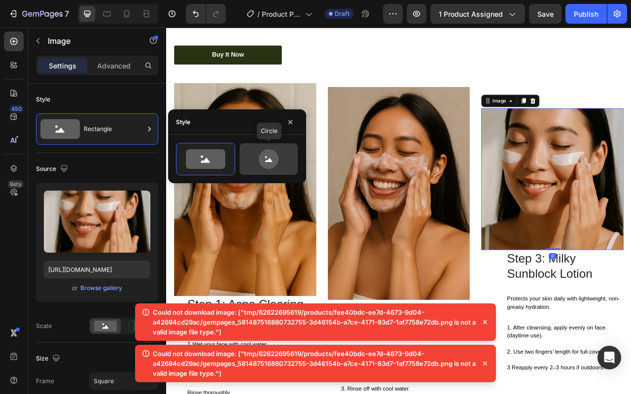
click at [277, 166] on icon at bounding box center [268, 159] width 46 height 20
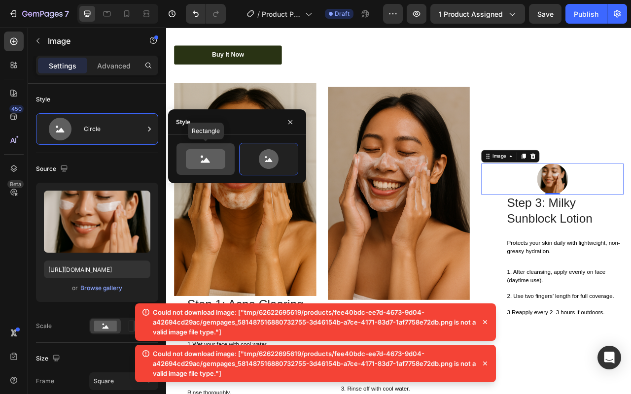
click at [220, 166] on icon at bounding box center [205, 159] width 39 height 20
type input "100"
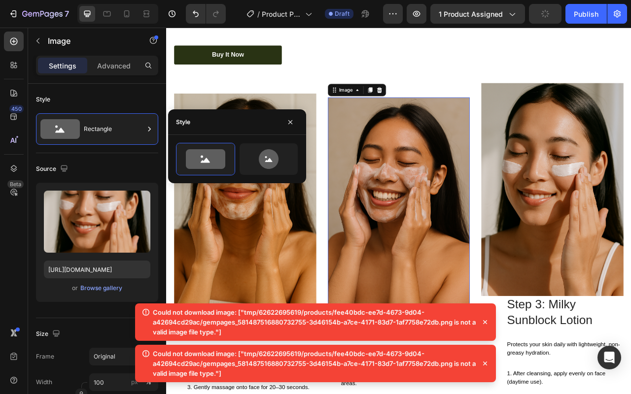
click at [476, 192] on img at bounding box center [461, 251] width 181 height 271
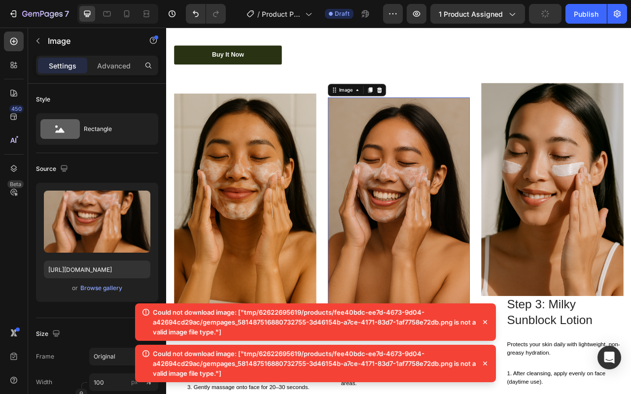
scroll to position [1669, 0]
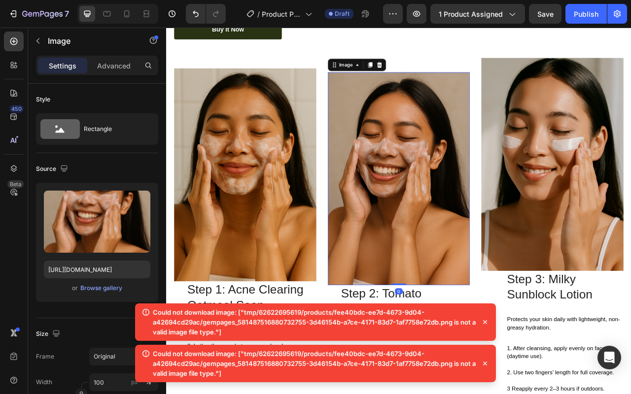
drag, startPoint x: 457, startPoint y: 346, endPoint x: 445, endPoint y: 312, distance: 36.5
click at [461, 307] on div "Image 0" at bounding box center [461, 219] width 181 height 271
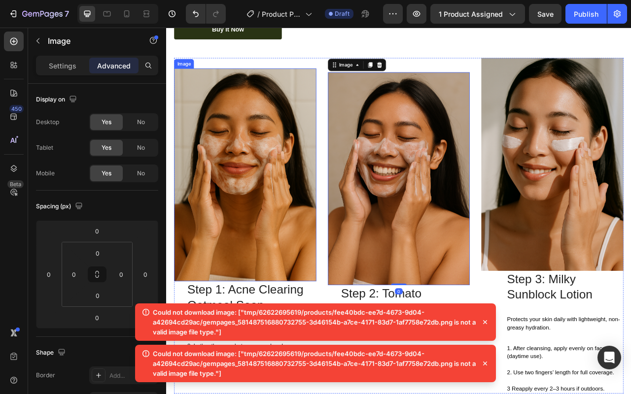
click at [311, 327] on img at bounding box center [266, 214] width 181 height 271
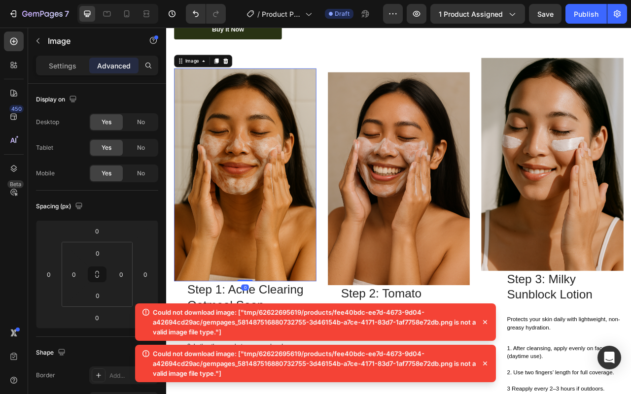
drag, startPoint x: 269, startPoint y: 342, endPoint x: 284, endPoint y: 302, distance: 43.0
click at [271, 303] on div "Image 0" at bounding box center [266, 214] width 181 height 271
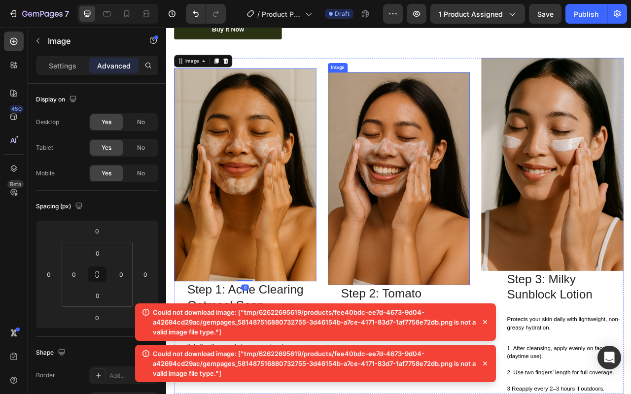
click at [447, 302] on img at bounding box center [461, 219] width 181 height 271
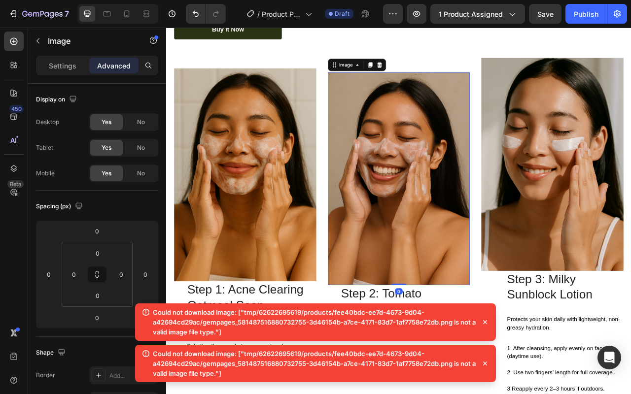
click at [486, 85] on img at bounding box center [461, 219] width 181 height 271
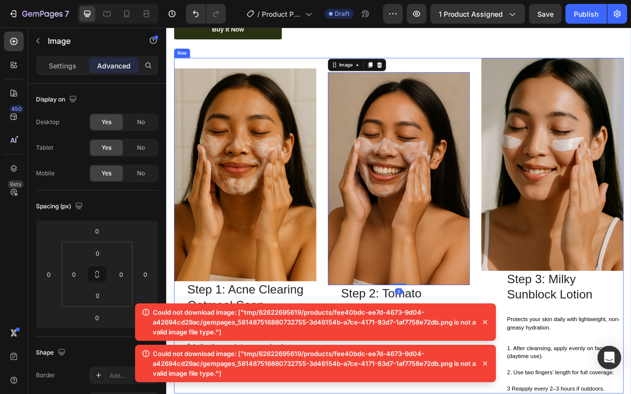
click at [509, 66] on div "Image 0 Step 2: Tomato Cleansing Foam Heading 1. Pump a small amount of foam. 2…" at bounding box center [461, 279] width 181 height 427
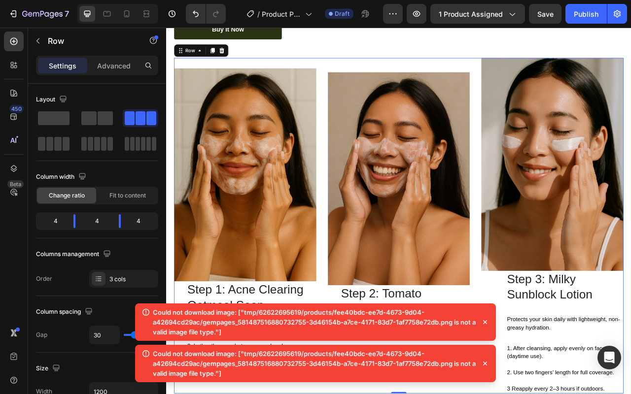
click at [447, 79] on div "Image Step 2: Tomato Cleansing Foam Heading 1. Pump a small amount of foam. 2. …" at bounding box center [461, 279] width 181 height 427
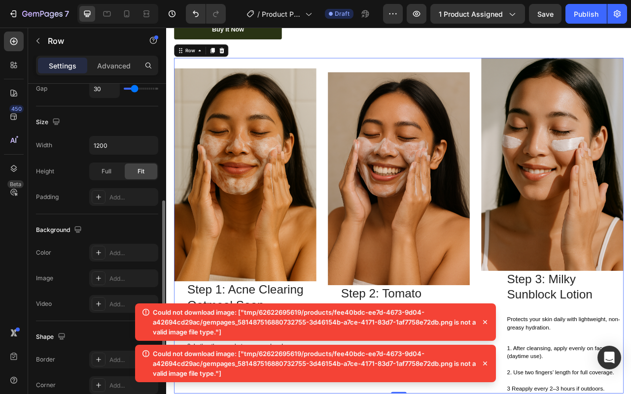
scroll to position [375, 0]
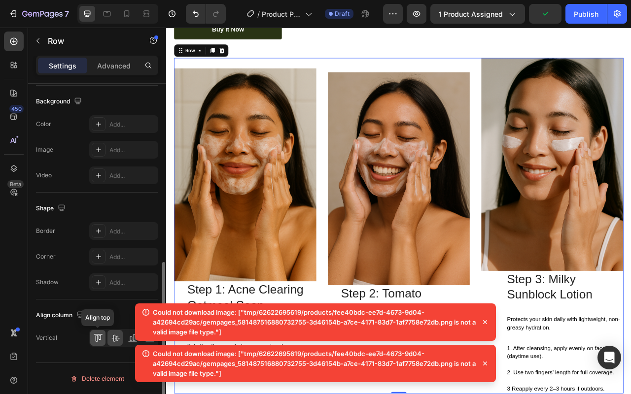
click at [95, 340] on icon at bounding box center [96, 338] width 2 height 7
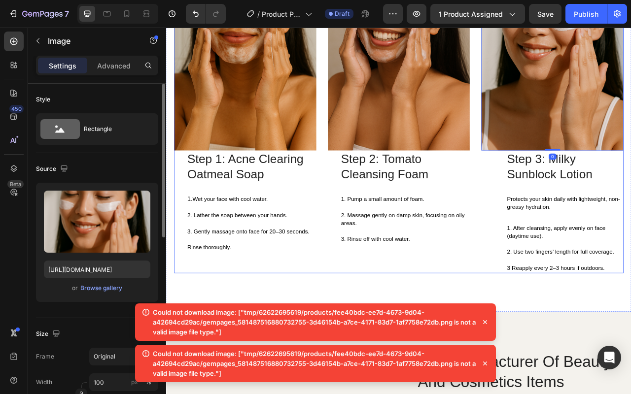
scroll to position [1829, 0]
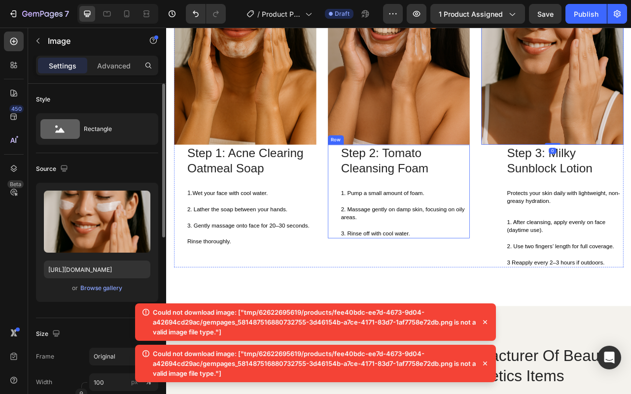
click at [531, 213] on div "Step 2: Tomato Cleansing Foam Heading 1. Pump a small amount of foam. 2. Massag…" at bounding box center [469, 235] width 165 height 119
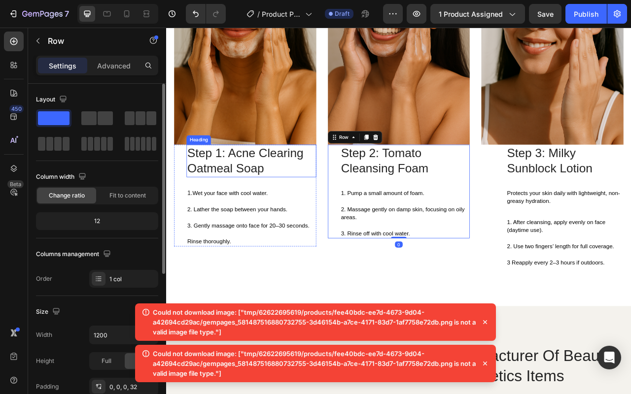
click at [292, 202] on h2 "Step 1: Acne Clearing Oatmeal Soap" at bounding box center [274, 197] width 165 height 42
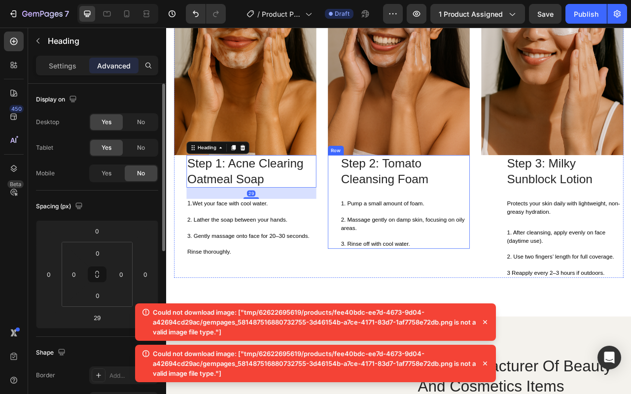
scroll to position [1797, 0]
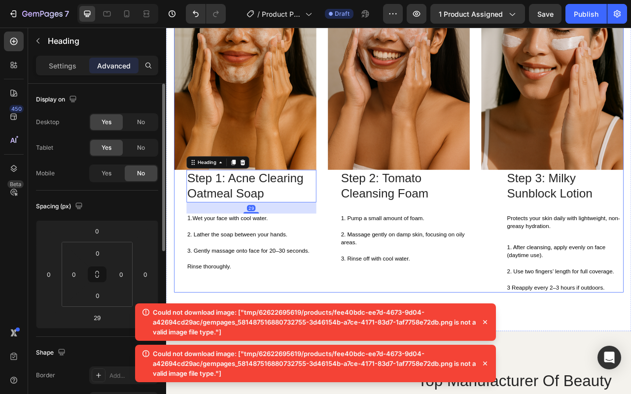
click at [530, 287] on span "2. Massage gently on damp skin, focusing on oily areas." at bounding box center [466, 296] width 157 height 18
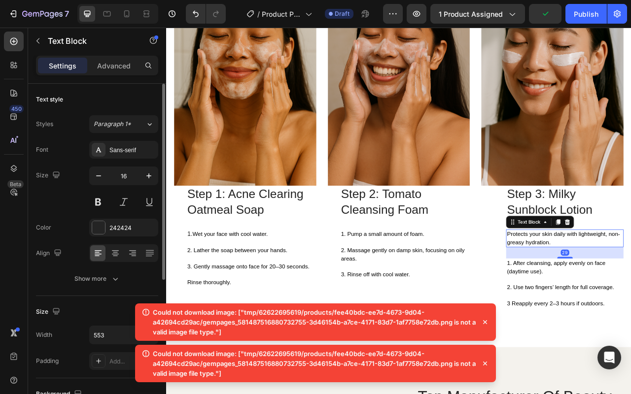
scroll to position [1776, 0]
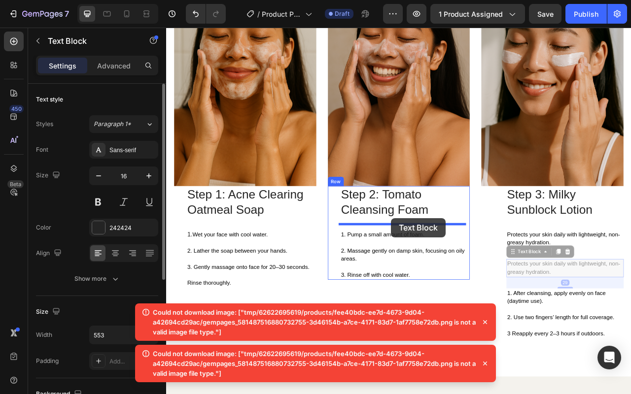
drag, startPoint x: 621, startPoint y: 304, endPoint x: 452, endPoint y: 270, distance: 172.8
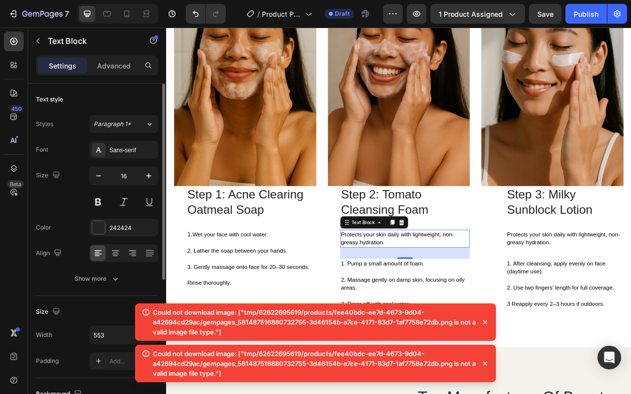
click at [470, 288] on p "Protects your skin daily with lightweight, non-greasy hydration." at bounding box center [469, 296] width 163 height 21
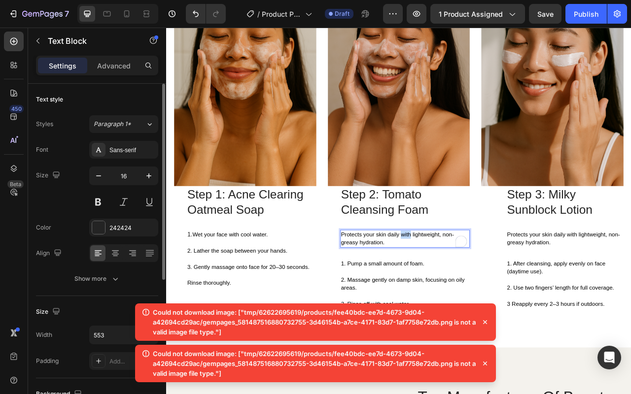
click at [470, 288] on p "Protects your skin daily with lightweight, non-greasy hydration." at bounding box center [469, 296] width 163 height 21
click at [416, 276] on div "Step 2: Tomato Cleansing Foam Heading Washes away impurities and helps keep ski…" at bounding box center [469, 307] width 165 height 156
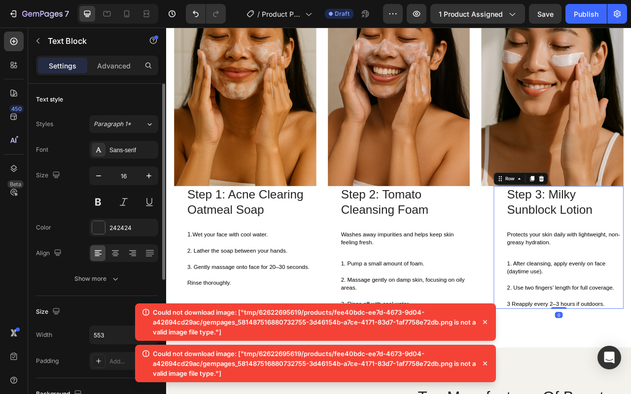
click at [474, 290] on p "Washes away impurities and helps keep skin feeling fresh." at bounding box center [469, 296] width 163 height 21
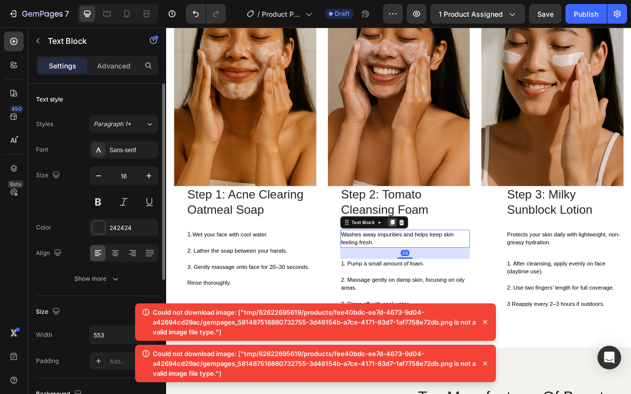
click at [449, 271] on icon at bounding box center [453, 275] width 8 height 8
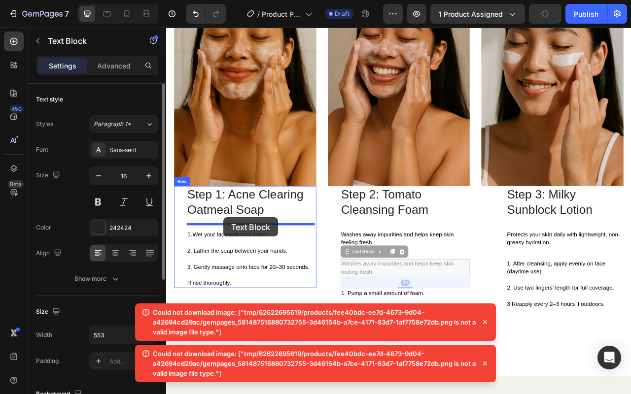
drag, startPoint x: 399, startPoint y: 308, endPoint x: 238, endPoint y: 269, distance: 165.2
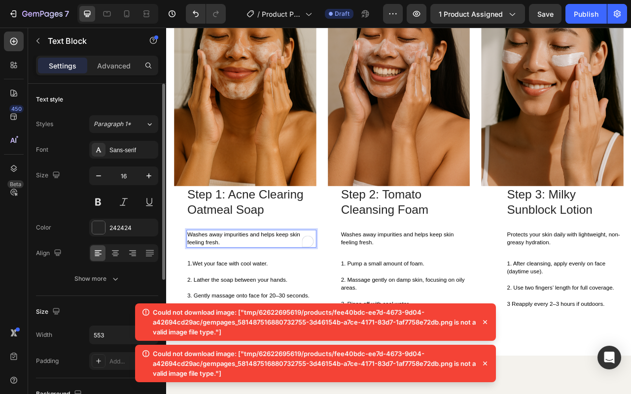
click at [256, 291] on p "Washes away impurities and helps keep skin feeling fresh." at bounding box center [274, 296] width 163 height 21
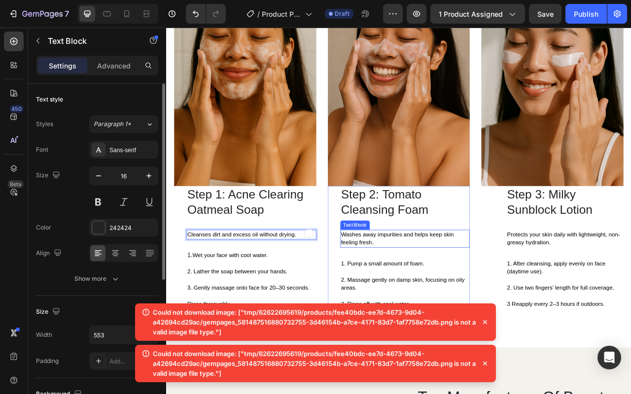
click at [501, 295] on p "Washes away impurities and helps keep skin feeling fresh." at bounding box center [469, 296] width 163 height 21
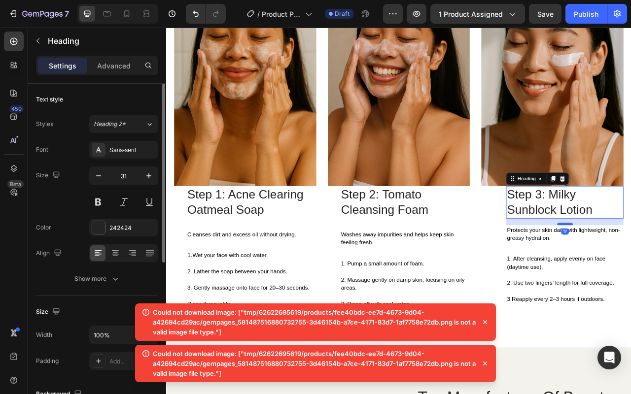
drag, startPoint x: 667, startPoint y: 276, endPoint x: 670, endPoint y: 270, distance: 6.6
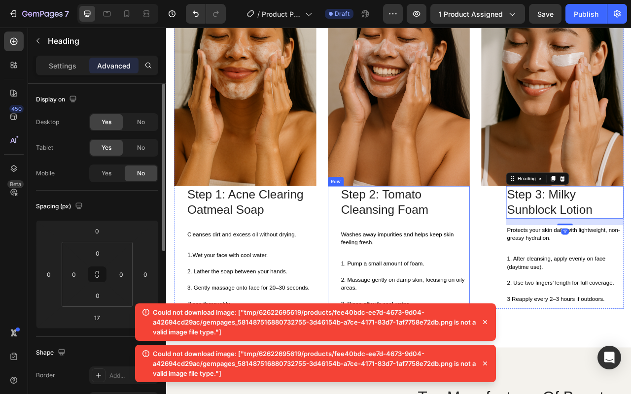
click at [454, 271] on div "Step 2: Tomato Cleansing Foam Heading Washes away impurities and helps keep ski…" at bounding box center [469, 307] width 165 height 156
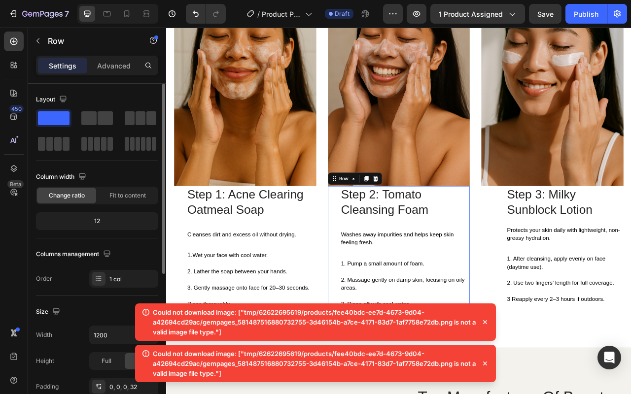
click at [455, 286] on p "Washes away impurities and helps keep skin feeling fresh." at bounding box center [469, 296] width 163 height 21
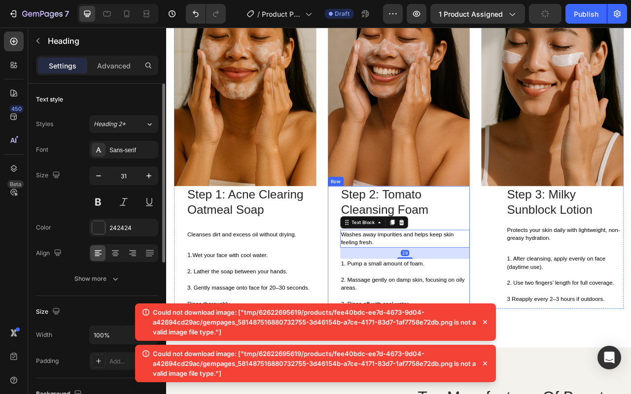
click at [525, 258] on p "Step 2: Tomato Cleansing Foam" at bounding box center [469, 250] width 163 height 40
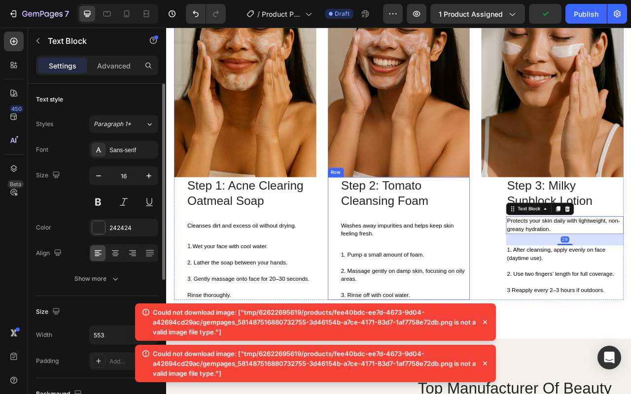
scroll to position [1805, 0]
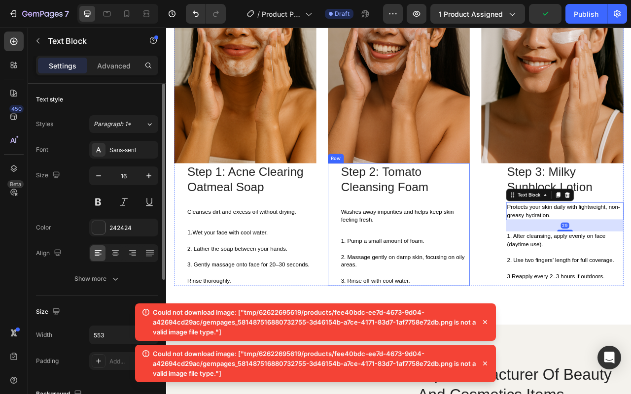
click at [440, 280] on div "Step 2: Tomato Cleansing Foam Heading Washes away impurities and helps keep ski…" at bounding box center [469, 278] width 165 height 156
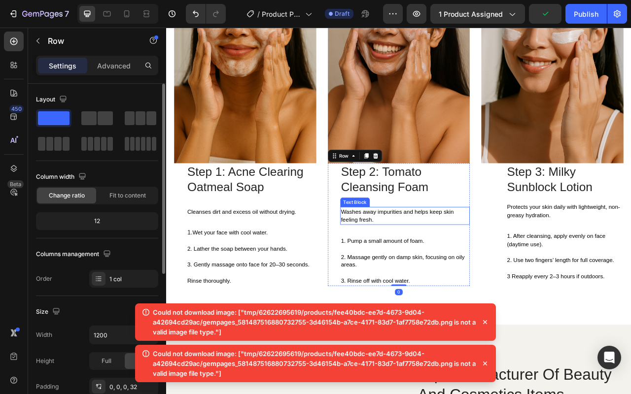
click at [454, 244] on div "Step 2: Tomato Cleansing Foam Heading Washes away impurities and helps keep ski…" at bounding box center [469, 278] width 165 height 156
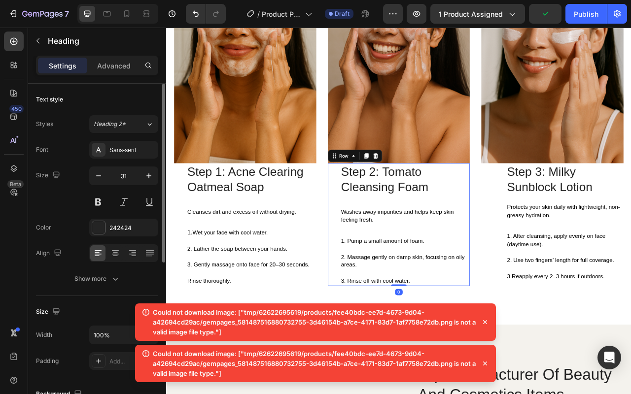
click at [461, 233] on p "Step 2: Tomato Cleansing Foam" at bounding box center [469, 221] width 163 height 40
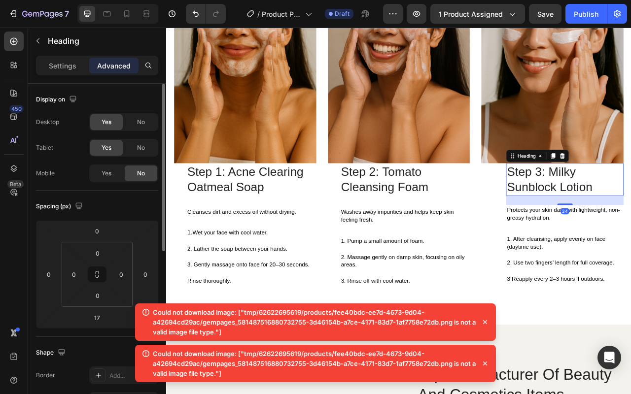
drag, startPoint x: 665, startPoint y: 241, endPoint x: 692, endPoint y: 240, distance: 27.6
type input "21"
click at [465, 230] on p "Step 2: Tomato Cleansing Foam" at bounding box center [469, 221] width 163 height 40
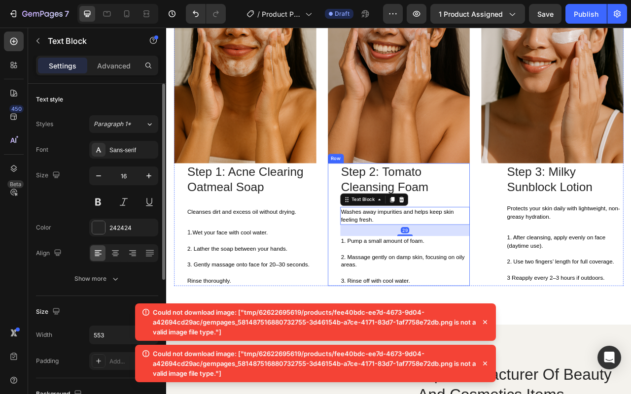
click at [507, 224] on p "Step 2: Tomato Cleansing Foam" at bounding box center [469, 221] width 163 height 40
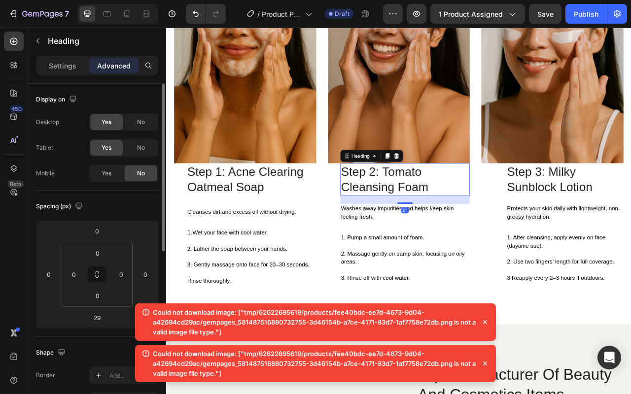
drag, startPoint x: 470, startPoint y: 245, endPoint x: 478, endPoint y: 243, distance: 8.3
click at [478, 241] on div "21" at bounding box center [469, 241] width 165 height 0
type input "21"
click at [263, 229] on h2 "Step 1: Acne Clearing Oatmeal Soap" at bounding box center [274, 221] width 165 height 42
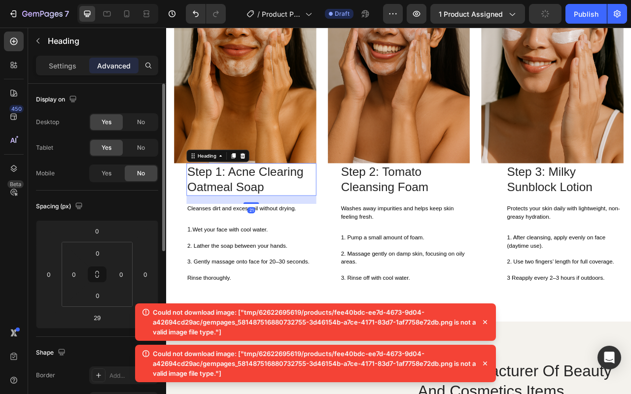
drag, startPoint x: 279, startPoint y: 247, endPoint x: 284, endPoint y: 243, distance: 6.3
click at [284, 241] on div "21" at bounding box center [274, 241] width 165 height 0
type input "21"
click at [424, 261] on span "Washes away impurities and helps keep skin feeling fresh." at bounding box center [459, 263] width 143 height 18
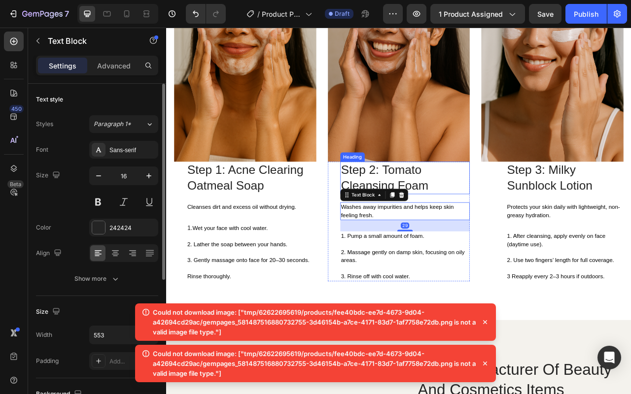
click at [240, 212] on h2 "Step 1: Acne Clearing Oatmeal Soap" at bounding box center [274, 219] width 165 height 42
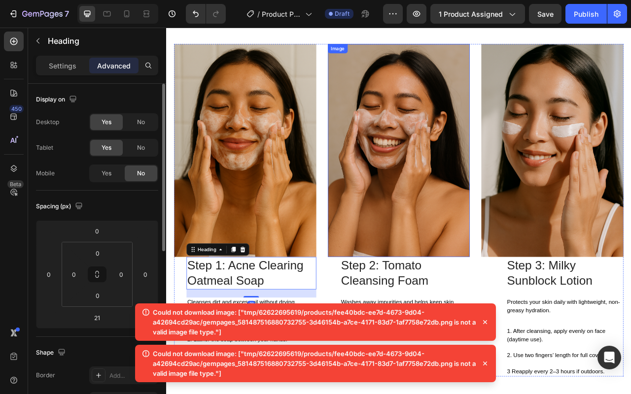
scroll to position [1689, 0]
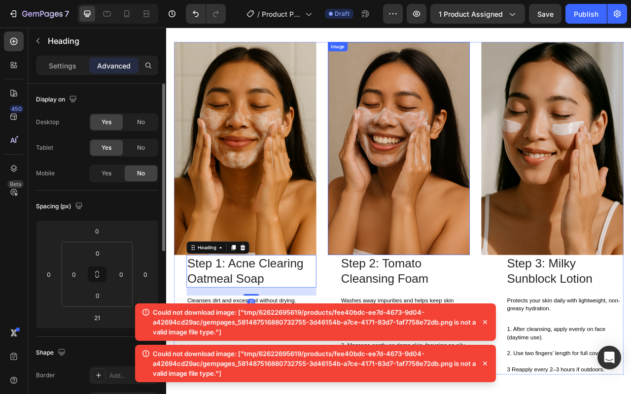
click at [330, 212] on img at bounding box center [266, 181] width 181 height 271
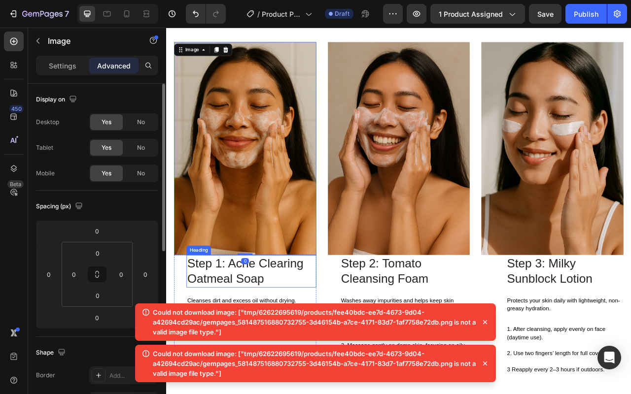
click at [294, 325] on h2 "Step 1: Acne Clearing Oatmeal Soap" at bounding box center [274, 338] width 165 height 42
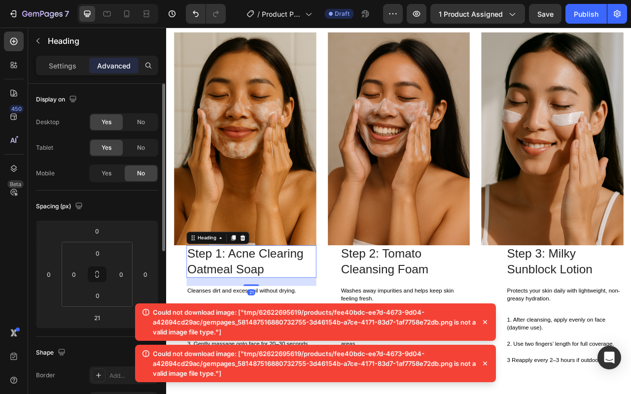
scroll to position [1724, 0]
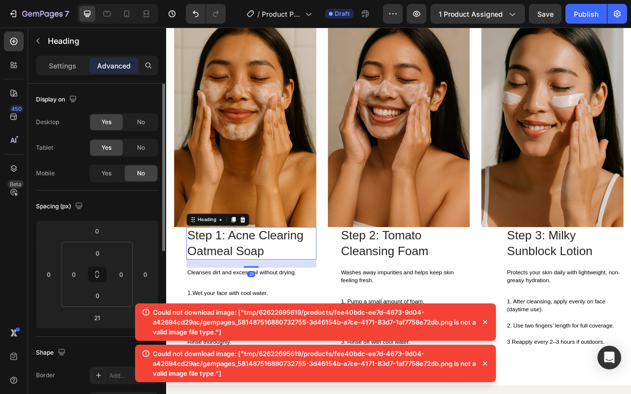
click at [278, 281] on h2 "Step 1: Acne Clearing Oatmeal Soap" at bounding box center [274, 302] width 165 height 42
click at [285, 265] on img at bounding box center [266, 145] width 181 height 271
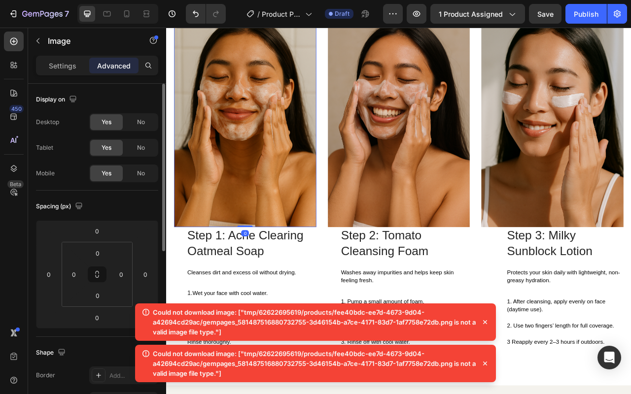
click at [313, 253] on img at bounding box center [266, 145] width 181 height 271
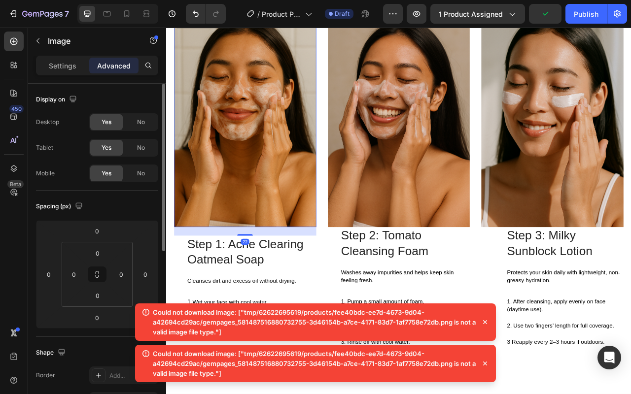
drag, startPoint x: 267, startPoint y: 272, endPoint x: 276, endPoint y: 283, distance: 14.3
click at [276, 281] on div "22" at bounding box center [266, 281] width 181 height 0
type input "22"
click at [460, 267] on img at bounding box center [461, 145] width 181 height 271
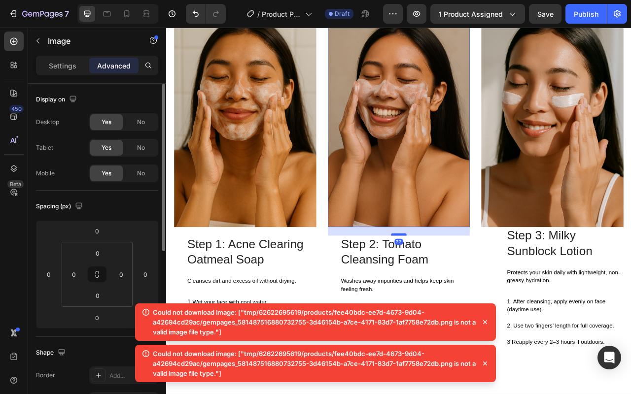
drag, startPoint x: 462, startPoint y: 272, endPoint x: 467, endPoint y: 283, distance: 11.9
click at [467, 289] on div at bounding box center [462, 290] width 20 height 3
type input "22"
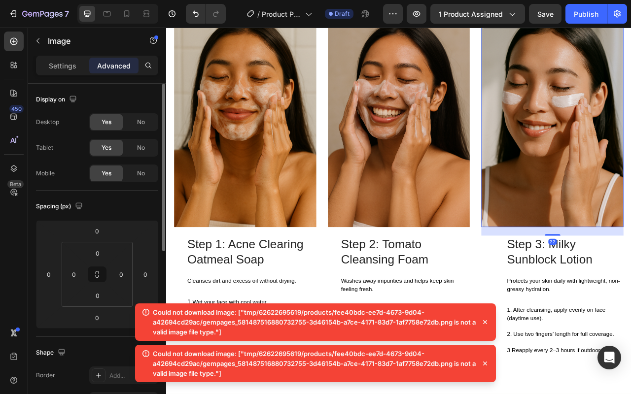
drag, startPoint x: 658, startPoint y: 272, endPoint x: 666, endPoint y: 283, distance: 13.4
type input "22"
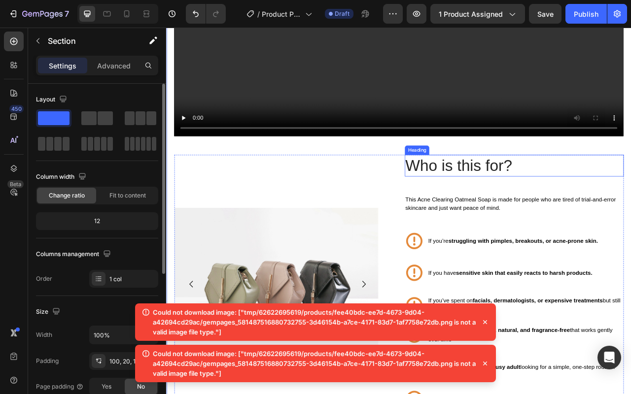
scroll to position [907, 0]
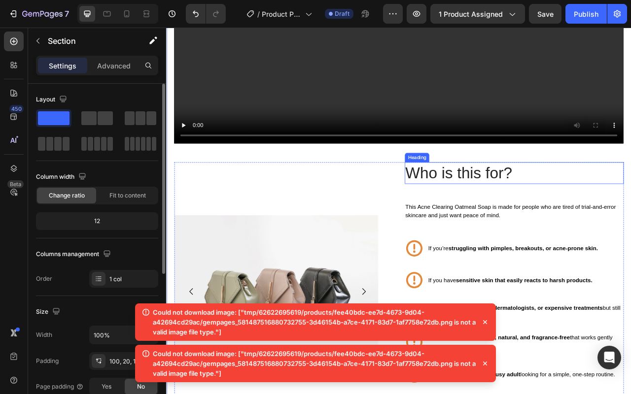
click at [517, 216] on h2 "Who is this for?" at bounding box center [608, 213] width 278 height 28
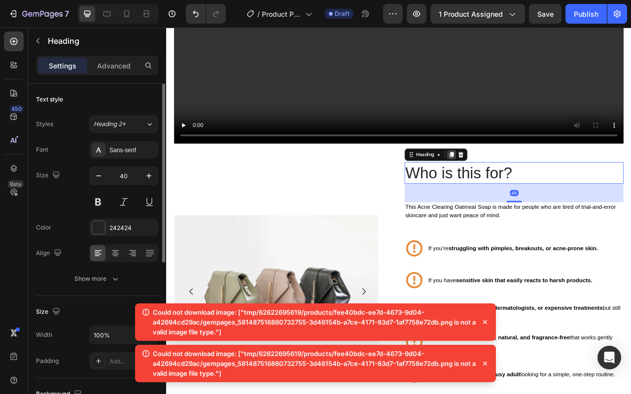
click at [525, 185] on icon at bounding box center [529, 189] width 8 height 8
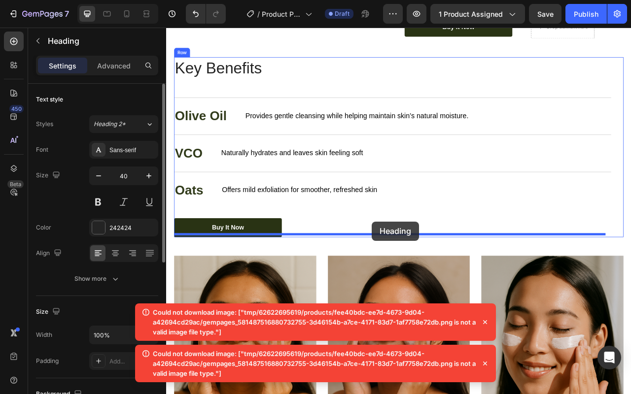
scroll to position [1482, 0]
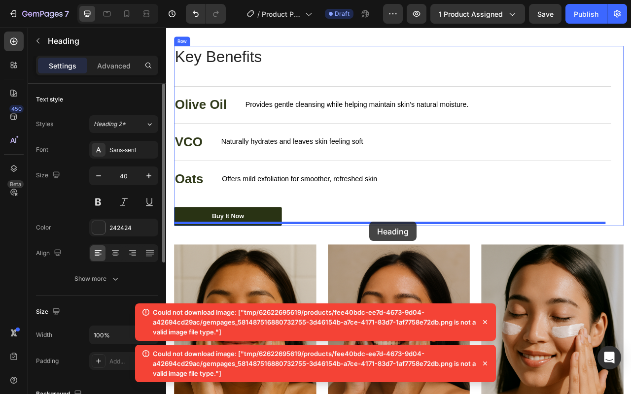
drag, startPoint x: 478, startPoint y: 235, endPoint x: 424, endPoint y: 275, distance: 66.6
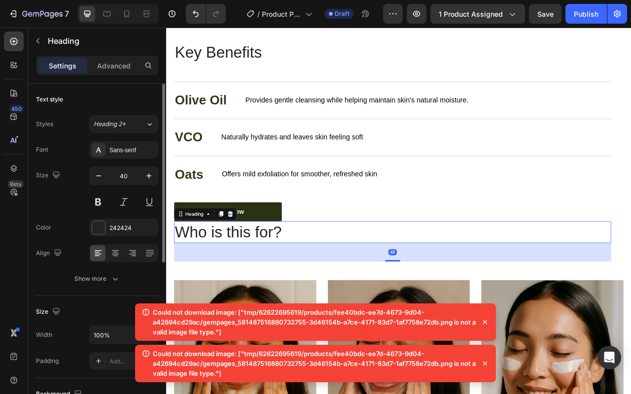
scroll to position [1451, 0]
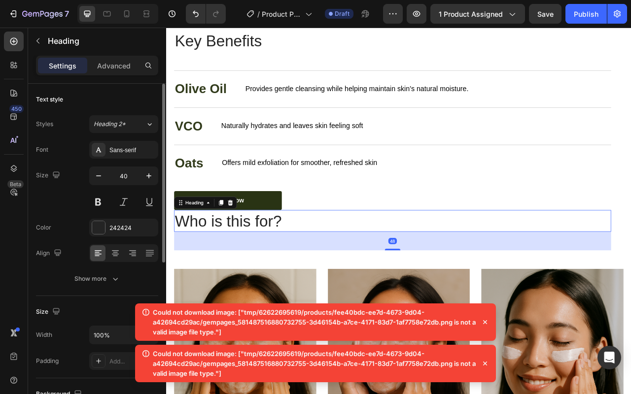
click at [326, 272] on h2 "Who is this for?" at bounding box center [454, 274] width 556 height 28
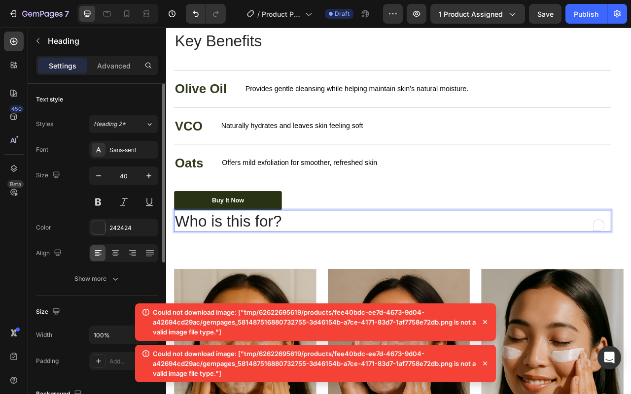
click at [495, 224] on div "Key Benefits Heading Olive Oil Text Block Provides gentle cleansing while helpi…" at bounding box center [454, 171] width 556 height 280
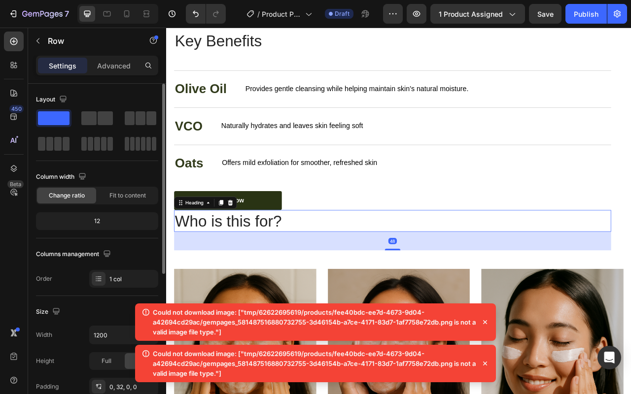
click at [388, 268] on p "Who is this for?" at bounding box center [454, 274] width 554 height 26
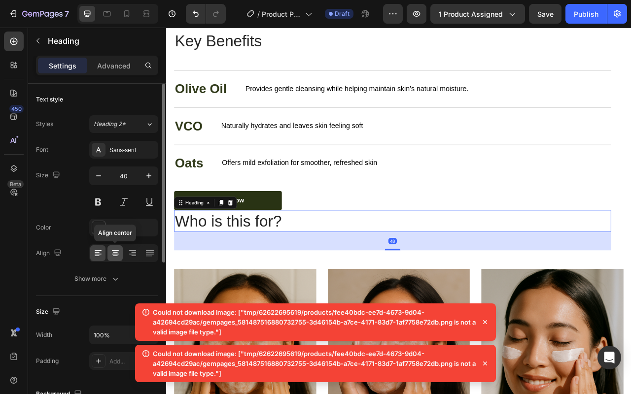
click at [118, 256] on icon at bounding box center [115, 253] width 10 height 10
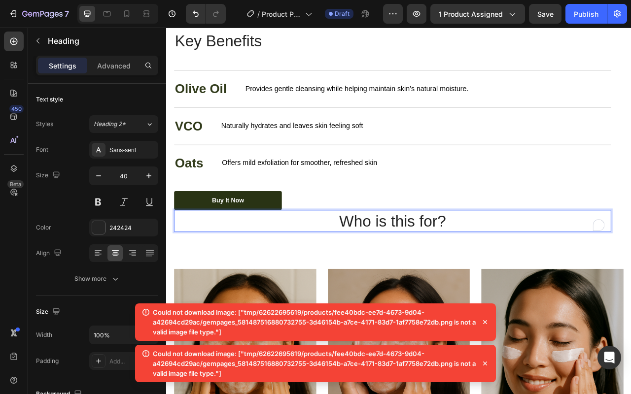
click at [431, 268] on p "Who is this for?" at bounding box center [454, 274] width 554 height 26
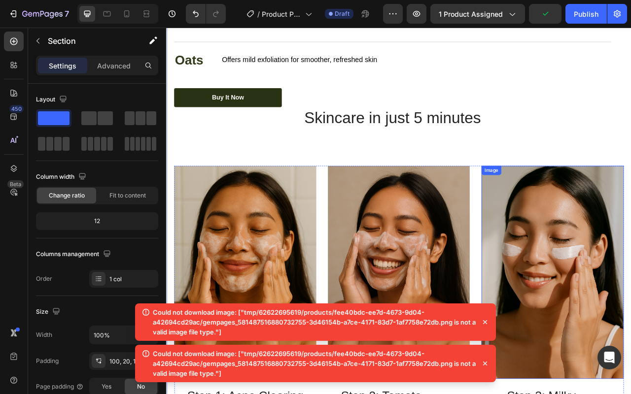
scroll to position [1572, 0]
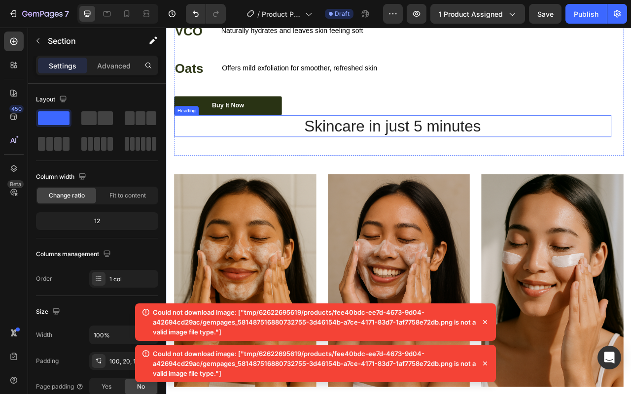
click at [483, 162] on h2 "Skincare in just 5 minutes" at bounding box center [454, 153] width 556 height 28
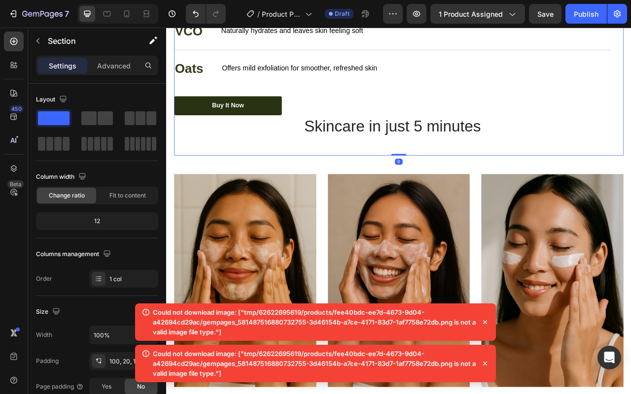
click at [467, 180] on div "Key Benefits Heading Olive Oil Text Block Provides gentle cleansing while helpi…" at bounding box center [454, 50] width 556 height 280
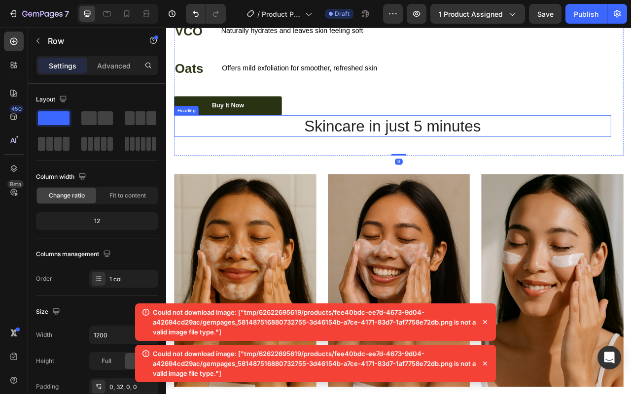
click at [471, 155] on p "Skincare in just 5 minutes" at bounding box center [454, 153] width 554 height 26
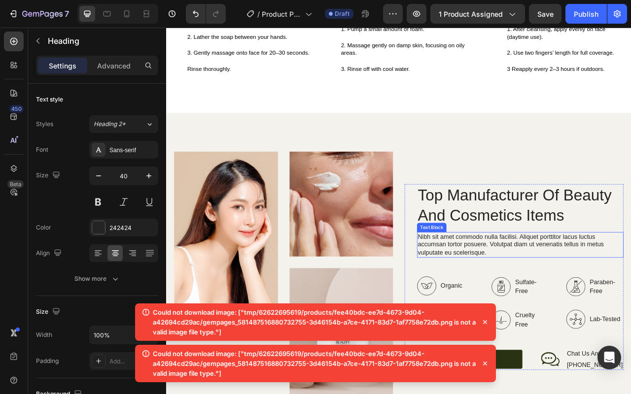
scroll to position [2188, 0]
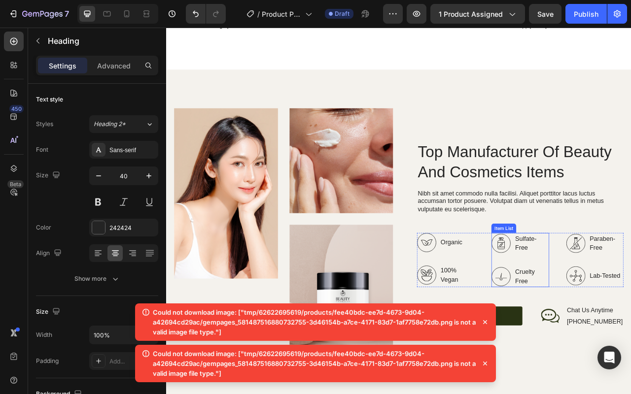
click at [630, 221] on div "Top Manufacturer Of Beauty And Cosmetics Items Heading Nibh sit amet commodo nu…" at bounding box center [616, 289] width 263 height 236
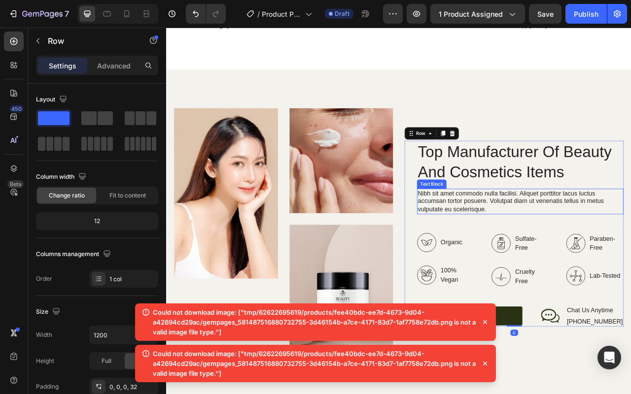
click at [630, 234] on p "Nibh sit amet commodo nulla facilisi. Aliquet porttitor lacus luctus accumsan t…" at bounding box center [616, 249] width 261 height 31
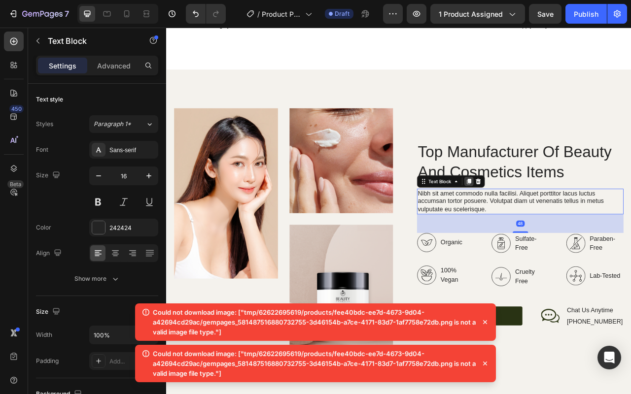
click at [548, 220] on icon at bounding box center [550, 223] width 5 height 7
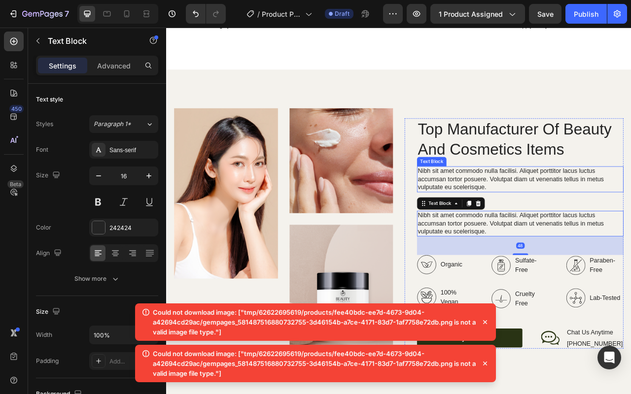
click at [534, 212] on p "Nibh sit amet commodo nulla facilisi. Aliquet porttitor lacus luctus accumsan t…" at bounding box center [616, 220] width 261 height 31
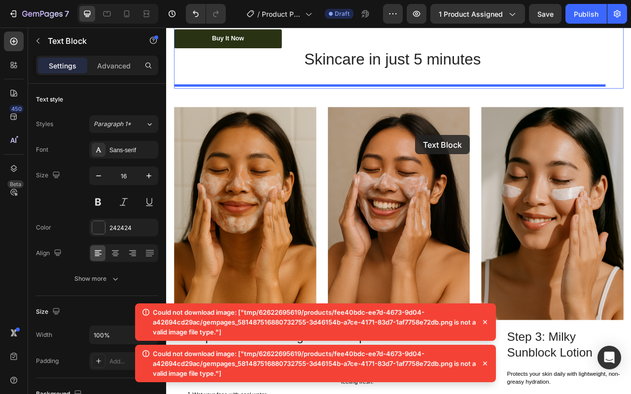
scroll to position [1590, 0]
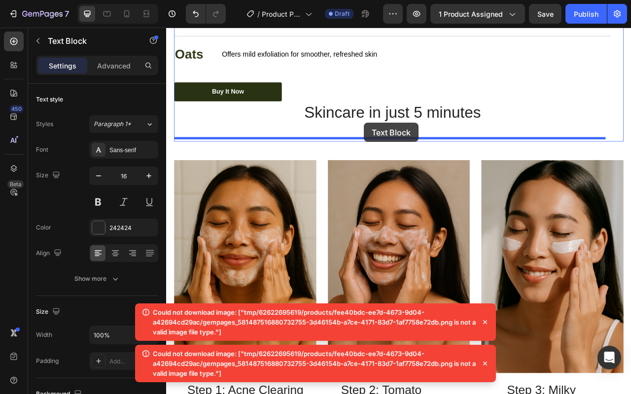
drag, startPoint x: 501, startPoint y: 189, endPoint x: 417, endPoint y: 149, distance: 93.0
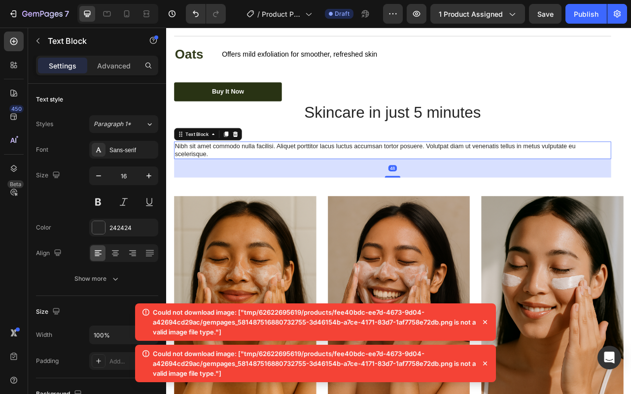
click at [467, 182] on p "Nibh sit amet commodo nulla facilisi. Aliquet porttitor lacus luctus accumsan t…" at bounding box center [454, 183] width 554 height 21
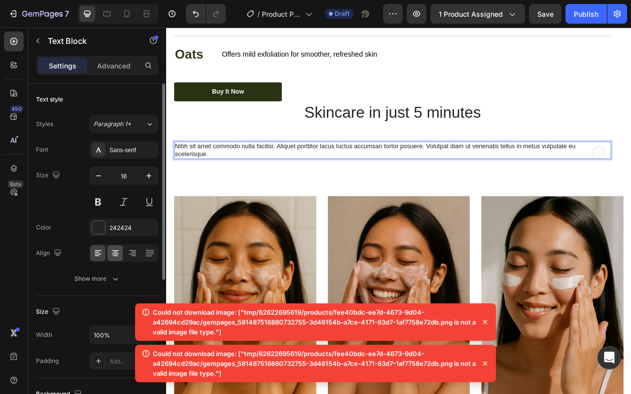
click at [117, 256] on icon at bounding box center [115, 256] width 5 height 1
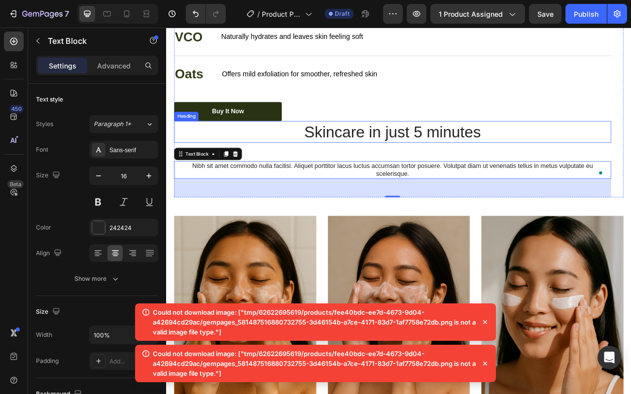
scroll to position [1561, 0]
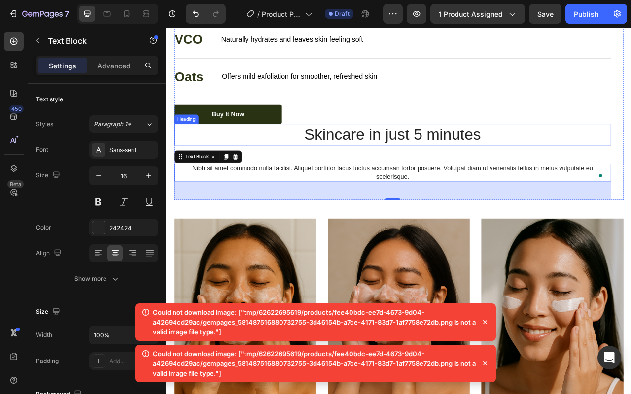
click at [431, 168] on p "Skincare in just 5 minutes" at bounding box center [454, 164] width 554 height 26
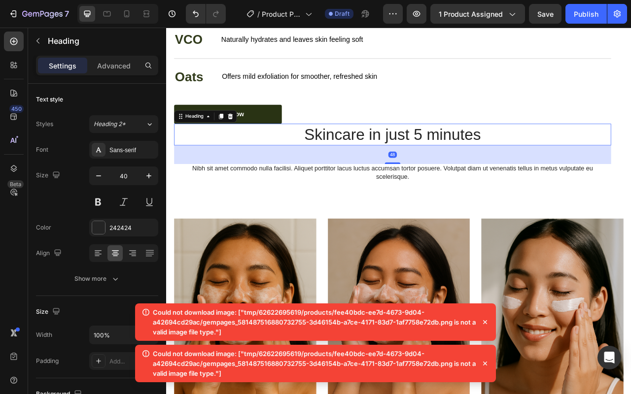
click at [420, 191] on div "48" at bounding box center [454, 189] width 556 height 24
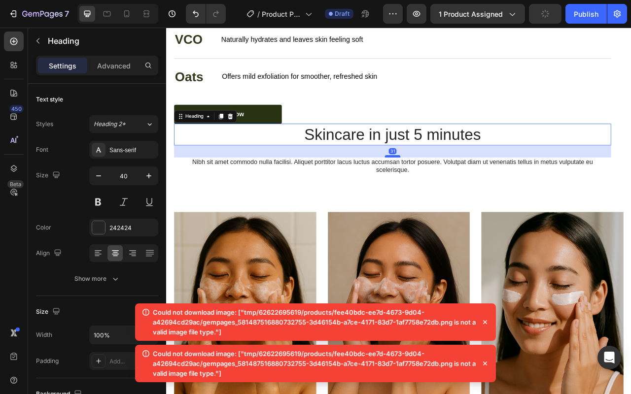
drag, startPoint x: 452, startPoint y: 195, endPoint x: 452, endPoint y: 187, distance: 8.4
click at [452, 190] on div at bounding box center [454, 191] width 20 height 3
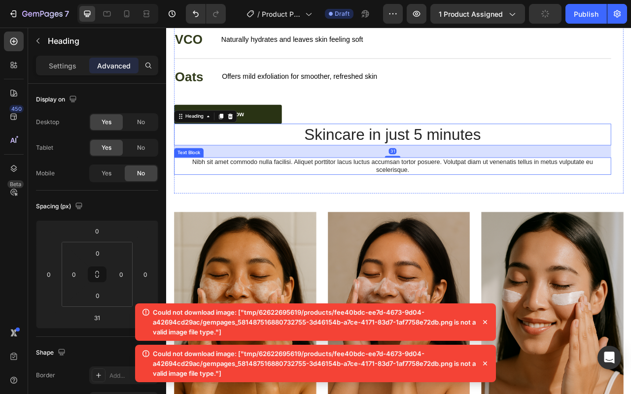
click at [449, 204] on p "Nibh sit amet commodo nulla facilisi. Aliquet porttitor lacus luctus accumsan t…" at bounding box center [454, 204] width 554 height 21
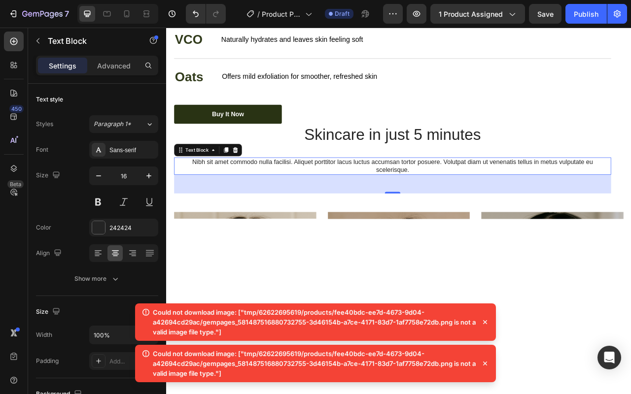
scroll to position [1561, 0]
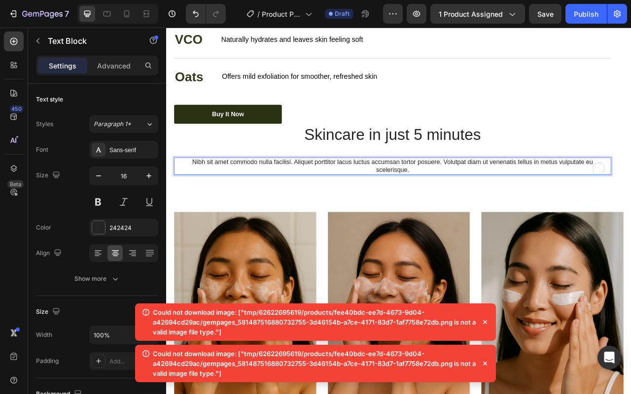
click at [412, 199] on p "Nibh sit amet commodo nulla facilisi. Aliquet porttitor lacus luctus accumsan t…" at bounding box center [454, 204] width 554 height 21
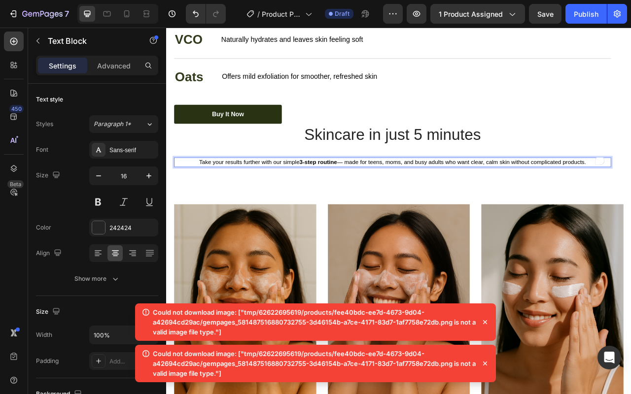
click at [421, 199] on p "Take your results further with our simple 3-step routine — made for teens, moms…" at bounding box center [454, 199] width 554 height 10
click at [148, 174] on icon "button" at bounding box center [149, 176] width 10 height 10
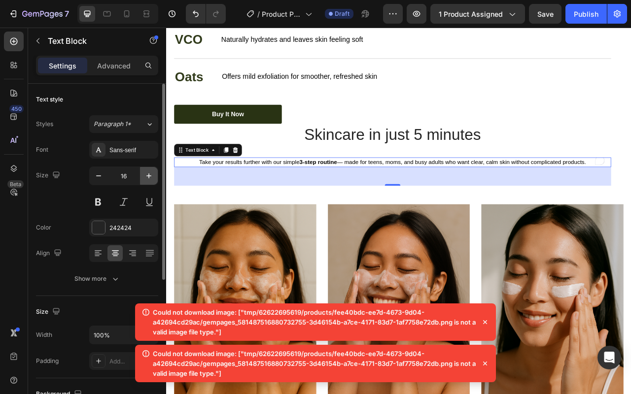
click at [148, 174] on icon "button" at bounding box center [149, 176] width 10 height 10
click at [148, 175] on icon "button" at bounding box center [148, 175] width 5 height 5
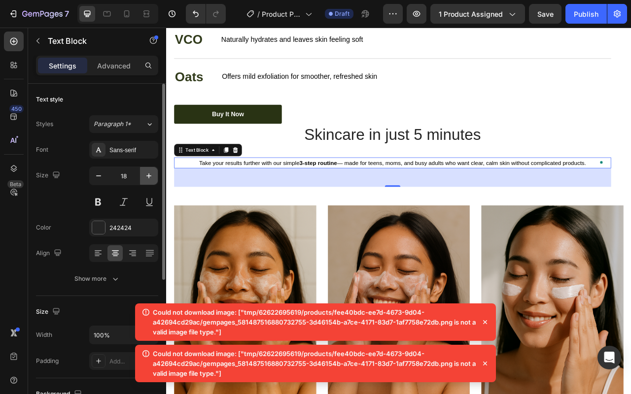
click at [148, 175] on icon "button" at bounding box center [148, 175] width 5 height 5
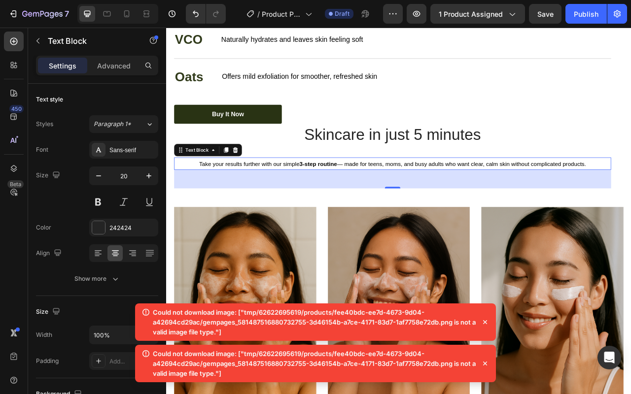
click at [321, 201] on p "Take your results further with our simple 3-step routine — made for teens, moms…" at bounding box center [454, 201] width 554 height 14
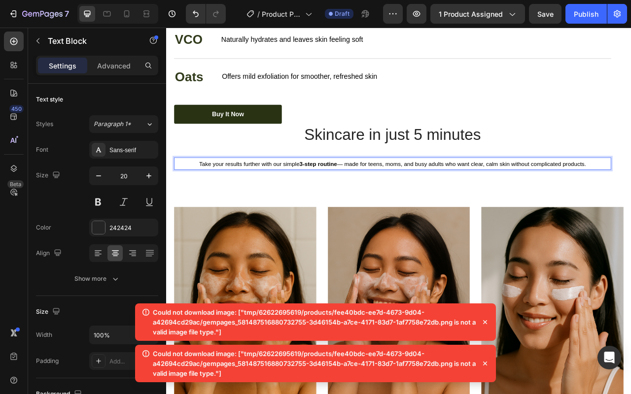
click at [328, 197] on span "Take your results further with our simple 3-step routine — made for teens, moms…" at bounding box center [454, 201] width 492 height 8
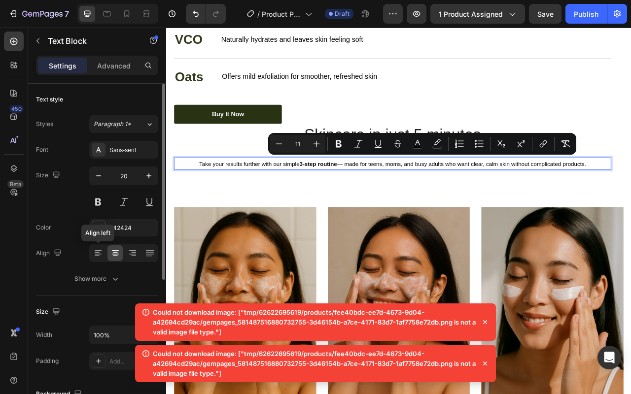
click at [96, 260] on div at bounding box center [97, 253] width 15 height 16
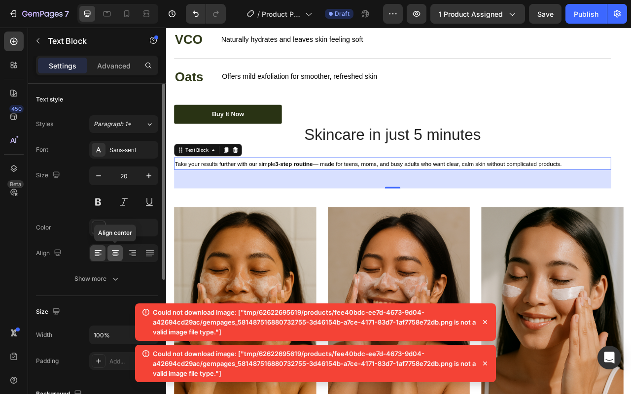
click at [112, 257] on icon at bounding box center [115, 253] width 10 height 10
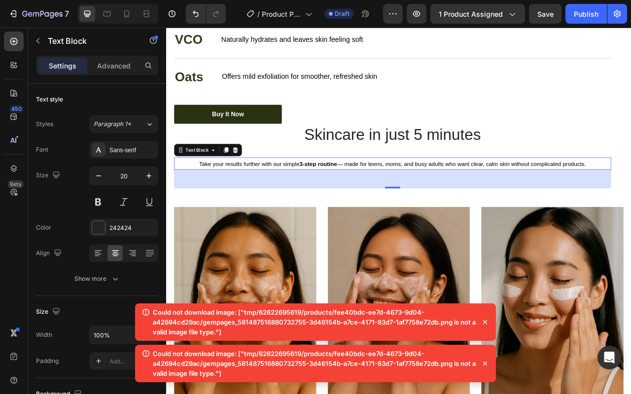
click at [403, 200] on span "Take your results further with our simple 3-step routine — made for teens, moms…" at bounding box center [454, 201] width 492 height 8
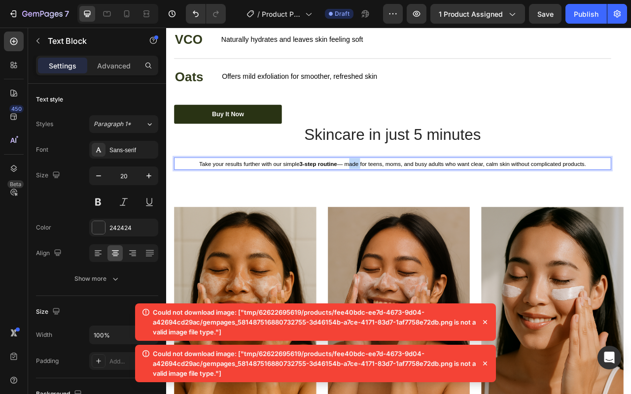
click at [403, 200] on span "Take your results further with our simple 3-step routine — made for teens, moms…" at bounding box center [454, 201] width 492 height 8
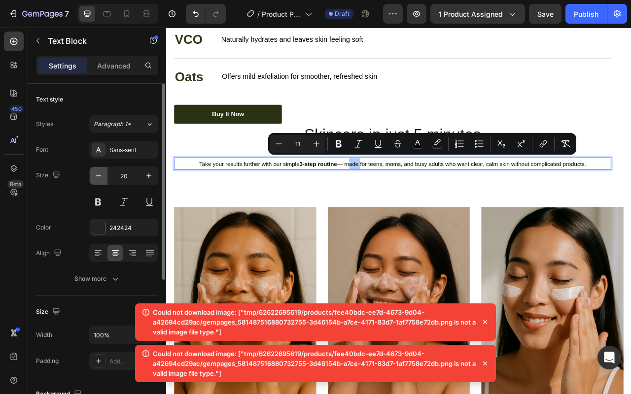
click at [95, 179] on icon "button" at bounding box center [99, 176] width 10 height 10
type input "19"
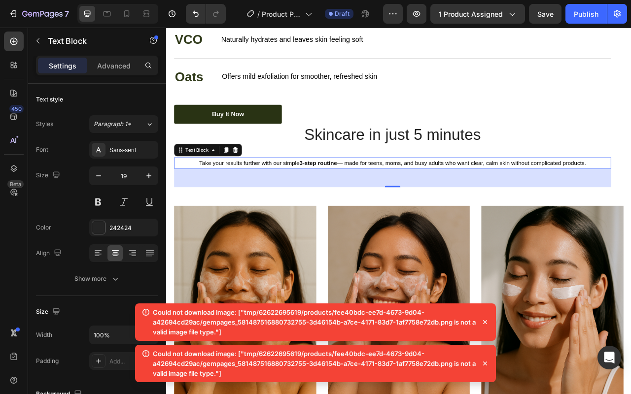
click at [371, 197] on strong "3-step routine" at bounding box center [359, 200] width 48 height 8
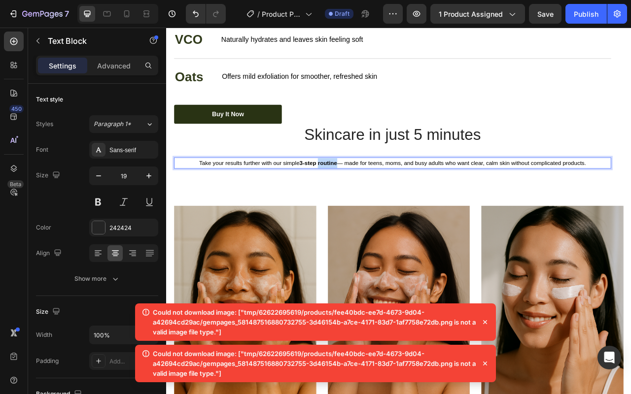
click at [371, 197] on strong "3-step routine" at bounding box center [359, 200] width 48 height 8
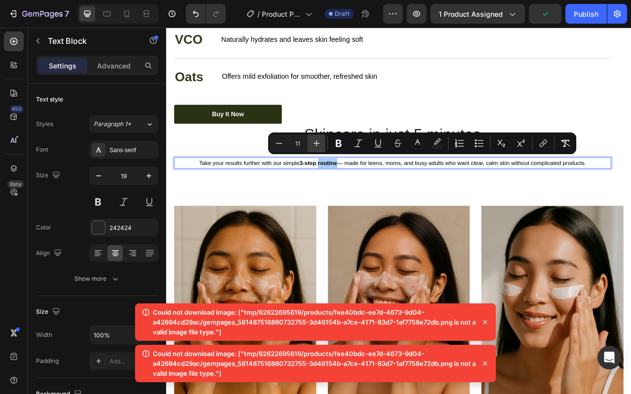
click at [316, 142] on icon "Editor contextual toolbar" at bounding box center [316, 143] width 10 height 10
click at [316, 142] on icon "Editor contextual toolbar" at bounding box center [316, 143] width 6 height 6
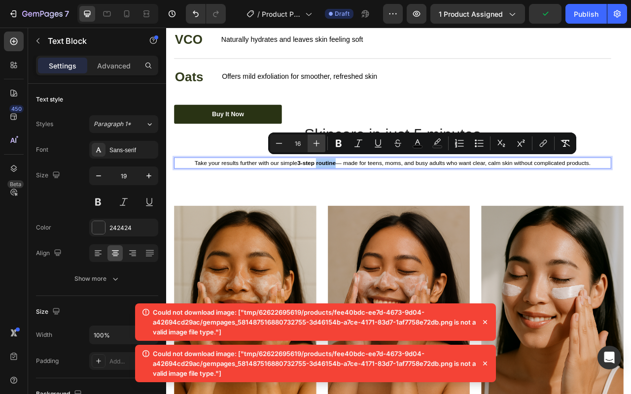
click at [316, 142] on icon "Editor contextual toolbar" at bounding box center [316, 143] width 6 height 6
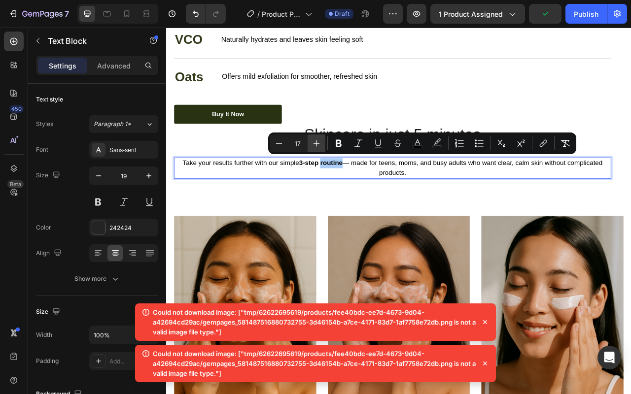
click at [316, 142] on icon "Editor contextual toolbar" at bounding box center [316, 143] width 6 height 6
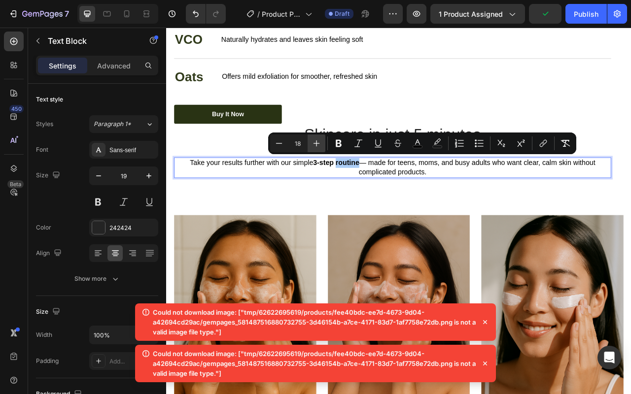
click at [316, 142] on icon "Editor contextual toolbar" at bounding box center [316, 143] width 6 height 6
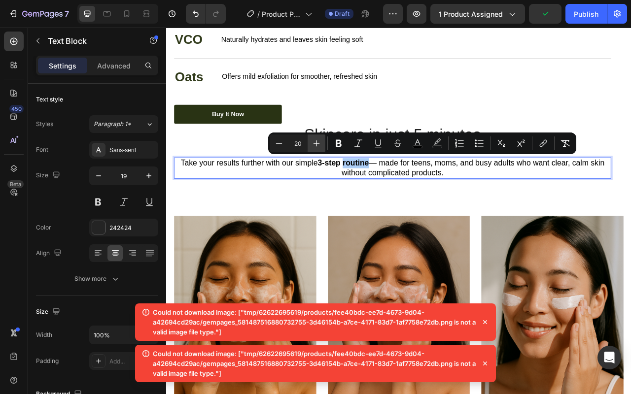
click at [316, 142] on icon "Editor contextual toolbar" at bounding box center [316, 143] width 6 height 6
type input "22"
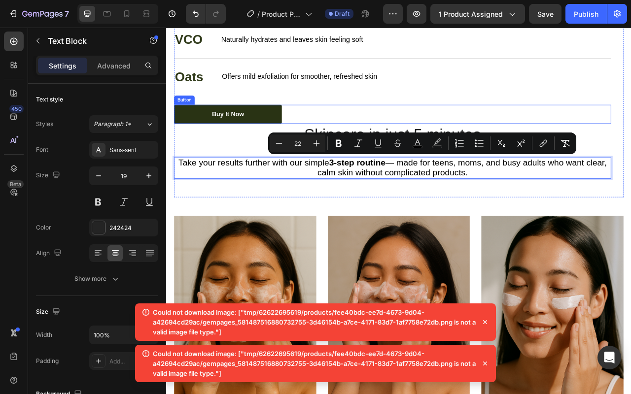
click at [630, 126] on div "Buy It Now Button" at bounding box center [454, 138] width 556 height 24
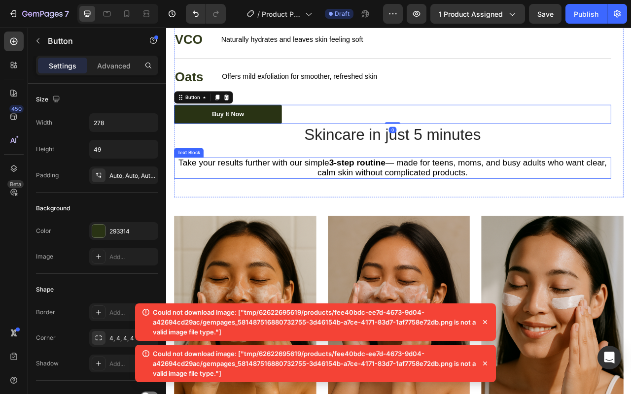
click at [555, 209] on span "Take your results further with our simple 3-step routine — made for teens, moms…" at bounding box center [453, 205] width 544 height 25
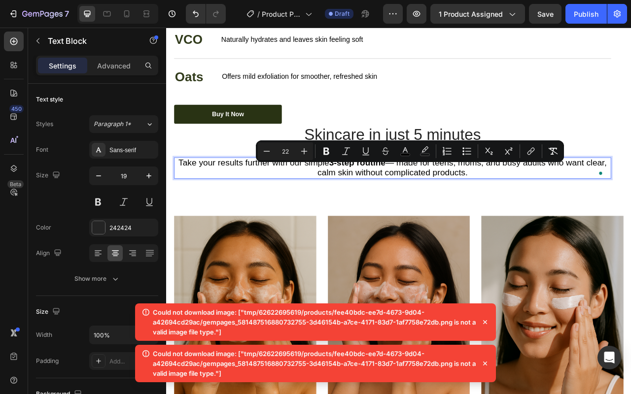
click at [326, 203] on p "Take your results further with our simple 3-step routine — made for teens, moms…" at bounding box center [454, 206] width 554 height 25
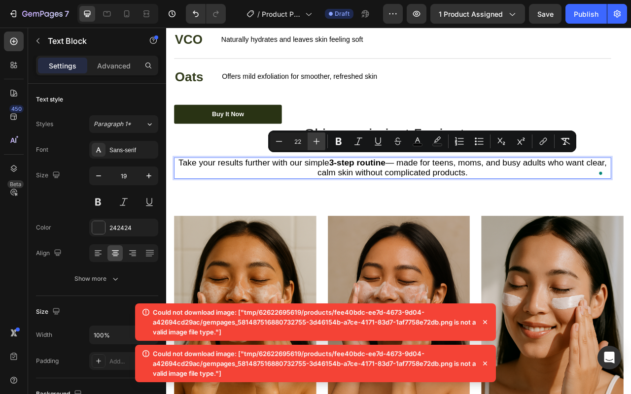
click at [320, 143] on icon "Editor contextual toolbar" at bounding box center [316, 141] width 10 height 10
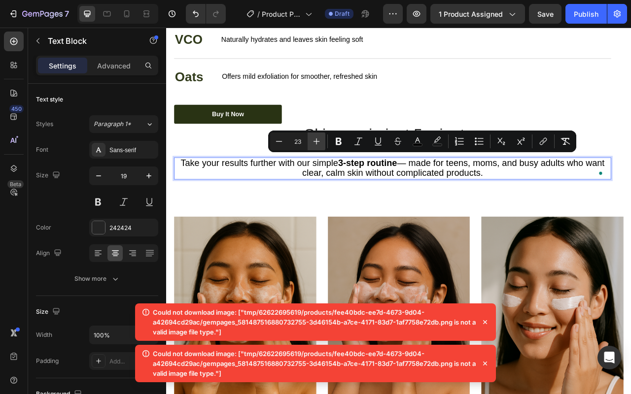
click at [320, 143] on icon "Editor contextual toolbar" at bounding box center [316, 141] width 10 height 10
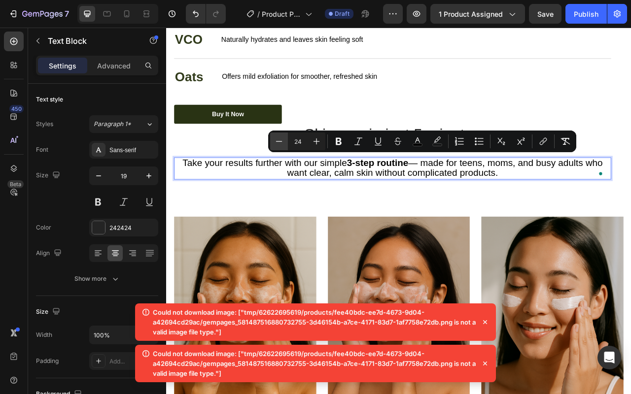
click at [282, 143] on icon "Editor contextual toolbar" at bounding box center [279, 141] width 10 height 10
type input "23"
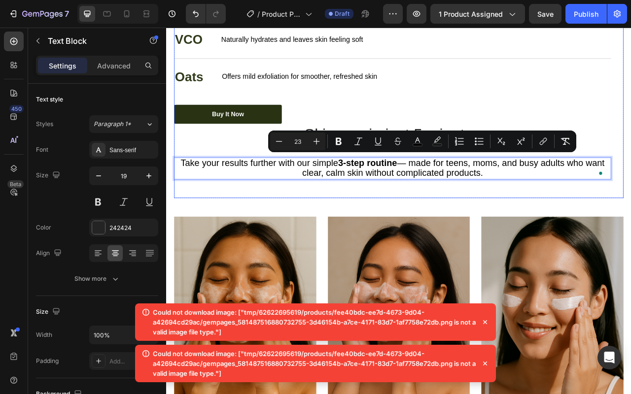
click at [630, 115] on div "Key Benefits Heading Olive Oil Text Block Provides gentle cleansing while helpi…" at bounding box center [454, 83] width 556 height 324
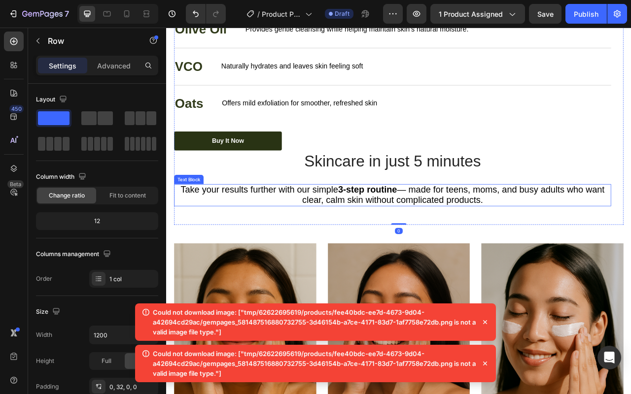
scroll to position [1527, 0]
click at [630, 242] on p "Take your results further with our simple 3-step routine — made for teens, moms…" at bounding box center [454, 241] width 554 height 26
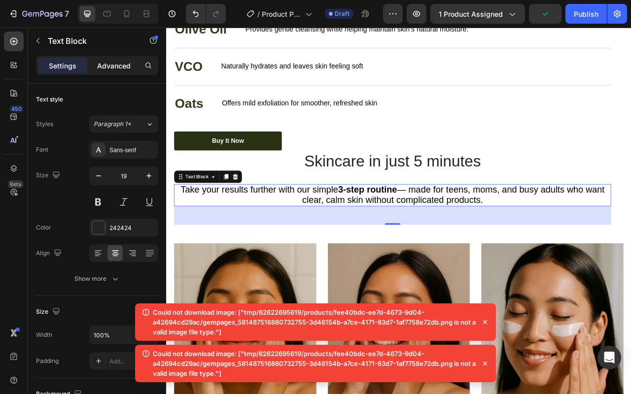
click at [115, 63] on p "Advanced" at bounding box center [113, 66] width 33 height 10
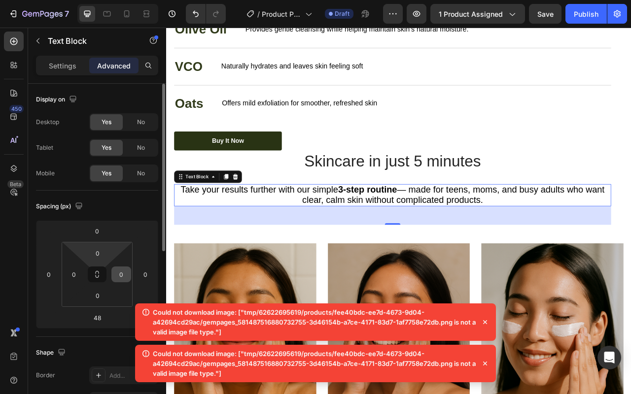
scroll to position [26, 0]
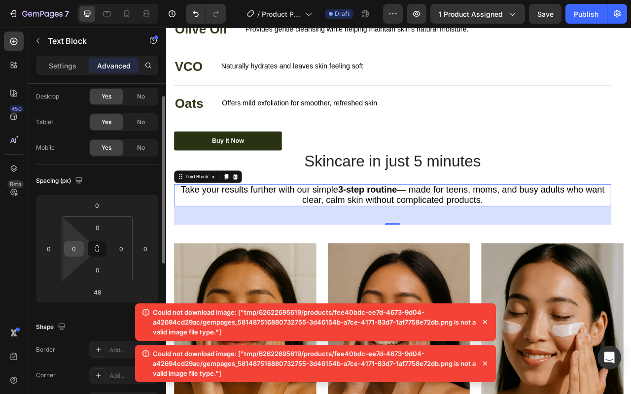
click at [73, 251] on input "0" at bounding box center [74, 248] width 15 height 15
type input "4"
click at [124, 245] on input "0" at bounding box center [121, 248] width 15 height 15
type input "4"
click at [104, 268] on input "0" at bounding box center [98, 270] width 20 height 15
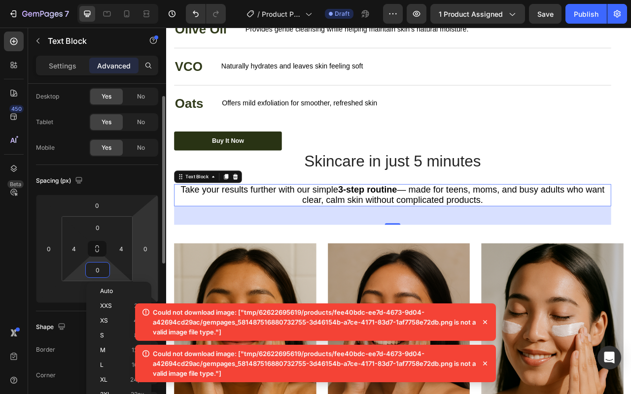
click at [148, 0] on html "7 / Product Page - Aug 26, 12:06:52 Draft Preview 1 product assigned Save Publi…" at bounding box center [315, 0] width 631 height 0
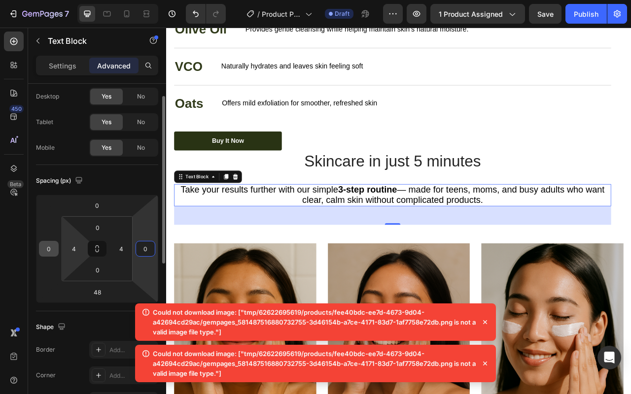
click at [48, 256] on input "0" at bounding box center [48, 248] width 15 height 15
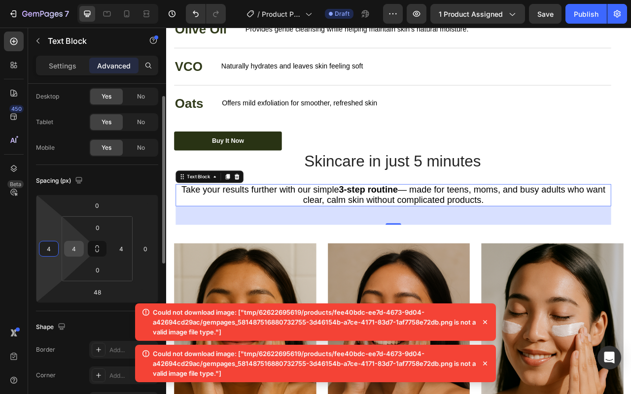
type input "4"
click at [70, 248] on input "4" at bounding box center [74, 248] width 15 height 15
type input "0"
click at [52, 254] on input "4" at bounding box center [48, 248] width 15 height 15
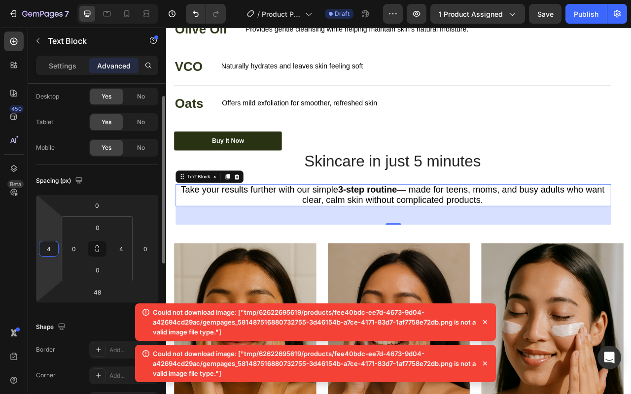
click at [52, 254] on input "4" at bounding box center [48, 248] width 15 height 15
click at [45, 249] on input "10" at bounding box center [48, 248] width 15 height 15
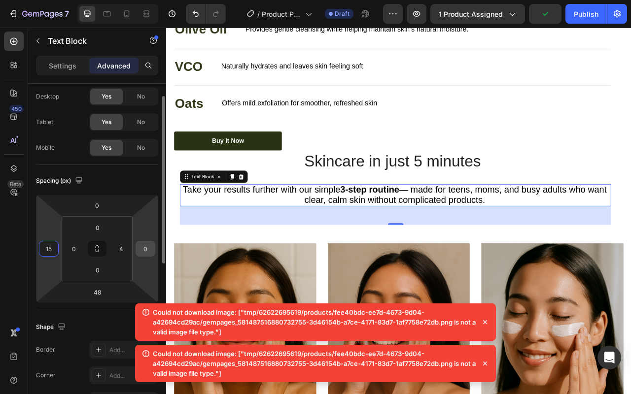
type input "15"
click at [141, 250] on input "0" at bounding box center [145, 248] width 15 height 15
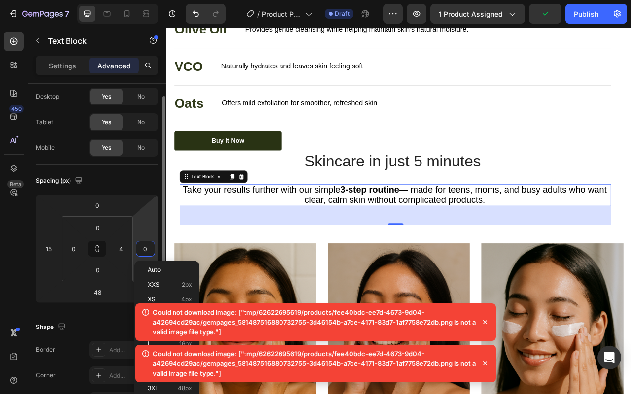
click at [141, 250] on input "0" at bounding box center [145, 248] width 15 height 15
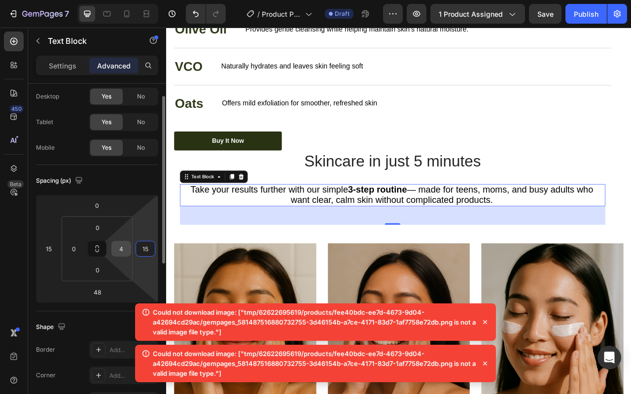
type input "15"
click at [120, 249] on input "4" at bounding box center [121, 248] width 15 height 15
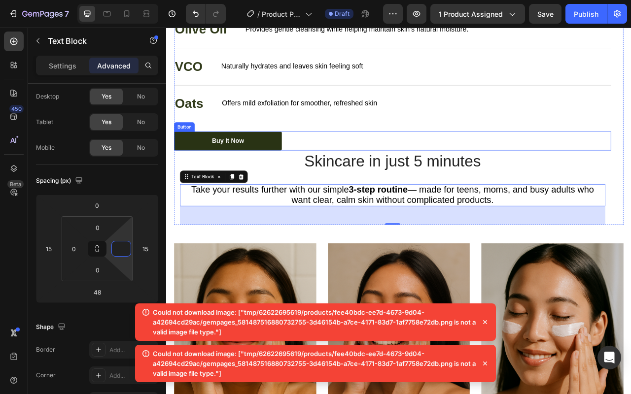
click at [533, 153] on div "Key Benefits Heading Olive Oil Text Block Provides gentle cleansing while helpi…" at bounding box center [454, 117] width 556 height 324
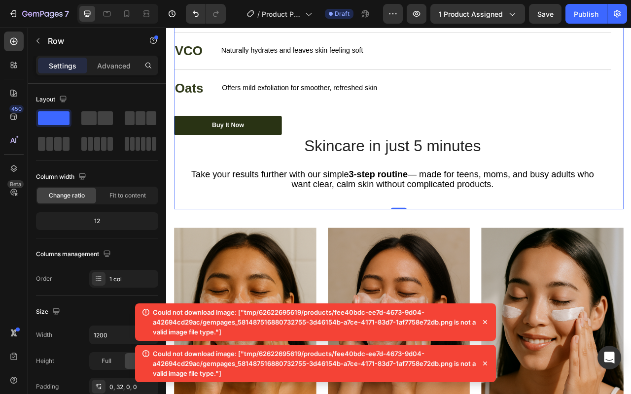
scroll to position [1580, 0]
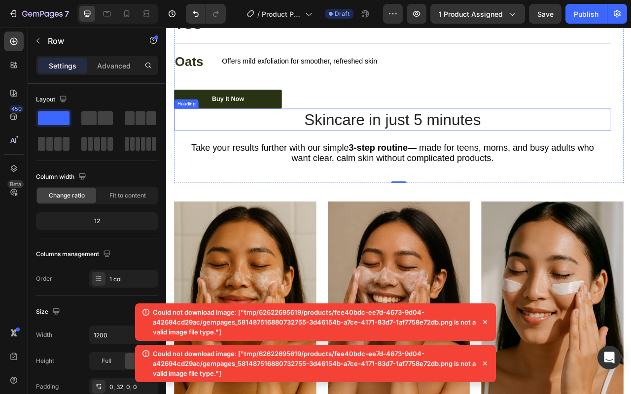
click at [319, 124] on div "Buy It Now Button" at bounding box center [454, 118] width 556 height 24
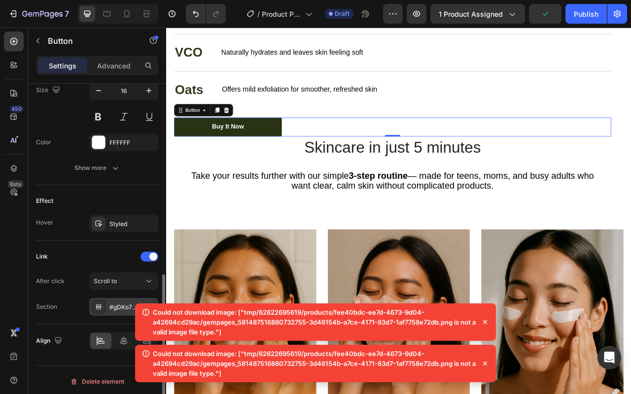
scroll to position [419, 0]
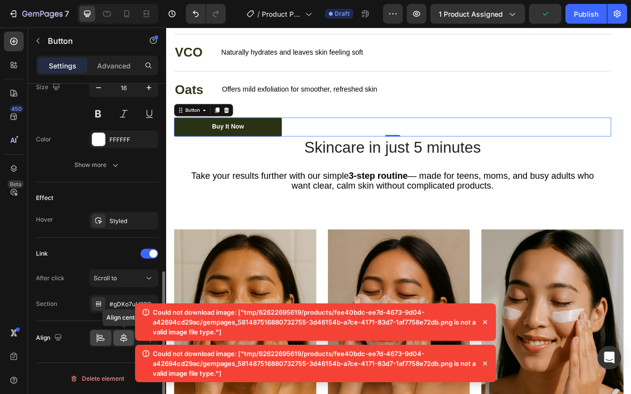
click at [121, 342] on icon at bounding box center [124, 338] width 10 height 10
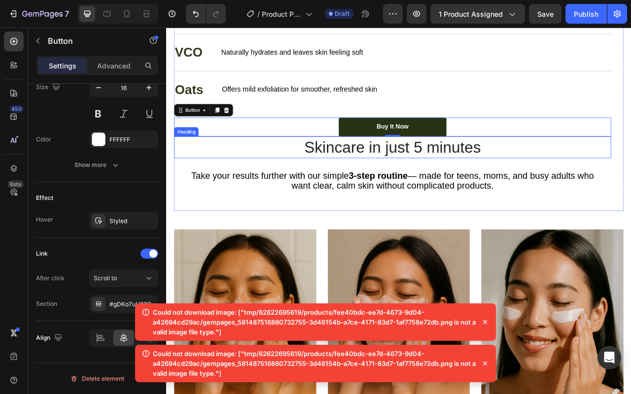
click at [574, 182] on p "Skincare in just 5 minutes" at bounding box center [454, 180] width 554 height 26
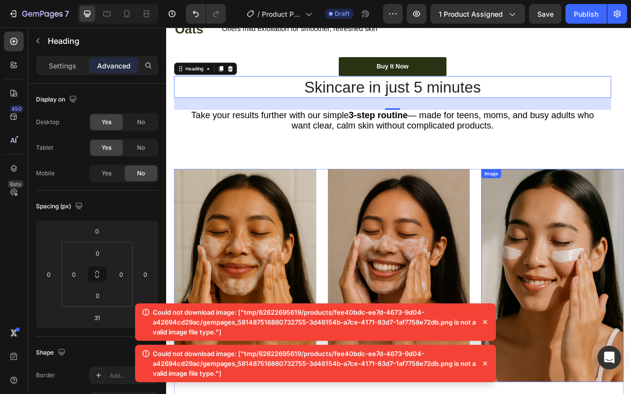
scroll to position [1454, 0]
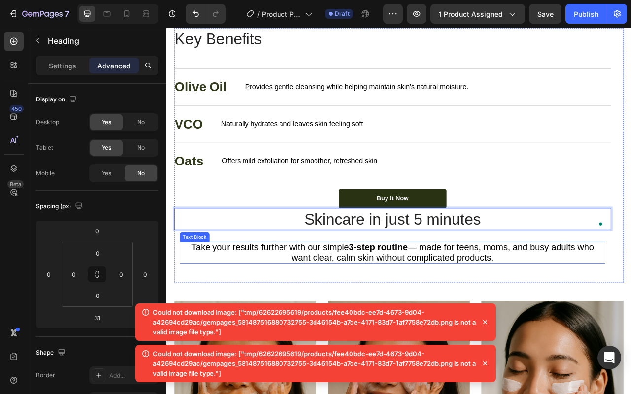
click at [522, 315] on span "Take your results further with our simple 3-step routine — made for teens, moms…" at bounding box center [454, 314] width 512 height 26
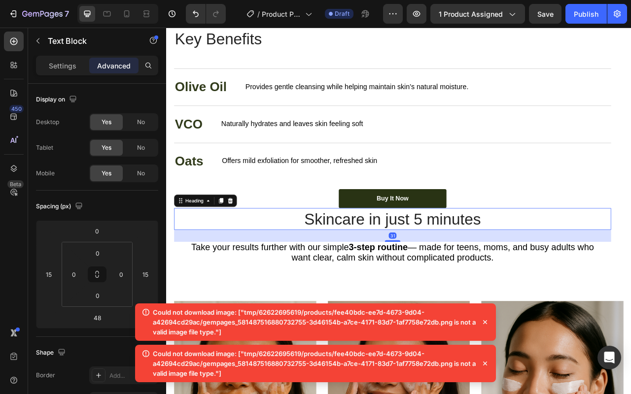
click at [534, 266] on p "Skincare in just 5 minutes" at bounding box center [454, 271] width 554 height 26
click at [235, 244] on icon at bounding box center [235, 247] width 5 height 7
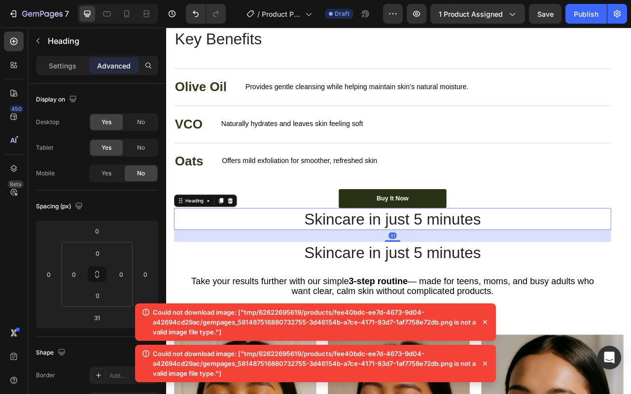
click at [454, 271] on p "Skincare in just 5 minutes" at bounding box center [454, 271] width 554 height 26
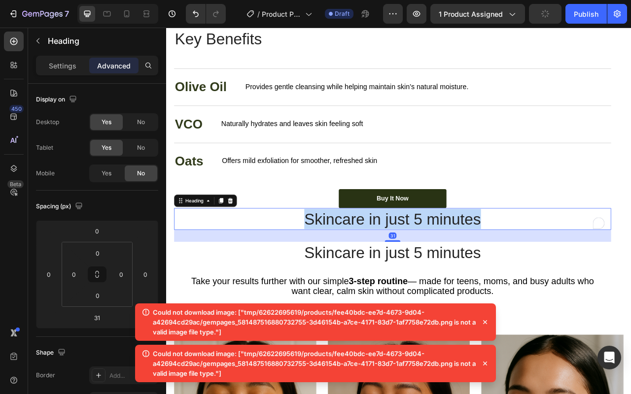
click at [454, 271] on p "Skincare in just 5 minutes" at bounding box center [454, 271] width 554 height 26
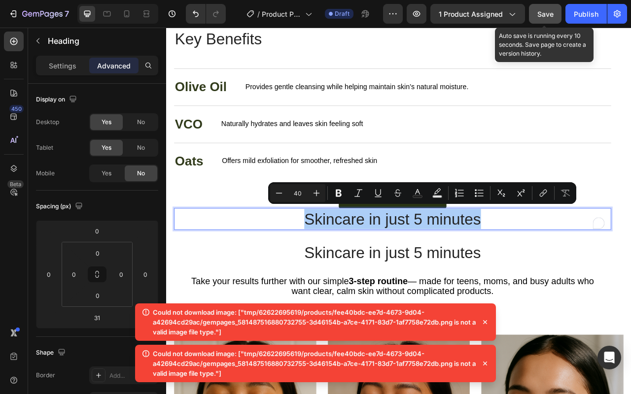
click at [545, 13] on span "Save" at bounding box center [545, 14] width 16 height 8
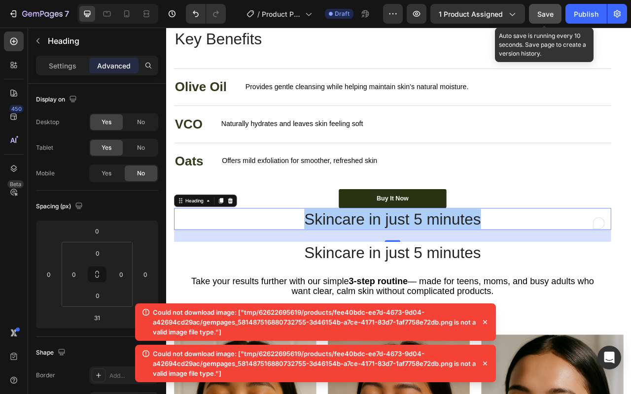
click at [537, 13] on span "Save" at bounding box center [545, 14] width 16 height 8
